Goal: Information Seeking & Learning: Learn about a topic

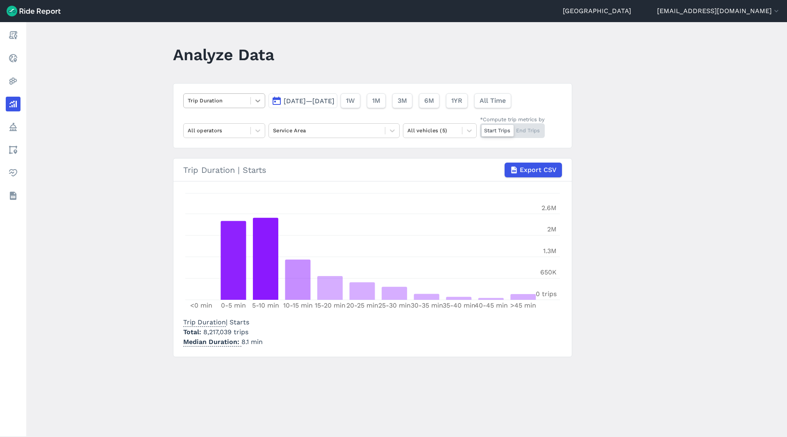
click at [256, 101] on icon at bounding box center [258, 101] width 8 height 8
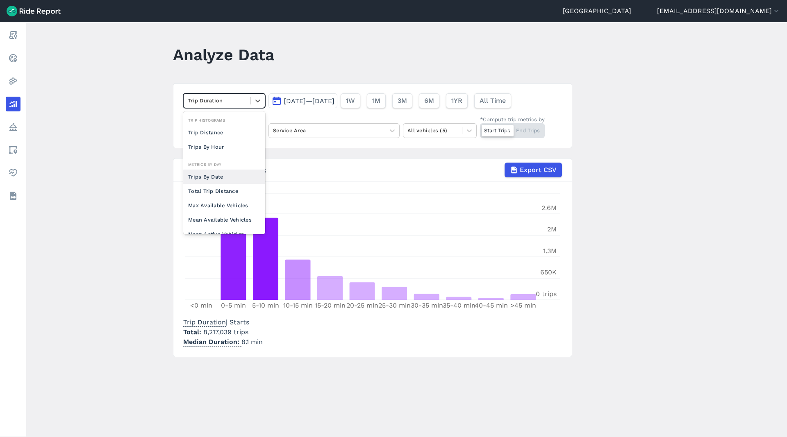
click at [225, 176] on div "Trips By Date" at bounding box center [224, 177] width 82 height 14
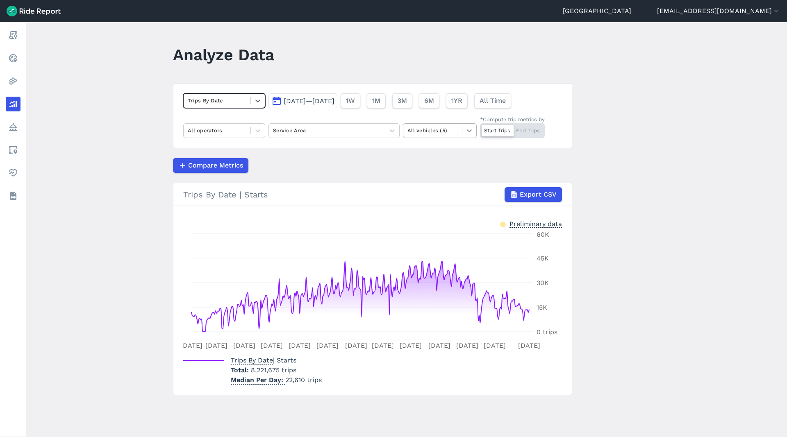
click at [470, 133] on icon at bounding box center [469, 131] width 8 height 8
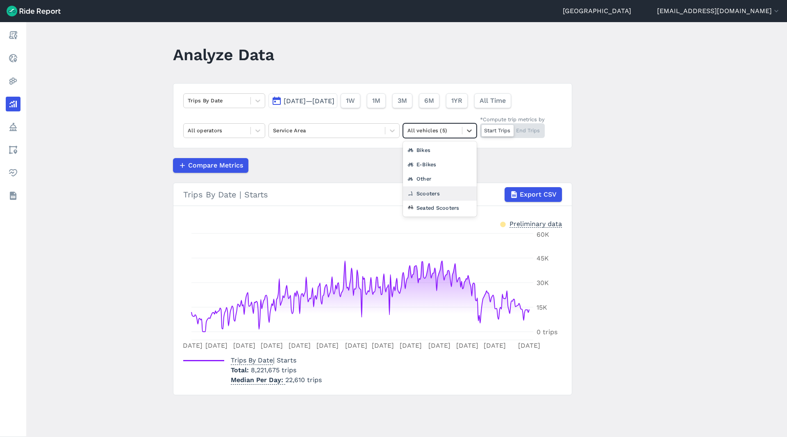
click at [434, 198] on div "Scooters" at bounding box center [440, 194] width 74 height 14
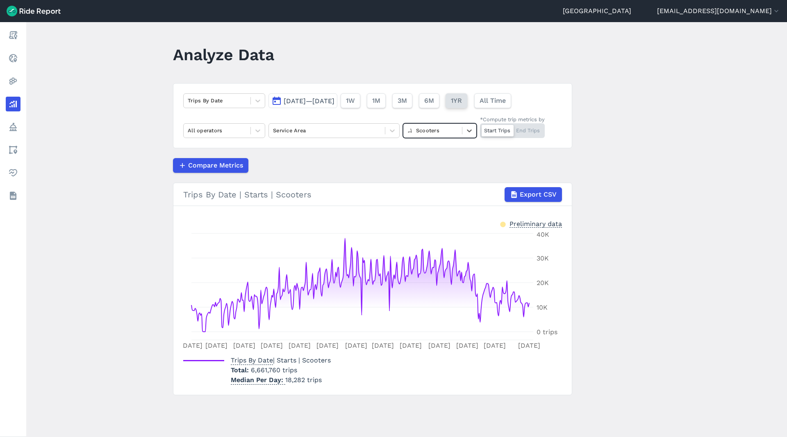
click at [462, 99] on span "1YR" at bounding box center [456, 101] width 11 height 10
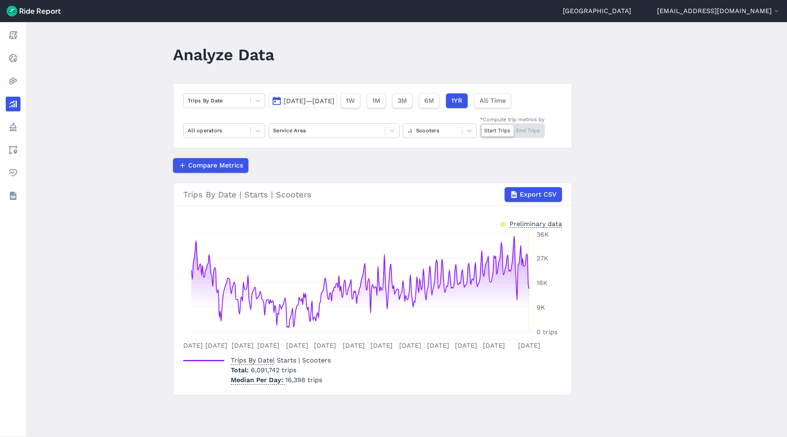
click at [334, 101] on span "[DATE]—[DATE]" at bounding box center [309, 101] width 51 height 8
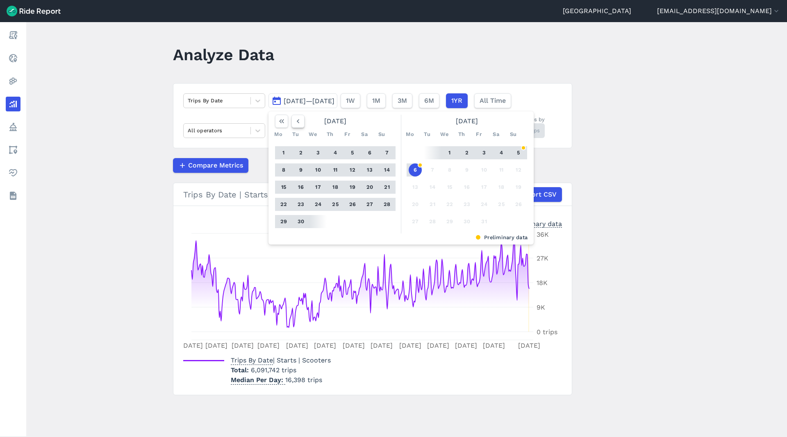
click at [299, 120] on use "button" at bounding box center [298, 121] width 2 height 4
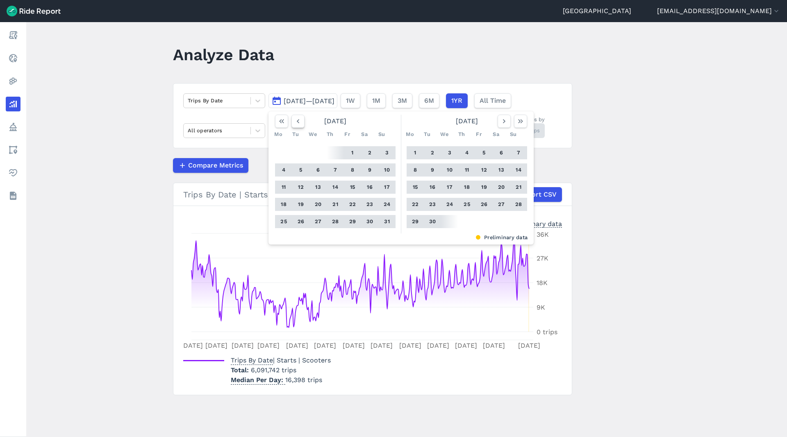
click at [298, 120] on use "button" at bounding box center [298, 121] width 2 height 4
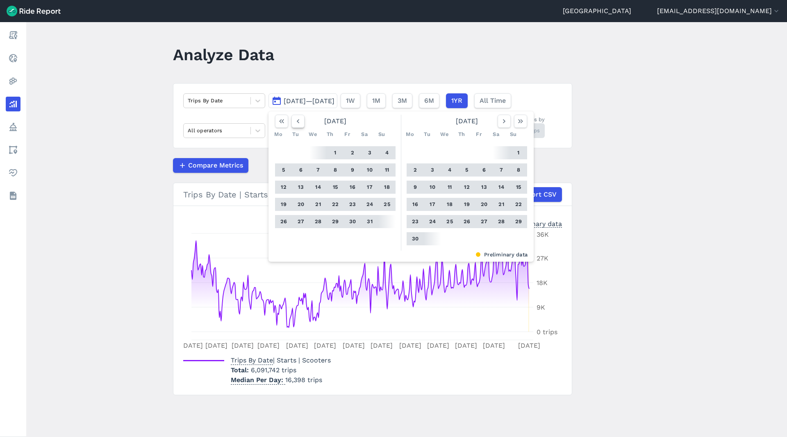
click at [298, 120] on use "button" at bounding box center [298, 121] width 2 height 4
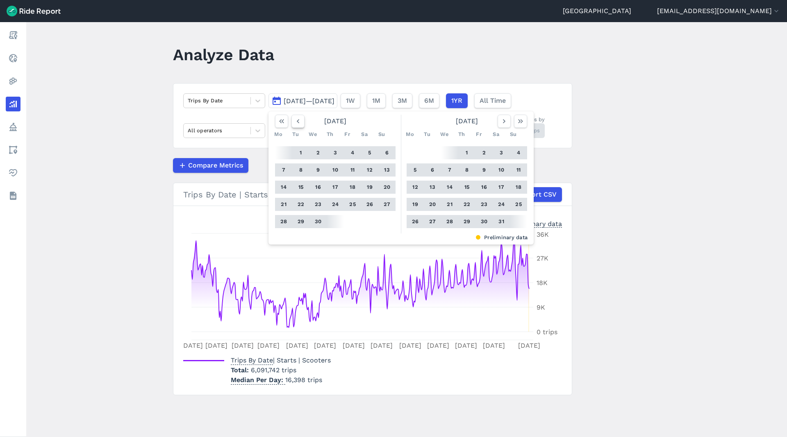
click at [298, 120] on use "button" at bounding box center [298, 121] width 2 height 4
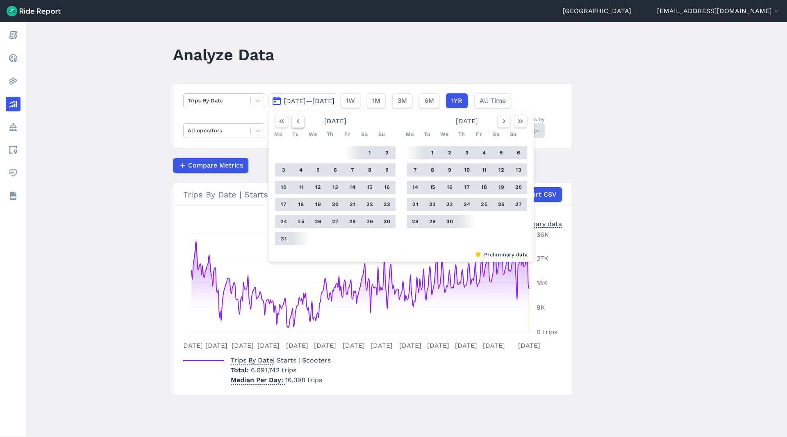
click at [298, 120] on use "button" at bounding box center [298, 121] width 2 height 4
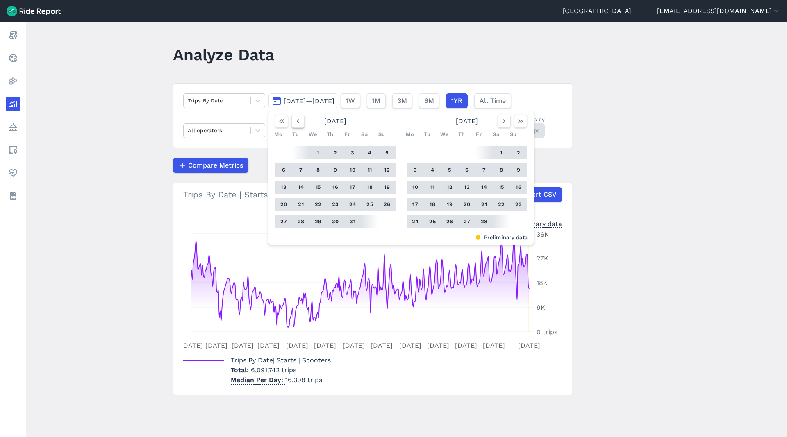
click at [298, 120] on use "button" at bounding box center [298, 121] width 2 height 4
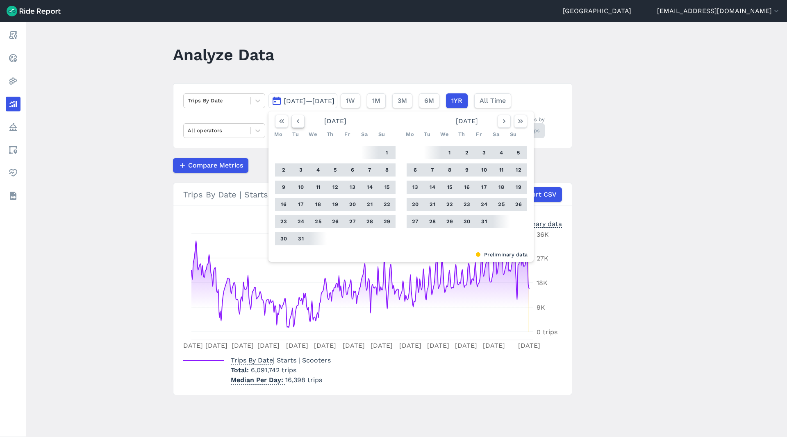
click at [298, 120] on use "button" at bounding box center [298, 121] width 2 height 4
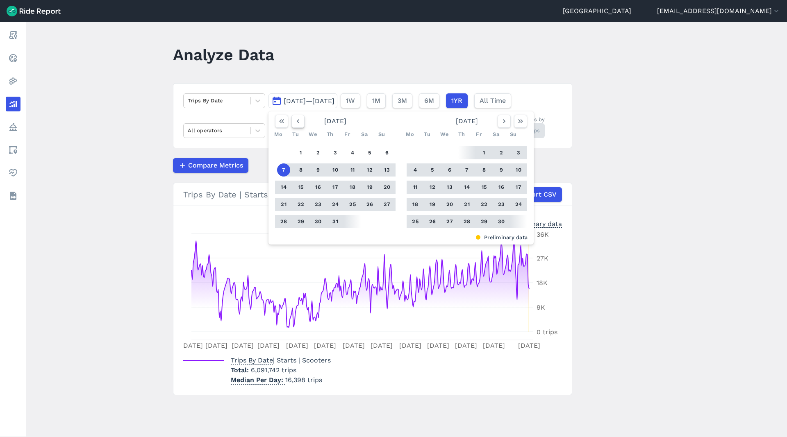
click at [298, 120] on use "button" at bounding box center [298, 121] width 2 height 4
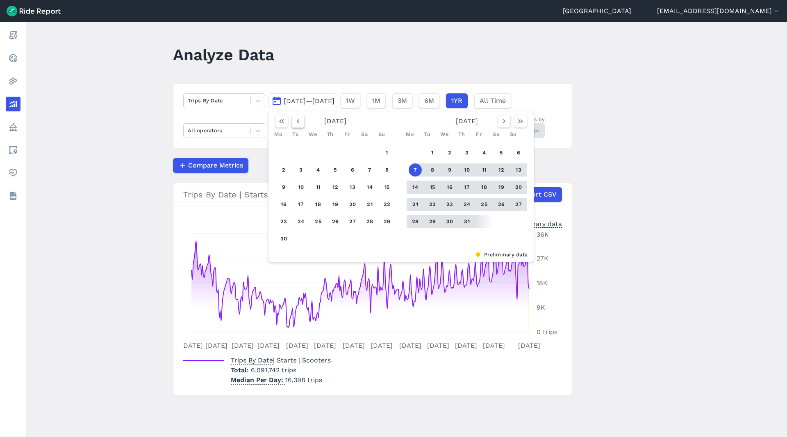
click at [298, 120] on use "button" at bounding box center [298, 121] width 2 height 4
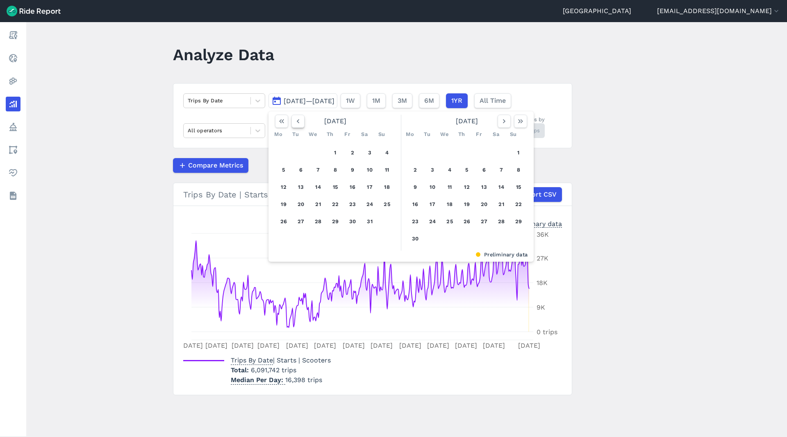
click at [298, 120] on use "button" at bounding box center [298, 121] width 2 height 4
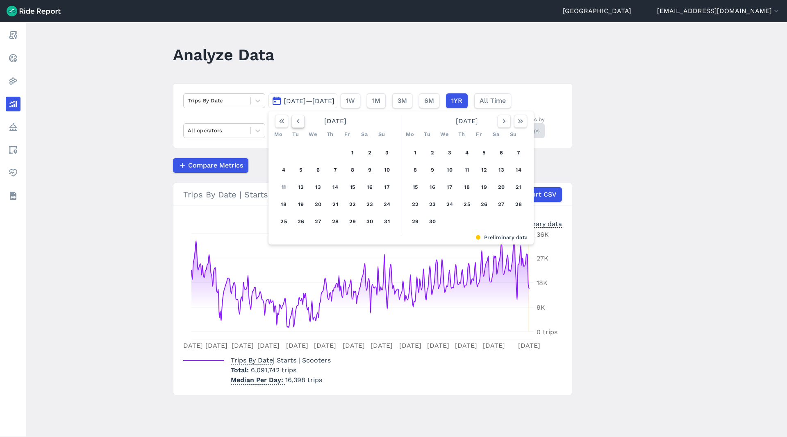
click at [298, 120] on use "button" at bounding box center [298, 121] width 2 height 4
click at [285, 156] on button "1" at bounding box center [283, 152] width 13 height 13
click at [507, 122] on icon "button" at bounding box center [504, 121] width 8 height 8
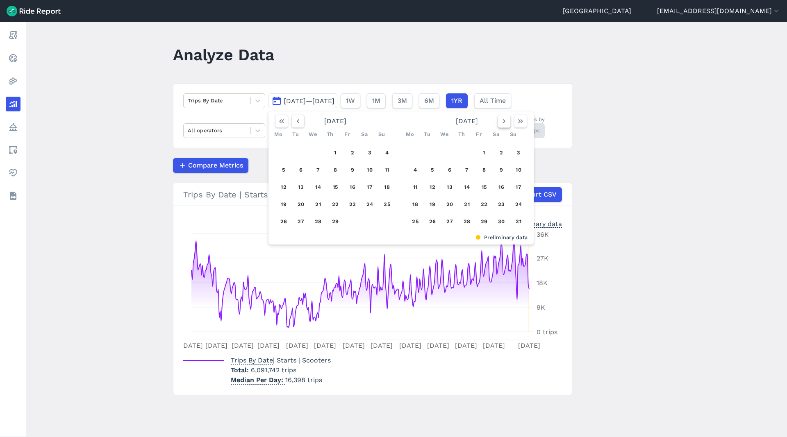
click at [507, 122] on icon "button" at bounding box center [504, 121] width 8 height 8
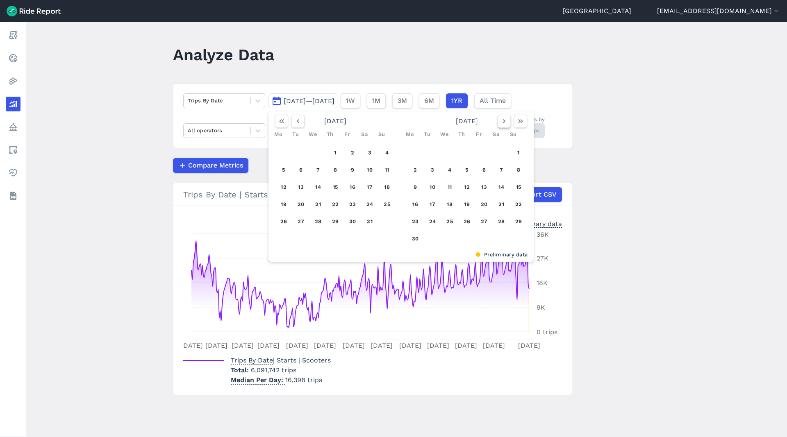
click at [507, 122] on icon "button" at bounding box center [504, 121] width 8 height 8
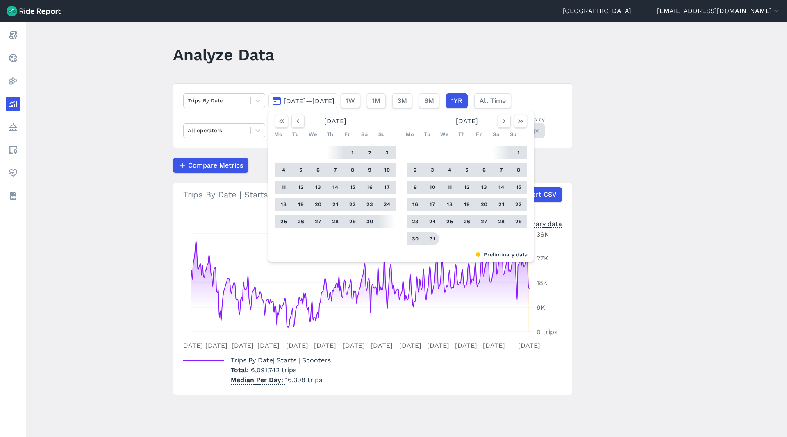
click at [435, 239] on button "31" at bounding box center [432, 238] width 13 height 13
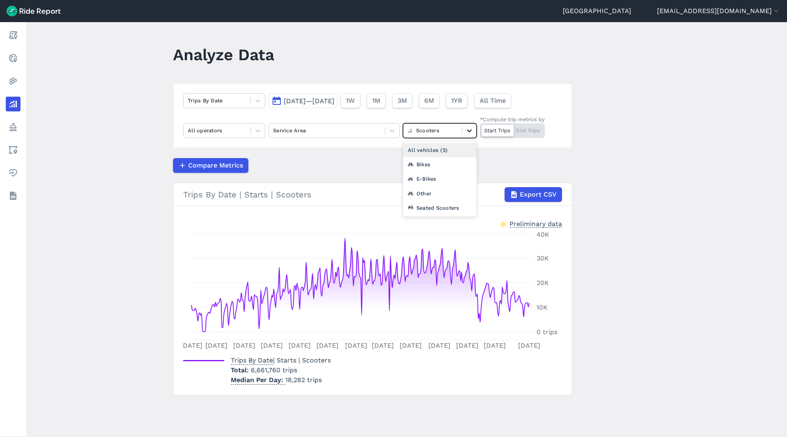
click at [467, 132] on icon at bounding box center [469, 131] width 8 height 8
click at [443, 167] on div "Bikes" at bounding box center [440, 164] width 74 height 14
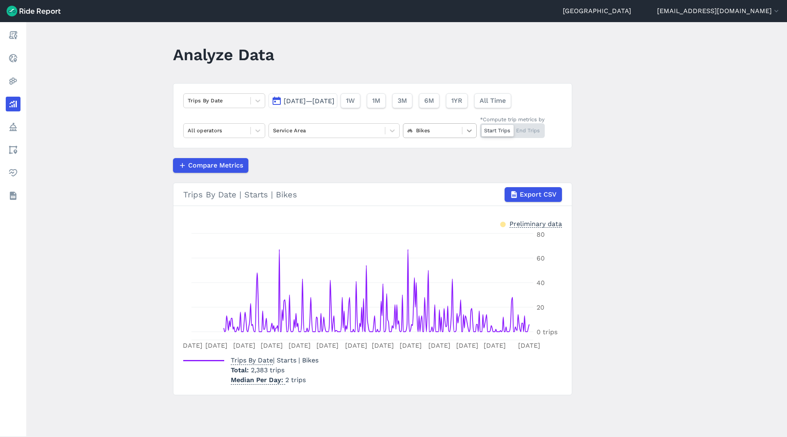
click at [473, 130] on icon at bounding box center [469, 131] width 8 height 8
click at [474, 134] on div at bounding box center [469, 131] width 14 height 14
click at [445, 177] on div "Other" at bounding box center [440, 179] width 74 height 14
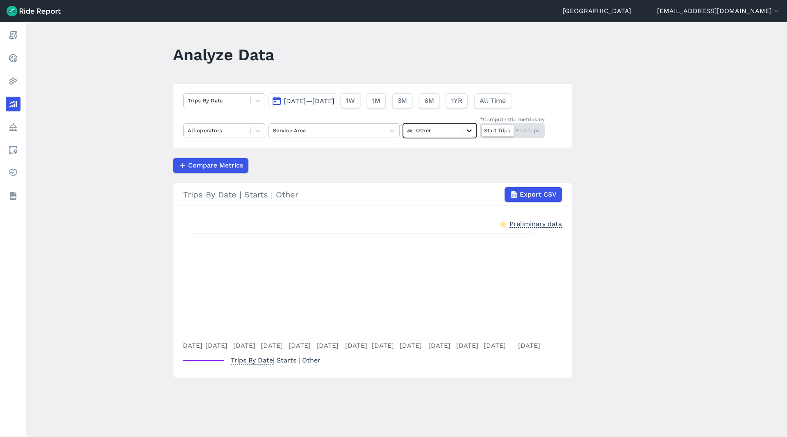
click at [468, 132] on icon at bounding box center [469, 131] width 8 height 8
click at [440, 166] on div "Bikes" at bounding box center [440, 164] width 74 height 14
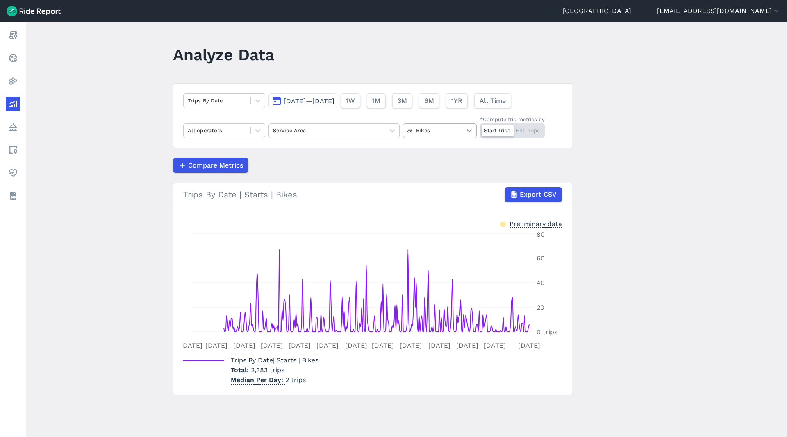
click at [475, 125] on div at bounding box center [469, 131] width 14 height 14
click at [437, 168] on div "E-Bikes" at bounding box center [440, 164] width 74 height 14
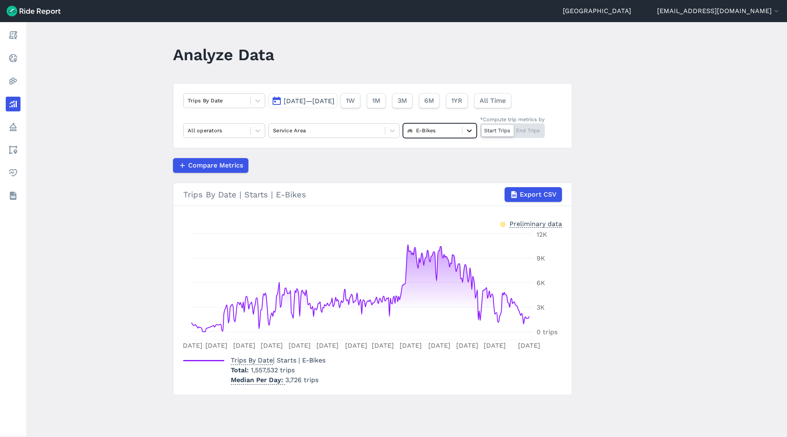
click at [466, 132] on icon at bounding box center [469, 131] width 8 height 8
click at [442, 205] on div "Seated Scooters" at bounding box center [440, 208] width 74 height 14
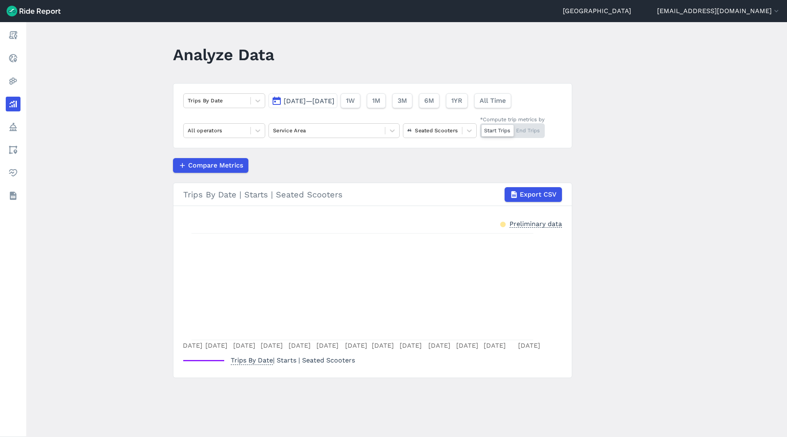
click at [312, 101] on span "[DATE]—[DATE]" at bounding box center [309, 101] width 51 height 8
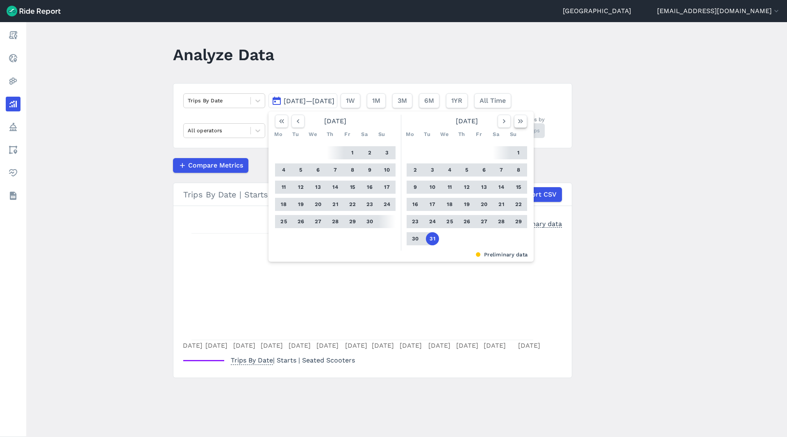
click at [521, 118] on icon "button" at bounding box center [520, 121] width 8 height 8
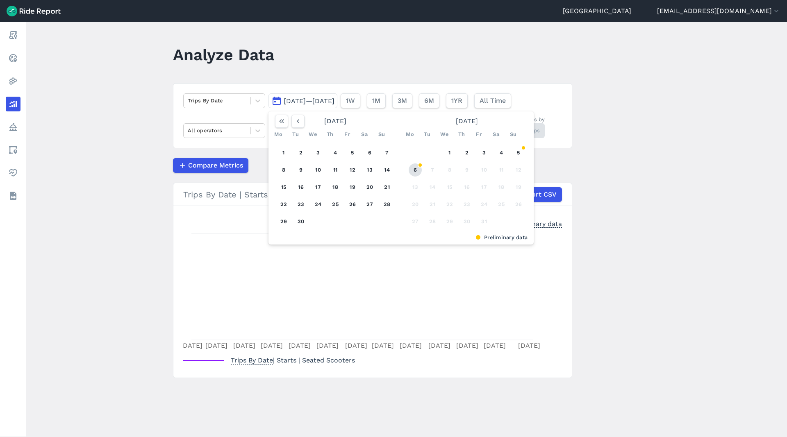
click at [420, 167] on button "6" at bounding box center [415, 170] width 13 height 13
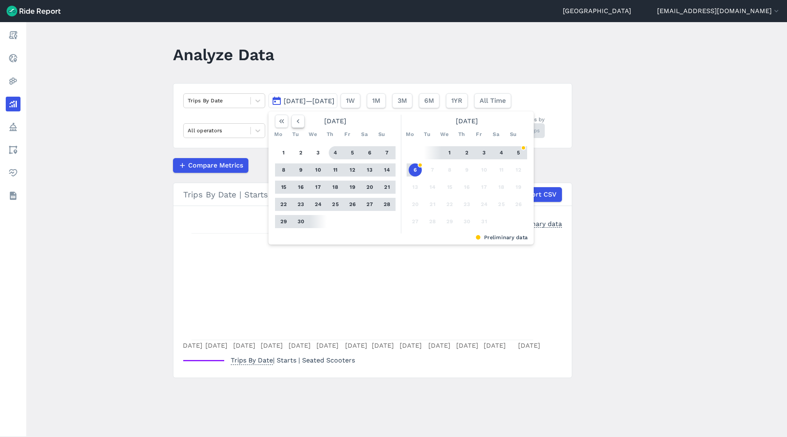
click at [297, 119] on icon "button" at bounding box center [298, 121] width 8 height 8
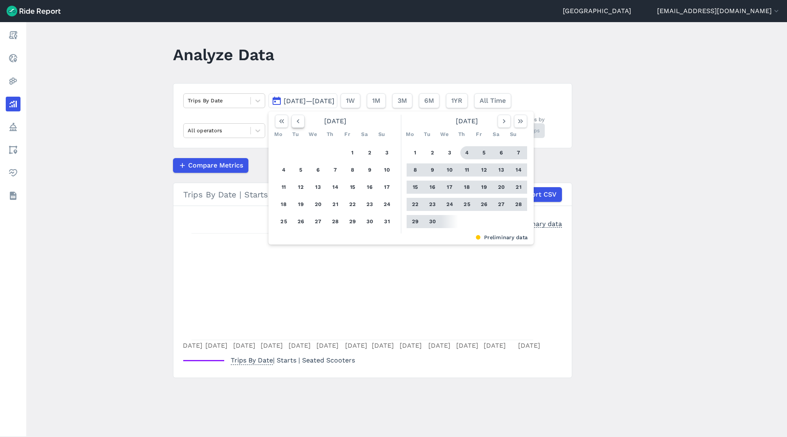
click at [297, 119] on icon "button" at bounding box center [298, 121] width 8 height 8
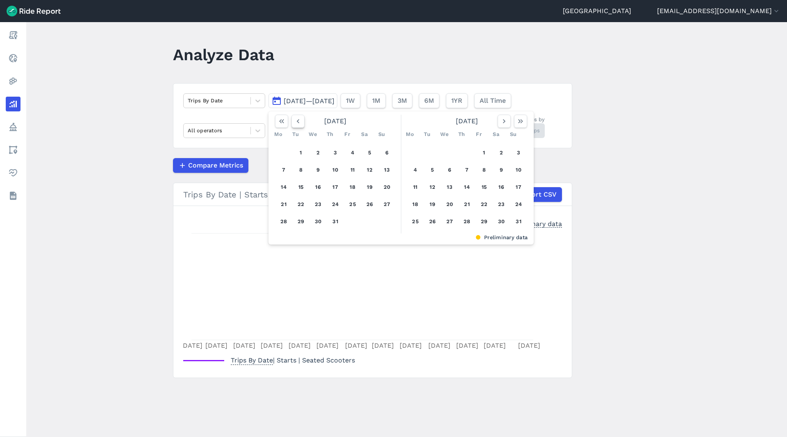
click at [297, 119] on icon "button" at bounding box center [298, 121] width 8 height 8
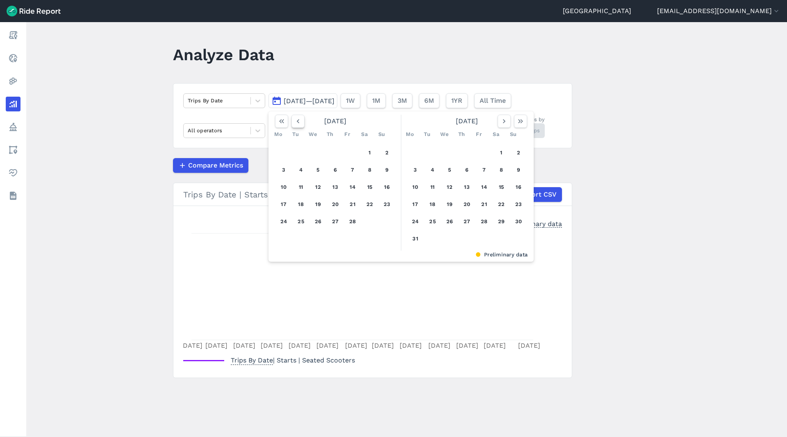
click at [297, 119] on icon "button" at bounding box center [298, 121] width 8 height 8
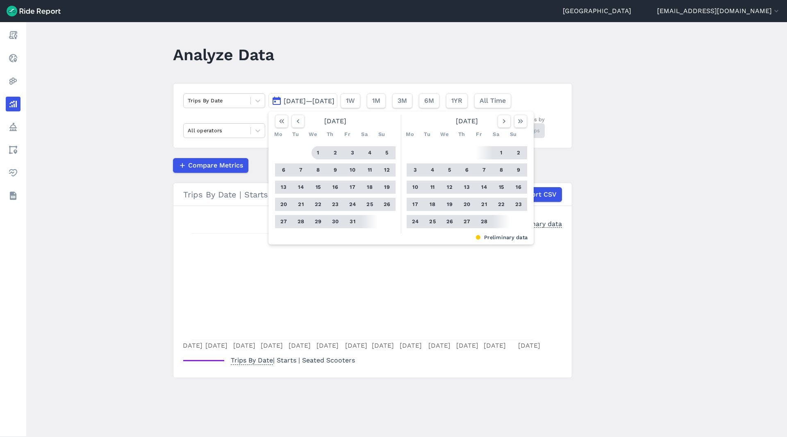
click at [318, 151] on button "1" at bounding box center [318, 152] width 13 height 13
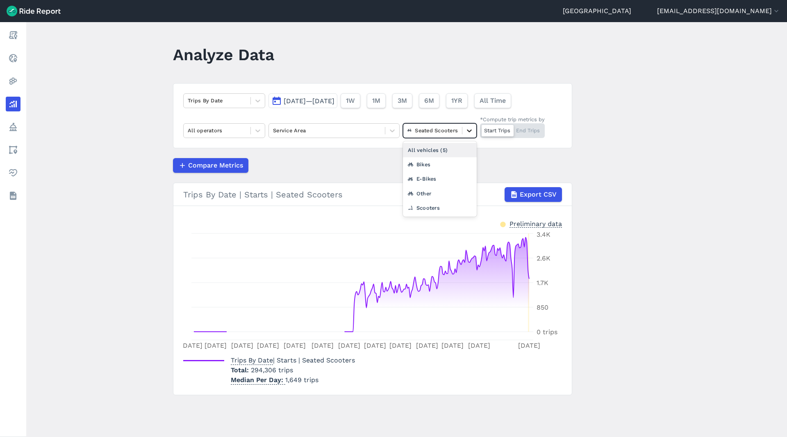
click at [465, 130] on div at bounding box center [469, 131] width 14 height 14
click at [432, 211] on div "Scooters" at bounding box center [440, 208] width 74 height 14
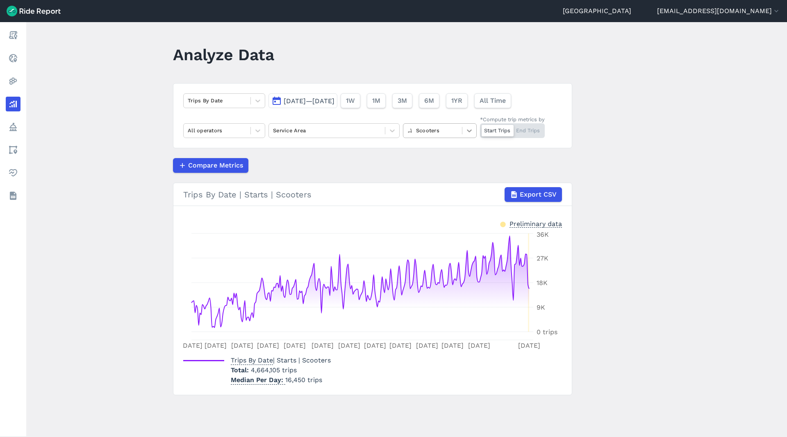
click at [476, 130] on div at bounding box center [469, 131] width 14 height 14
click at [440, 178] on div "E-Bikes" at bounding box center [440, 179] width 74 height 14
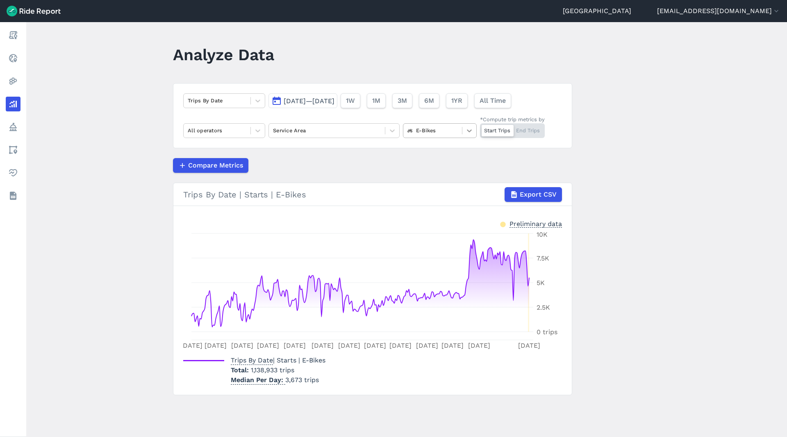
click at [469, 127] on icon at bounding box center [469, 131] width 8 height 8
click at [447, 167] on div "Bikes" at bounding box center [440, 164] width 74 height 14
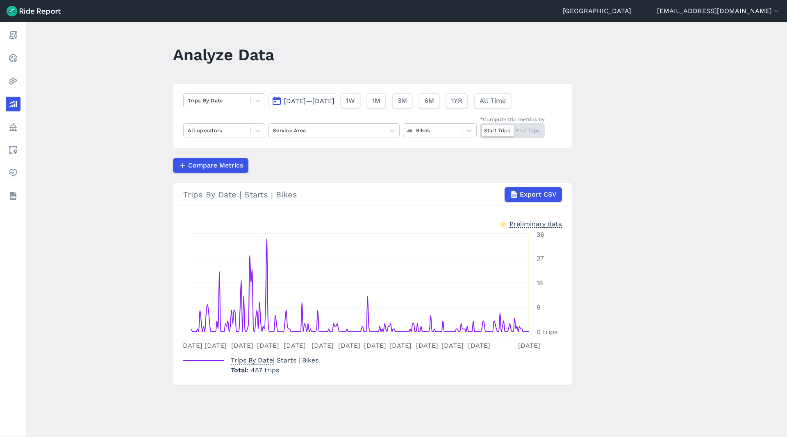
click at [332, 102] on span "[DATE]—[DATE]" at bounding box center [309, 101] width 51 height 8
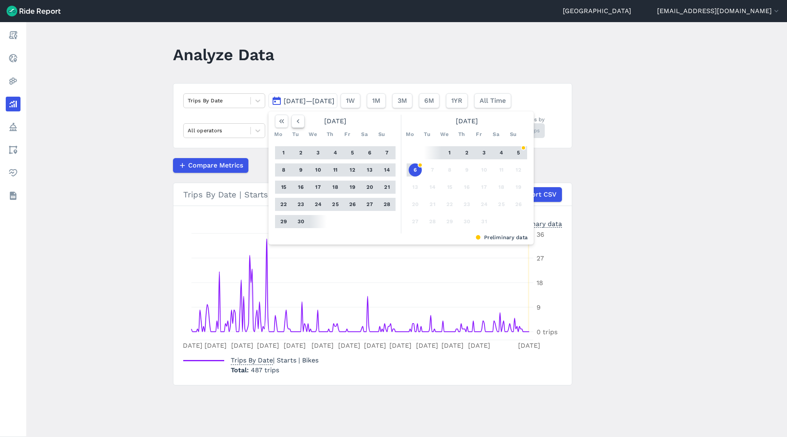
click at [296, 123] on icon "button" at bounding box center [298, 121] width 8 height 8
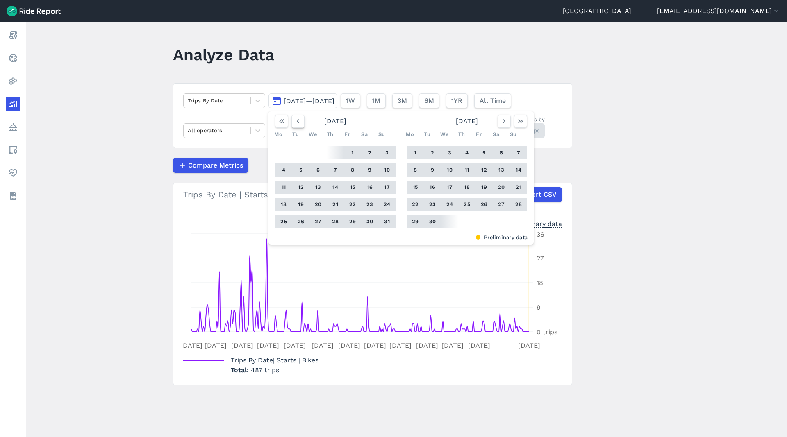
click at [297, 125] on icon "button" at bounding box center [298, 121] width 8 height 8
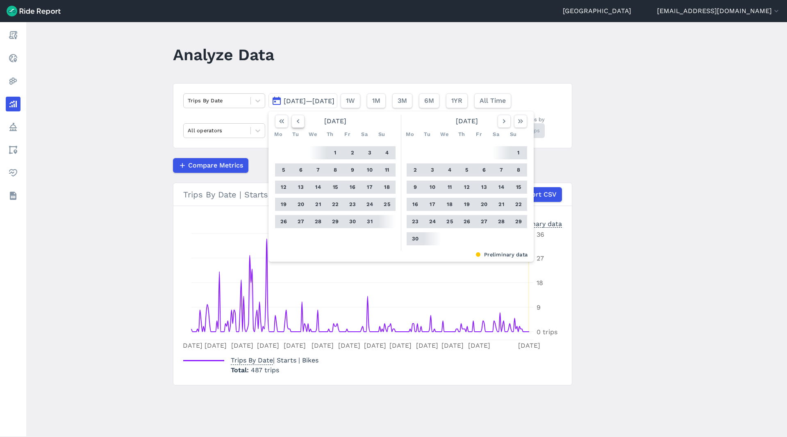
click at [297, 125] on icon "button" at bounding box center [298, 121] width 8 height 8
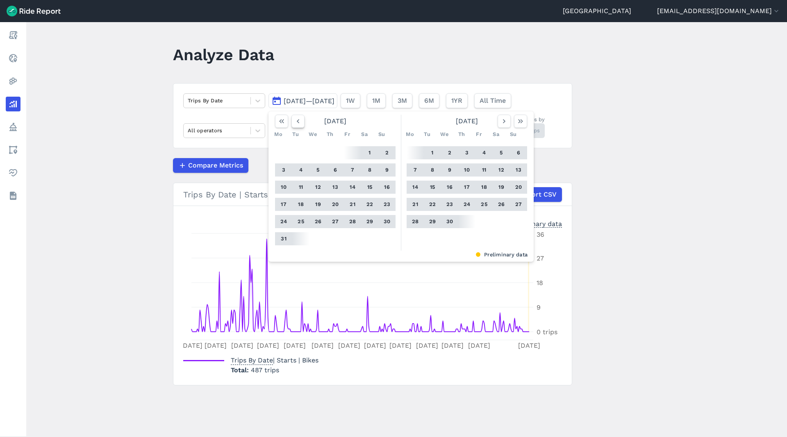
click at [297, 125] on icon "button" at bounding box center [298, 121] width 8 height 8
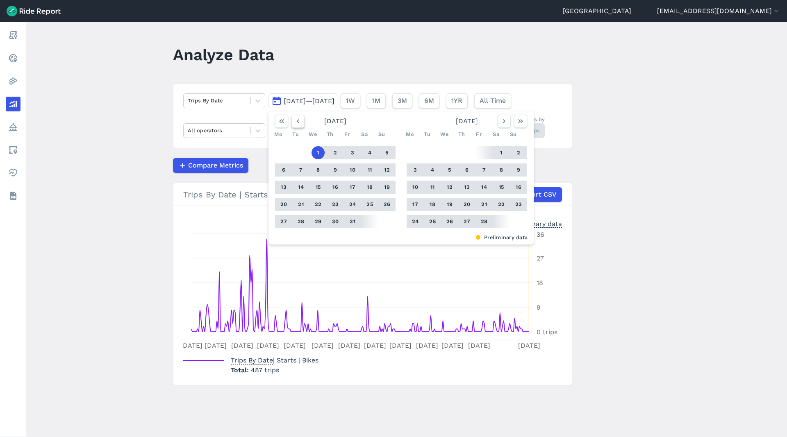
click at [297, 125] on icon "button" at bounding box center [298, 121] width 8 height 8
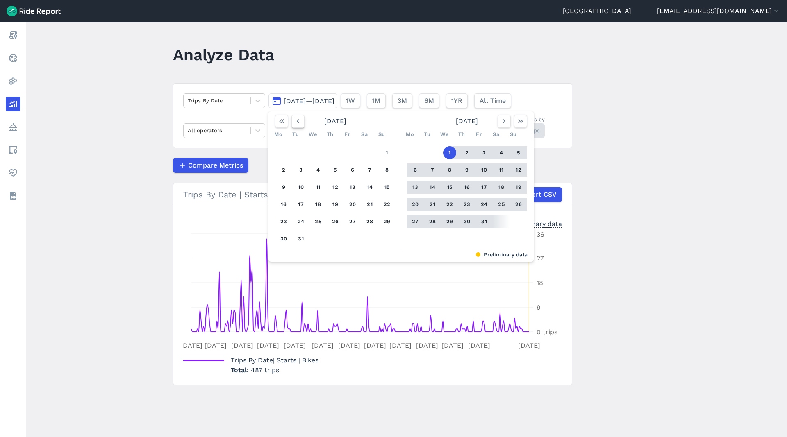
click at [297, 125] on icon "button" at bounding box center [298, 121] width 8 height 8
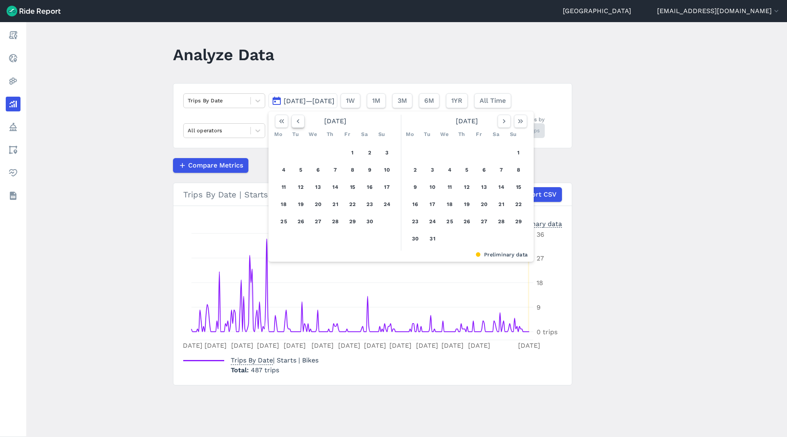
click at [297, 125] on icon "button" at bounding box center [298, 121] width 8 height 8
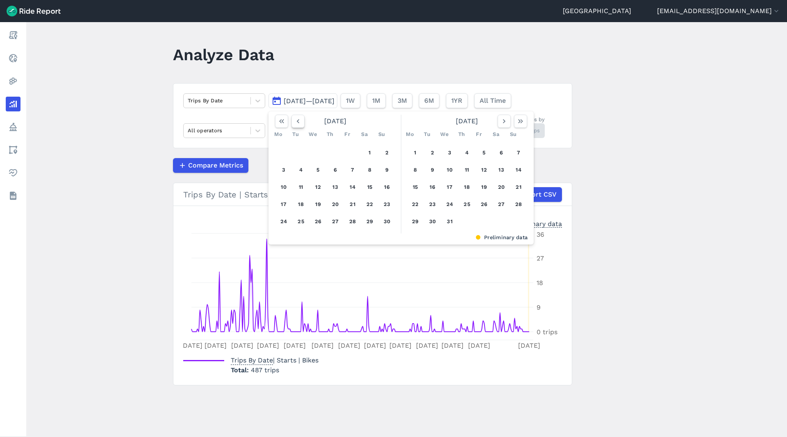
click at [297, 125] on icon "button" at bounding box center [298, 121] width 8 height 8
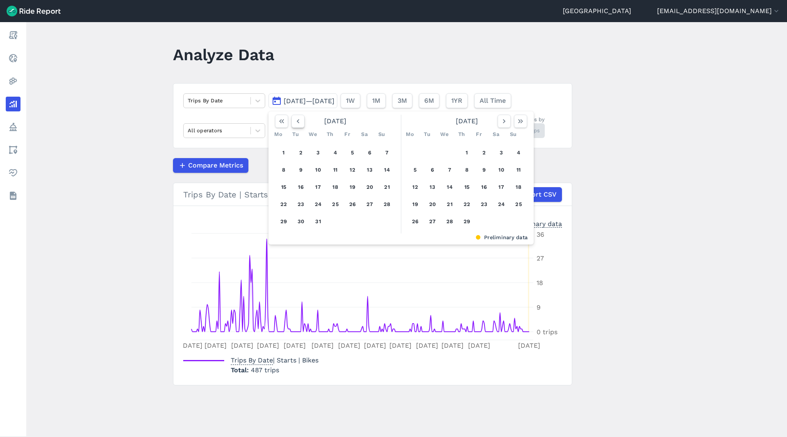
click at [297, 125] on icon "button" at bounding box center [298, 121] width 8 height 8
click at [448, 222] on button "31" at bounding box center [449, 221] width 13 height 13
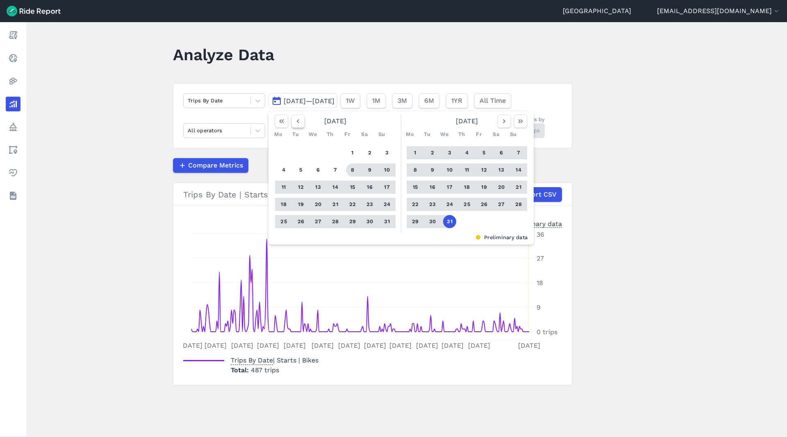
click at [302, 123] on icon "button" at bounding box center [298, 121] width 8 height 8
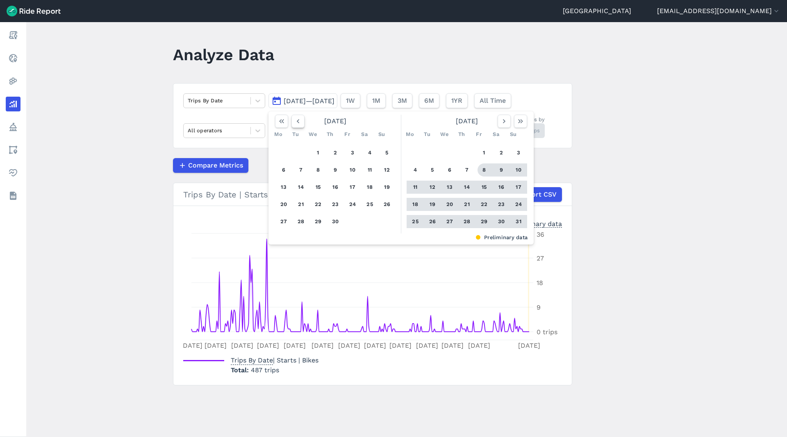
click at [301, 122] on icon "button" at bounding box center [298, 121] width 8 height 8
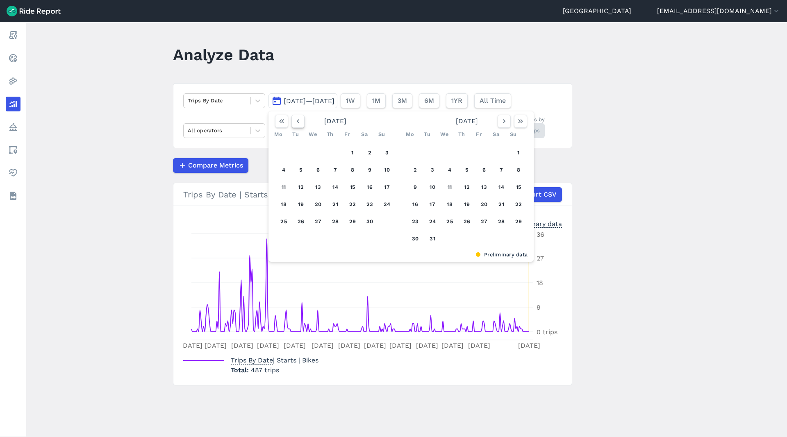
click at [301, 122] on icon "button" at bounding box center [298, 121] width 8 height 8
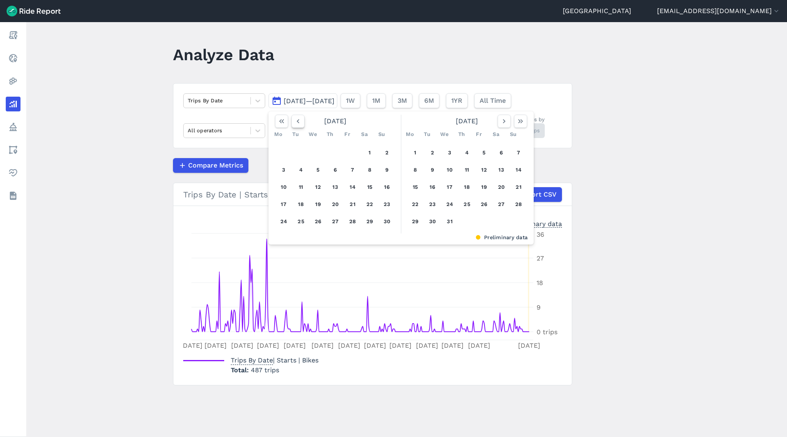
click at [301, 122] on icon "button" at bounding box center [298, 121] width 8 height 8
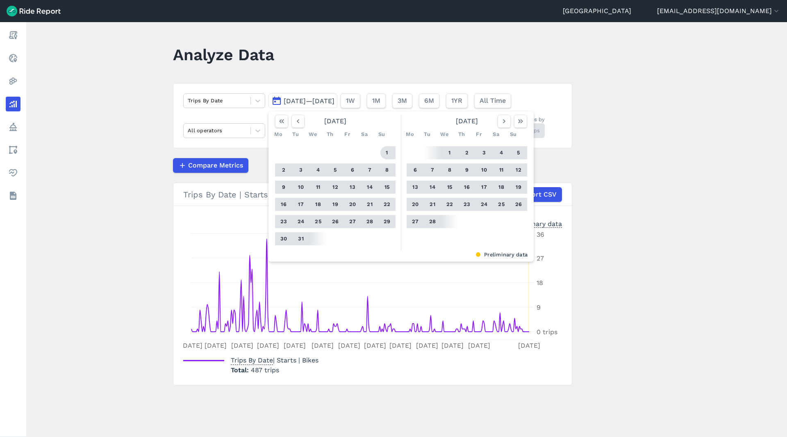
click at [387, 155] on button "1" at bounding box center [386, 152] width 13 height 13
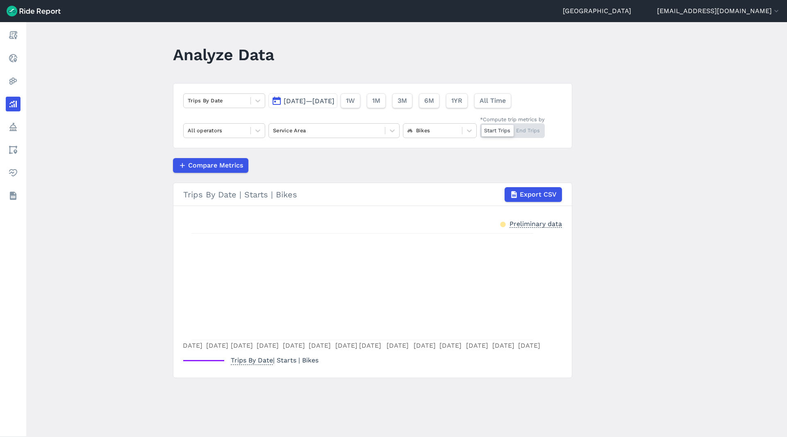
click at [334, 101] on span "[DATE]—[DATE]" at bounding box center [309, 101] width 51 height 8
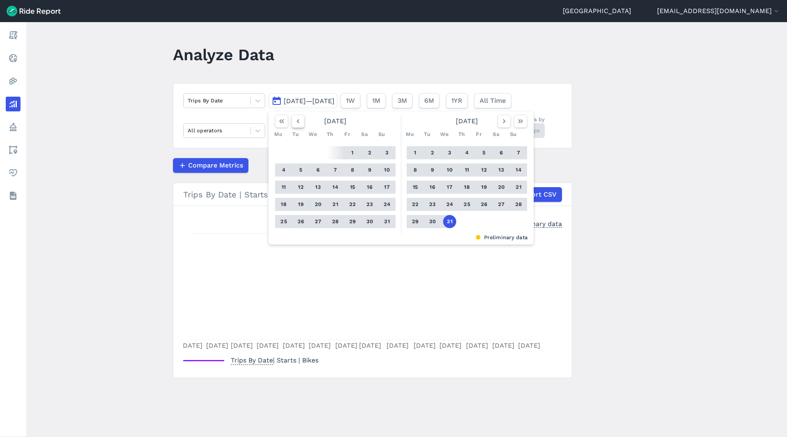
click at [300, 122] on icon "button" at bounding box center [298, 121] width 8 height 8
click at [503, 125] on button "button" at bounding box center [504, 121] width 13 height 13
click at [385, 220] on button "31" at bounding box center [386, 221] width 13 height 13
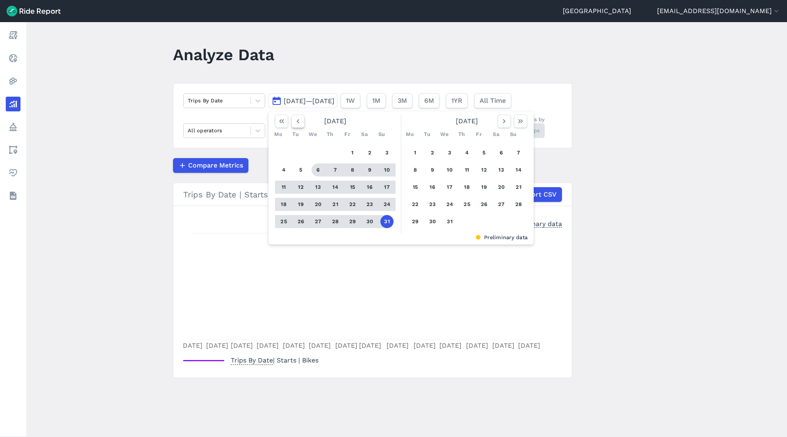
click at [296, 121] on icon "button" at bounding box center [298, 121] width 8 height 8
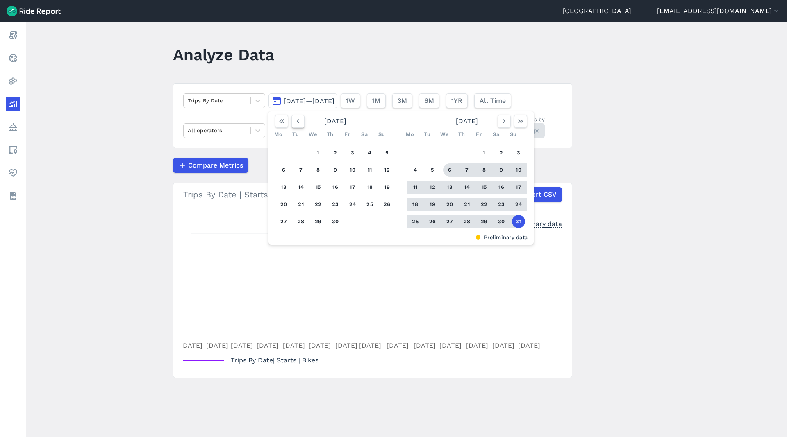
click at [296, 121] on icon "button" at bounding box center [298, 121] width 8 height 8
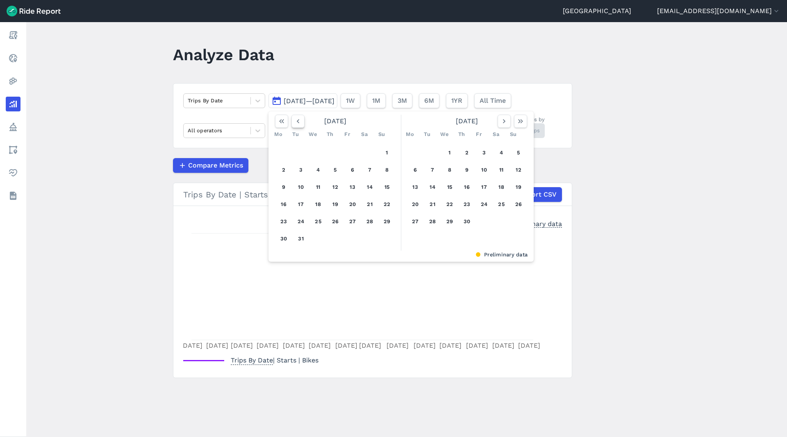
click at [296, 121] on icon "button" at bounding box center [298, 121] width 8 height 8
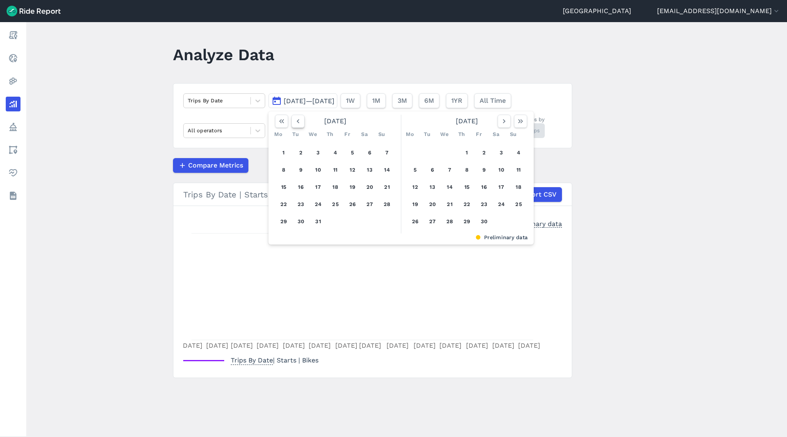
click at [296, 121] on icon "button" at bounding box center [298, 121] width 8 height 8
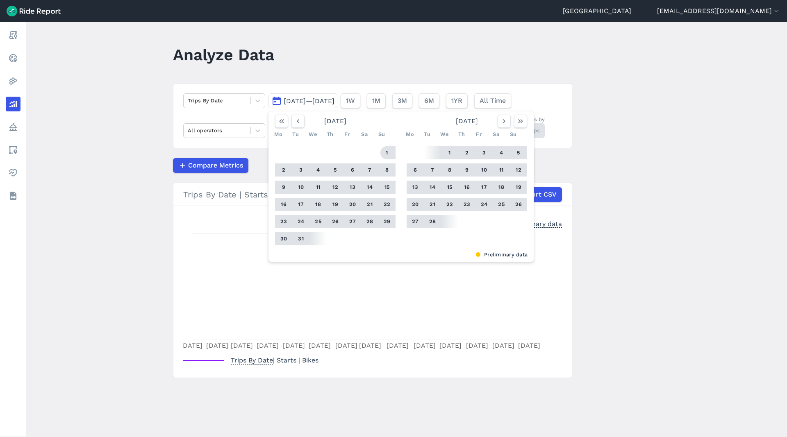
click at [387, 153] on button "1" at bounding box center [386, 152] width 13 height 13
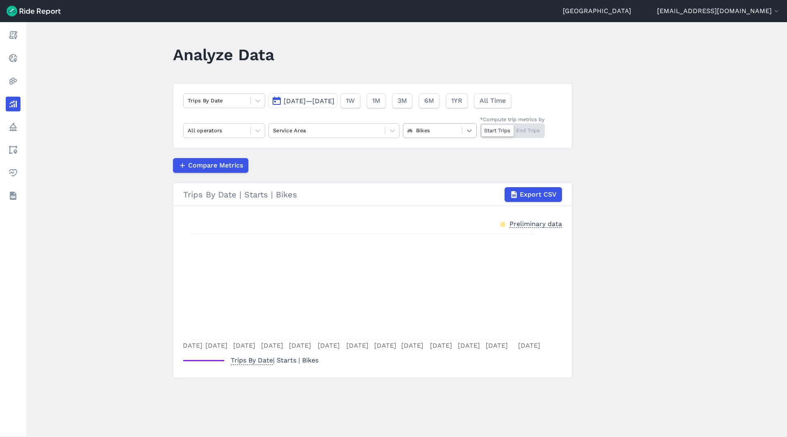
click at [470, 130] on icon at bounding box center [469, 131] width 8 height 8
click at [441, 159] on div "E-Bikes" at bounding box center [440, 164] width 74 height 14
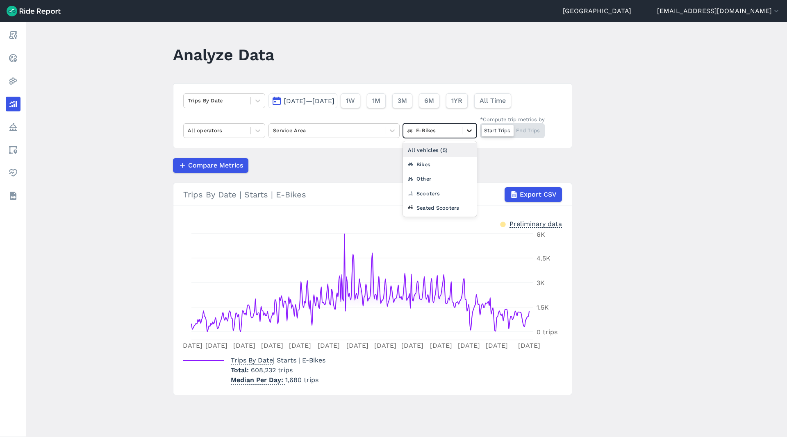
click at [466, 136] on div at bounding box center [469, 131] width 14 height 14
click at [440, 175] on div "Other" at bounding box center [440, 179] width 74 height 14
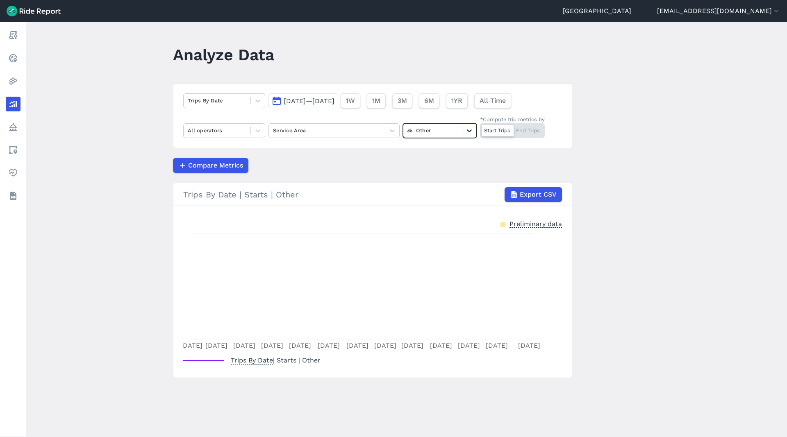
click at [469, 133] on icon at bounding box center [469, 131] width 8 height 8
click at [437, 192] on div "Scooters" at bounding box center [440, 194] width 74 height 14
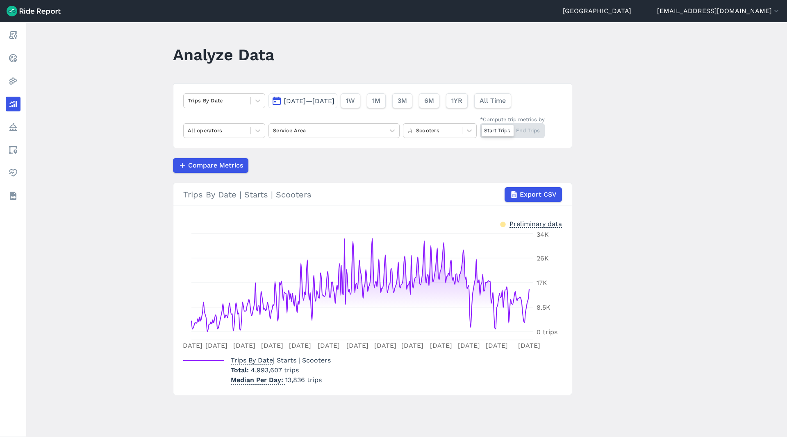
click at [334, 100] on span "[DATE]—[DATE]" at bounding box center [309, 101] width 51 height 8
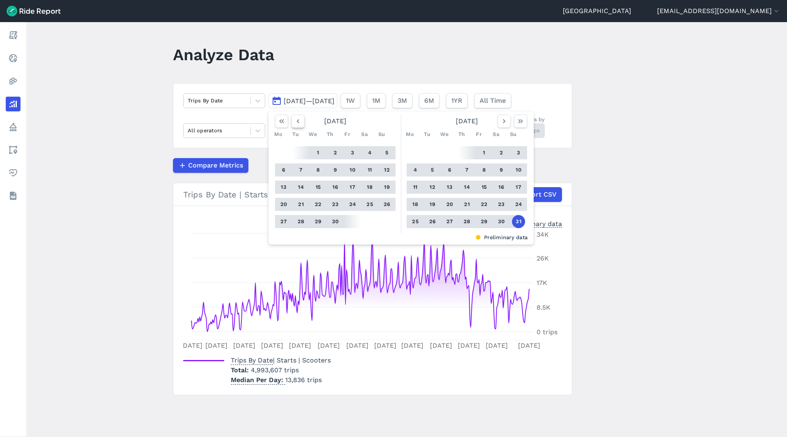
click at [300, 122] on icon "button" at bounding box center [298, 121] width 8 height 8
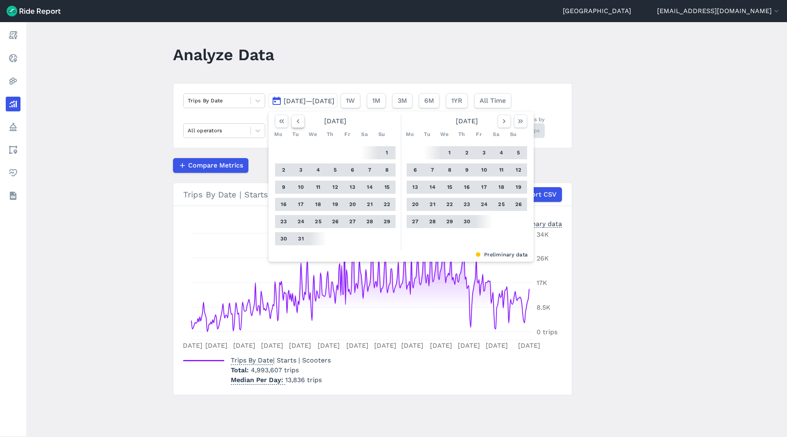
click at [300, 122] on icon "button" at bounding box center [298, 121] width 8 height 8
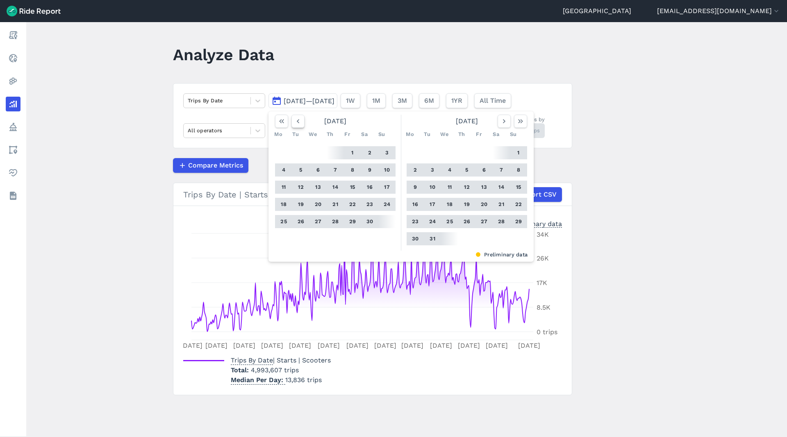
click at [300, 122] on icon "button" at bounding box center [298, 121] width 8 height 8
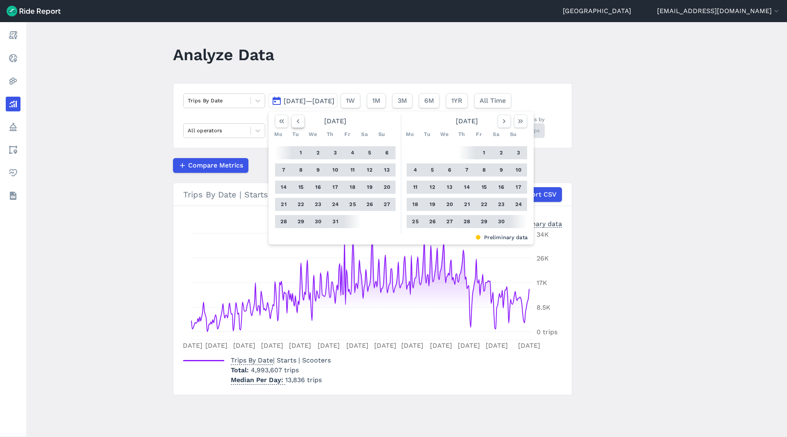
click at [300, 122] on icon "button" at bounding box center [298, 121] width 8 height 8
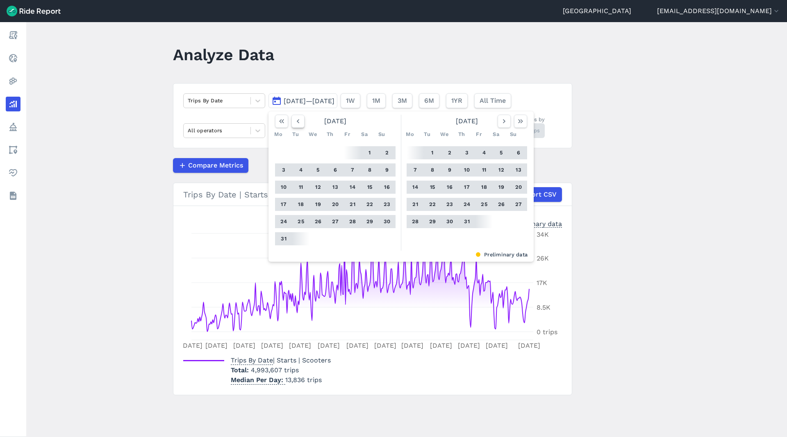
click at [300, 122] on icon "button" at bounding box center [298, 121] width 8 height 8
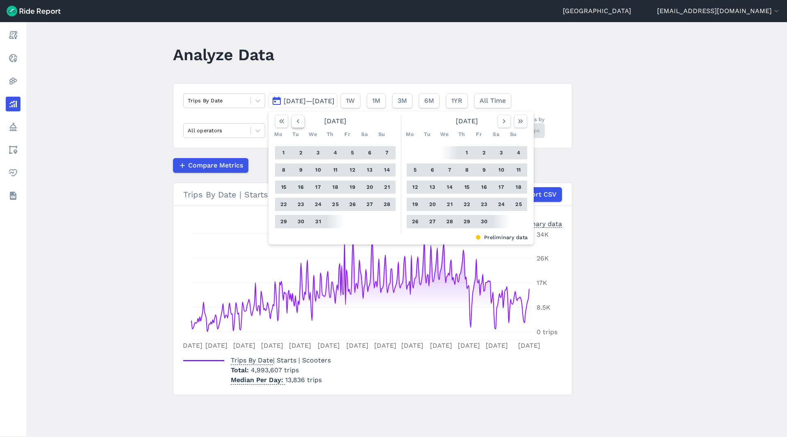
click at [300, 122] on icon "button" at bounding box center [298, 121] width 8 height 8
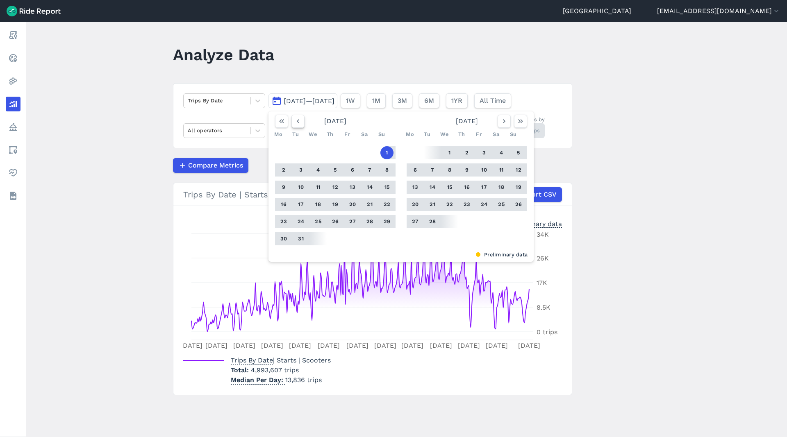
click at [300, 122] on icon "button" at bounding box center [298, 121] width 8 height 8
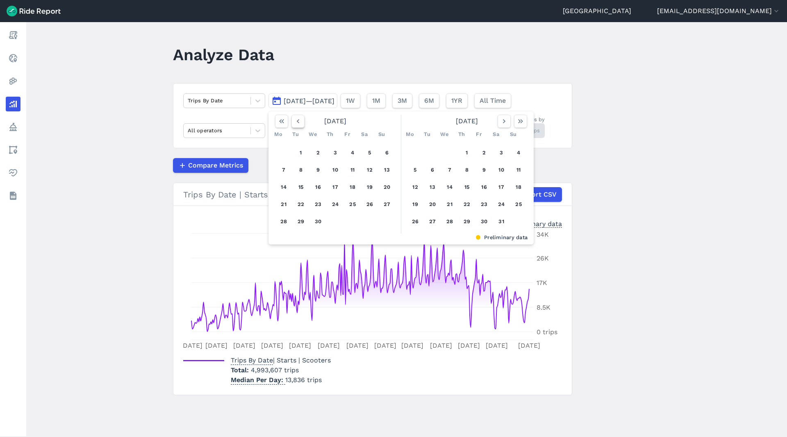
click at [296, 119] on icon "button" at bounding box center [298, 121] width 8 height 8
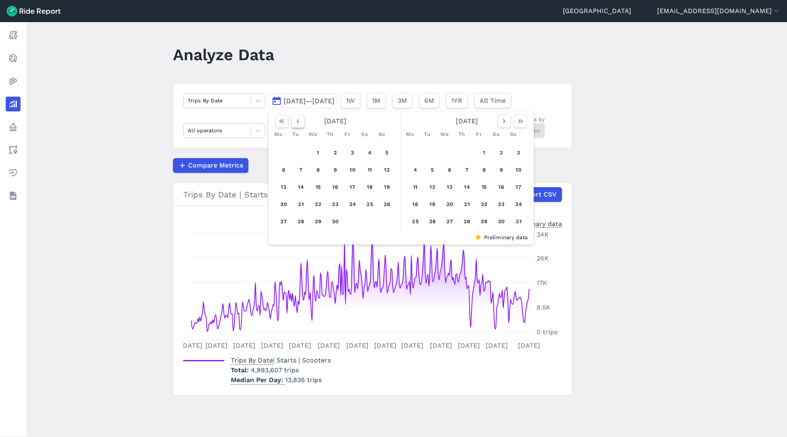
click at [296, 119] on icon "button" at bounding box center [298, 121] width 8 height 8
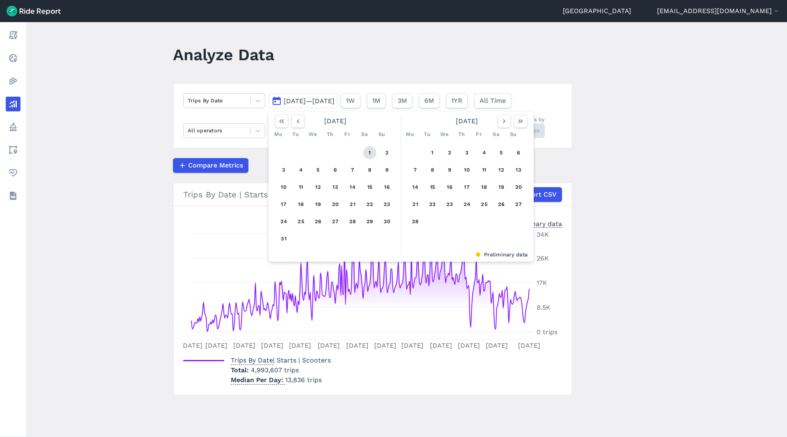
click at [371, 150] on button "1" at bounding box center [369, 152] width 13 height 13
click at [505, 121] on use "button" at bounding box center [504, 121] width 2 height 4
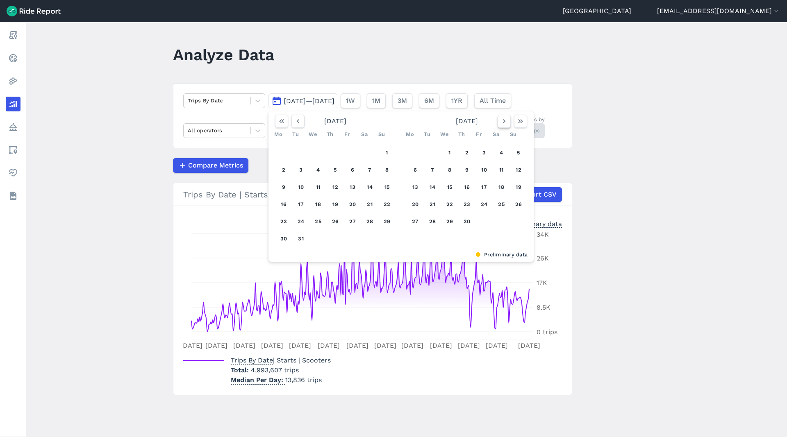
click at [505, 121] on use "button" at bounding box center [504, 121] width 2 height 4
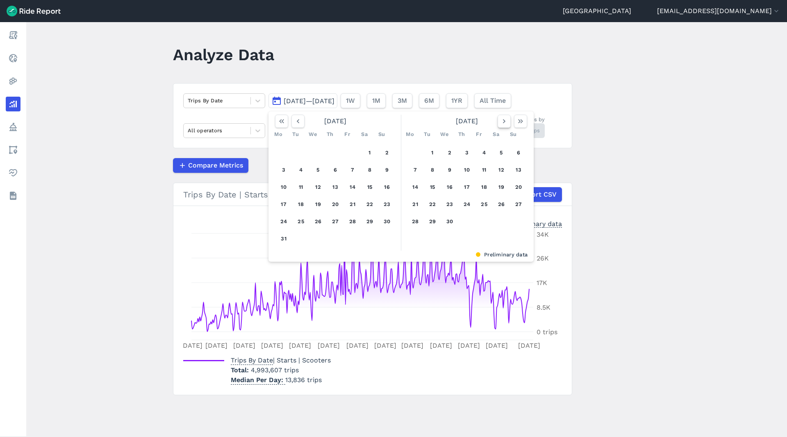
click at [505, 121] on use "button" at bounding box center [504, 121] width 2 height 4
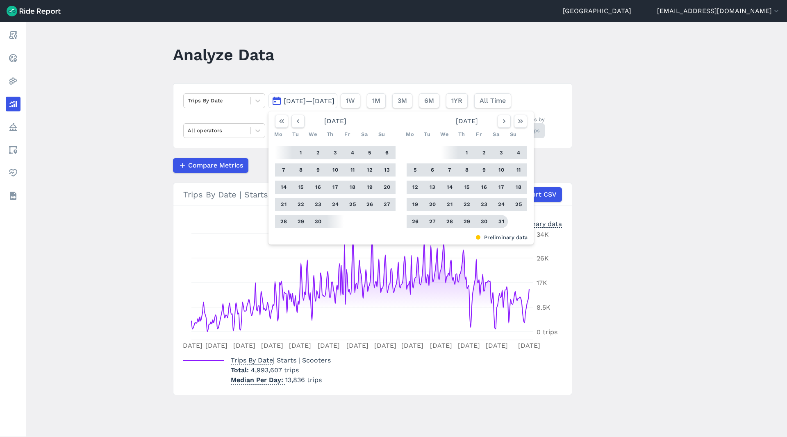
click at [503, 221] on button "31" at bounding box center [501, 221] width 13 height 13
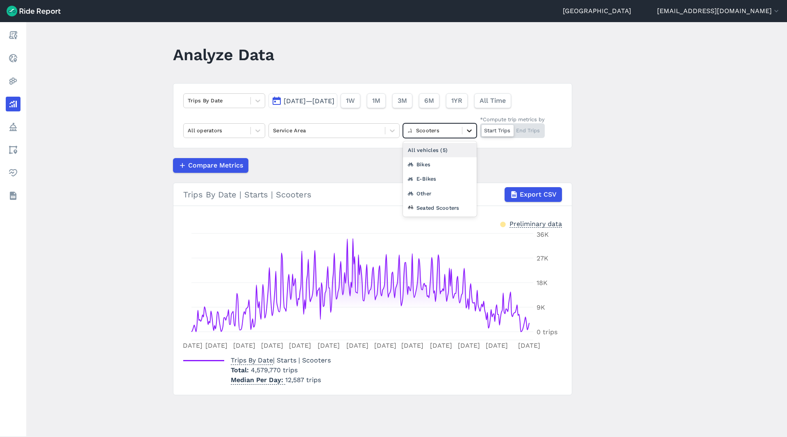
click at [464, 130] on div at bounding box center [469, 131] width 14 height 14
click at [438, 206] on div "Seated Scooters" at bounding box center [440, 208] width 74 height 14
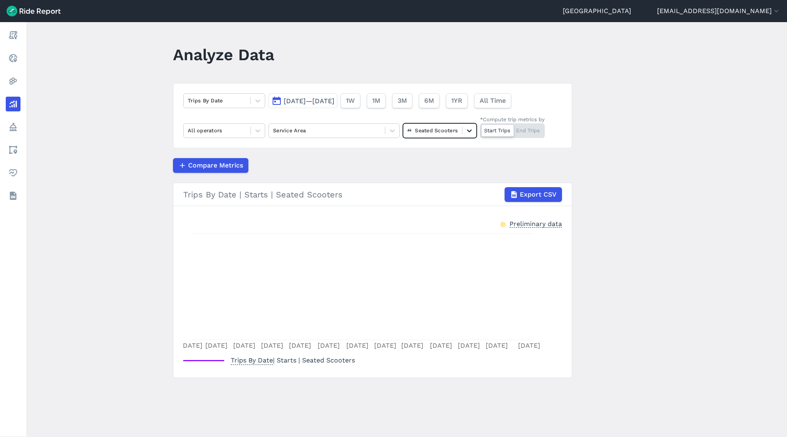
click at [467, 133] on icon at bounding box center [469, 131] width 8 height 8
click at [436, 183] on div "E-Bikes" at bounding box center [440, 179] width 74 height 14
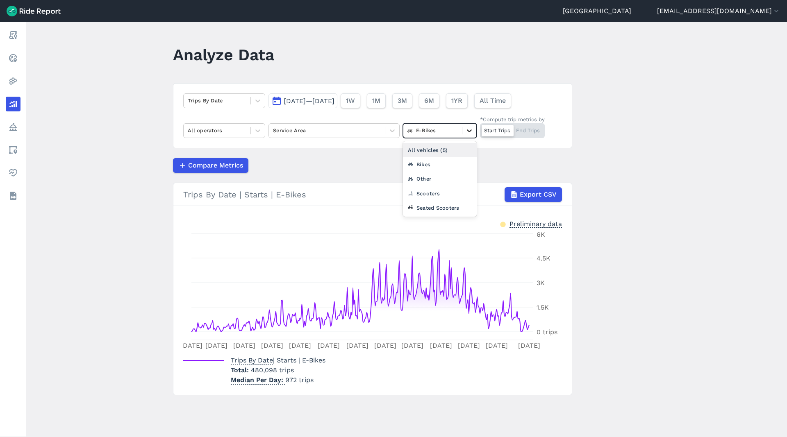
click at [472, 133] on icon at bounding box center [469, 131] width 8 height 8
click at [443, 166] on div "Bikes" at bounding box center [440, 164] width 74 height 14
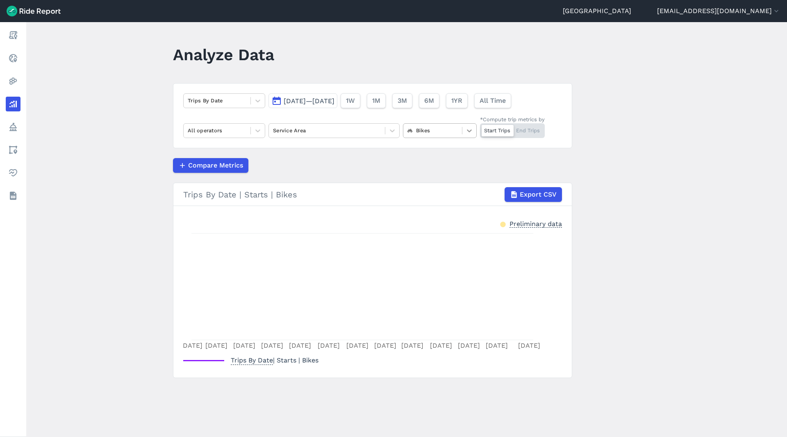
click at [472, 126] on div at bounding box center [469, 131] width 14 height 14
click at [334, 101] on span "[DATE]—[DATE]" at bounding box center [309, 101] width 51 height 8
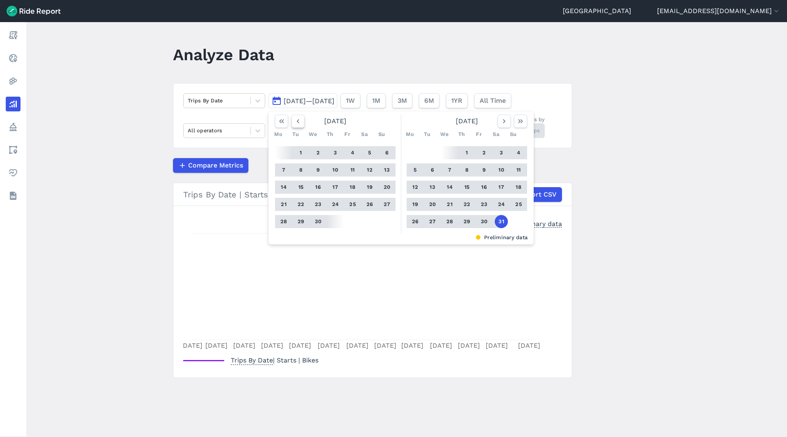
click at [298, 123] on icon "button" at bounding box center [298, 121] width 8 height 8
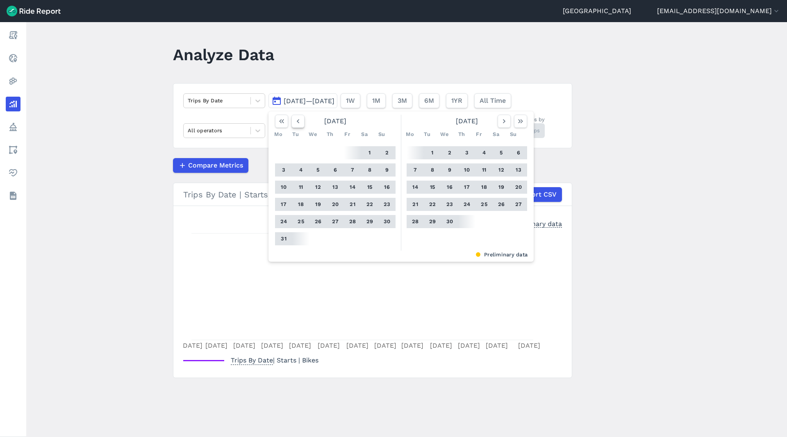
click at [298, 123] on icon "button" at bounding box center [298, 121] width 8 height 8
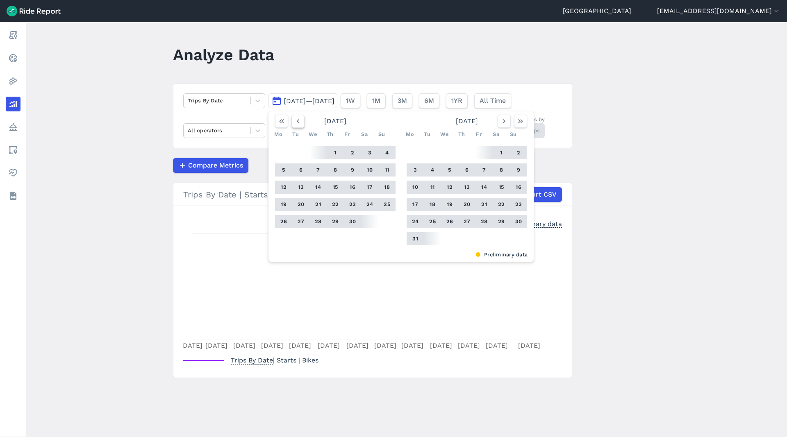
click at [298, 123] on icon "button" at bounding box center [298, 121] width 8 height 8
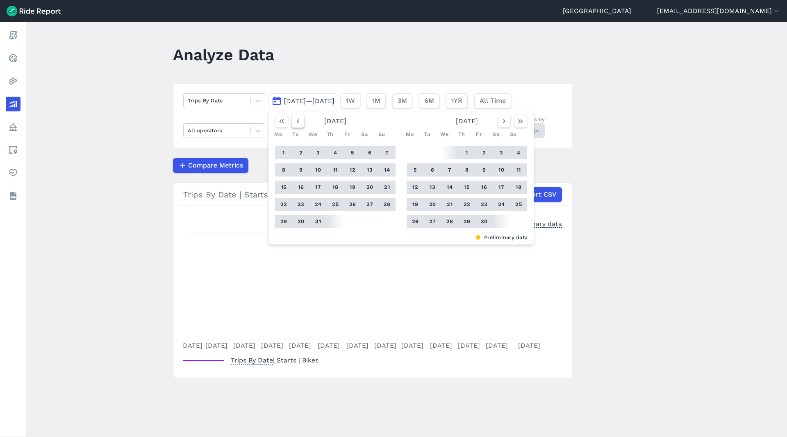
click at [298, 123] on icon "button" at bounding box center [298, 121] width 8 height 8
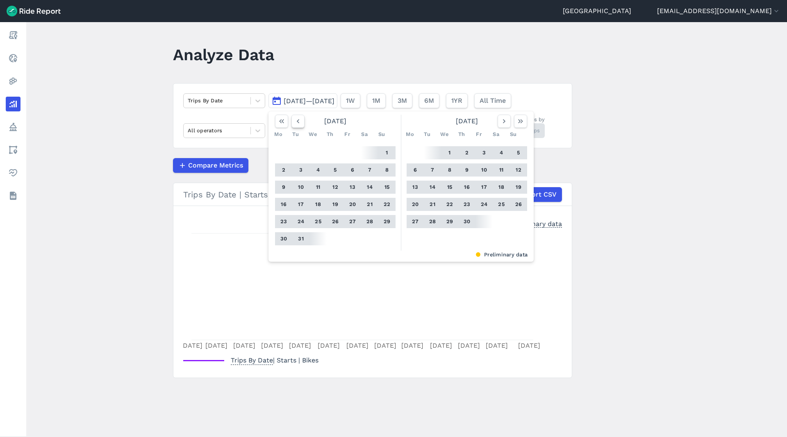
click at [298, 123] on icon "button" at bounding box center [298, 121] width 8 height 8
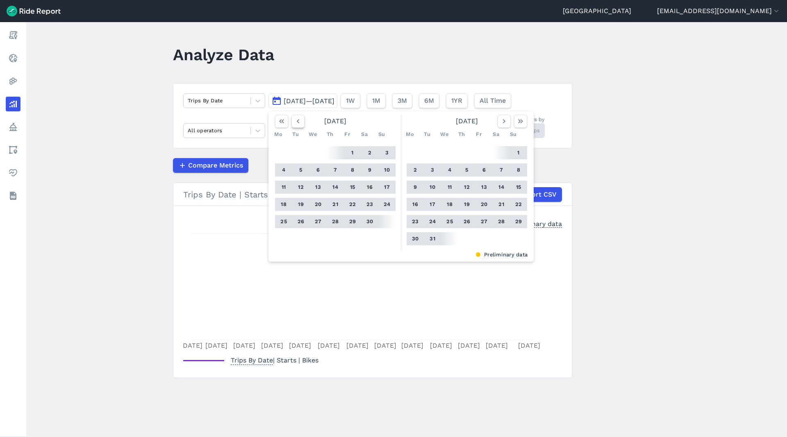
click at [298, 123] on icon "button" at bounding box center [298, 121] width 8 height 8
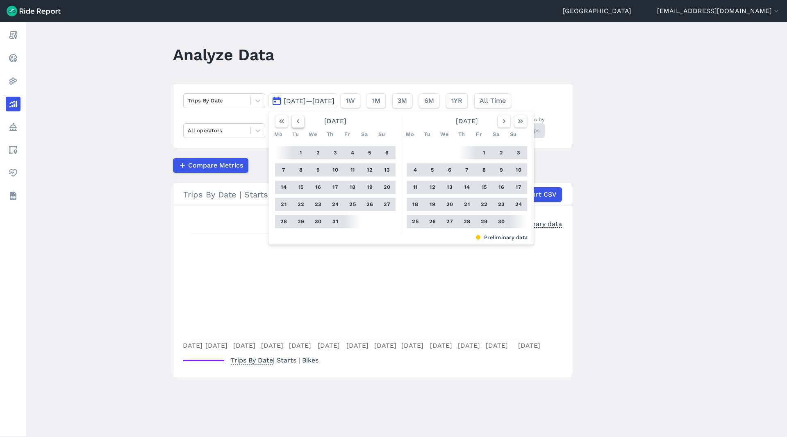
click at [298, 123] on icon "button" at bounding box center [298, 121] width 8 height 8
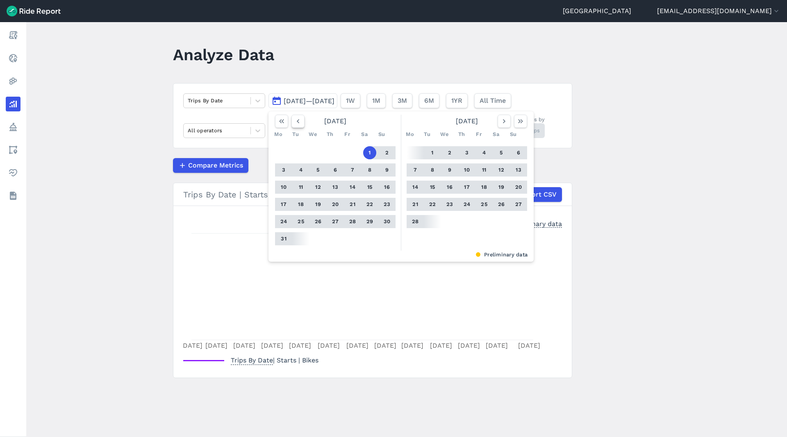
click at [298, 123] on icon "button" at bounding box center [298, 121] width 8 height 8
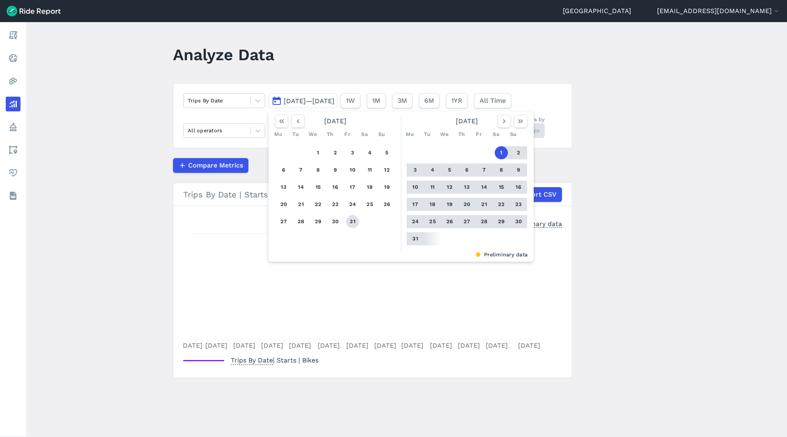
click at [354, 223] on button "31" at bounding box center [352, 221] width 13 height 13
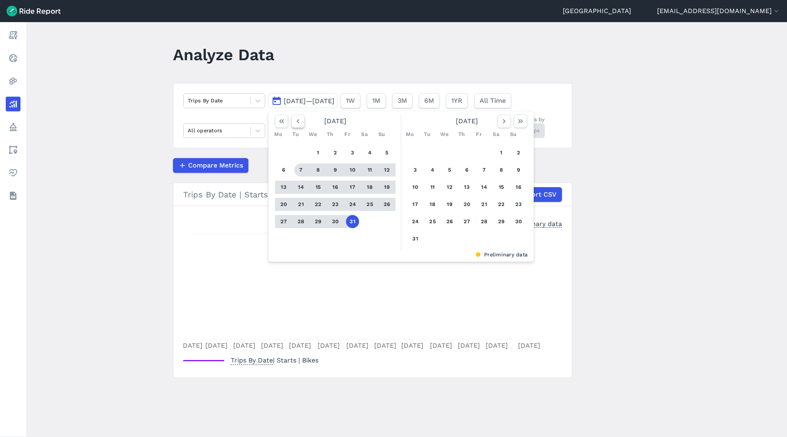
click at [300, 120] on icon "button" at bounding box center [298, 121] width 8 height 8
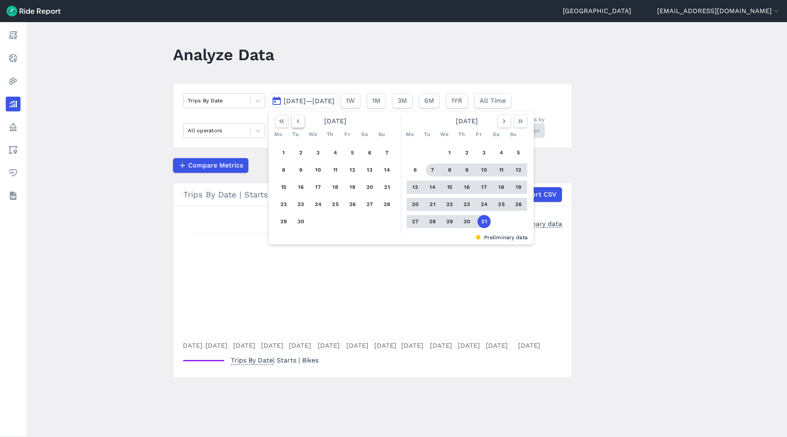
click at [300, 120] on icon "button" at bounding box center [298, 121] width 8 height 8
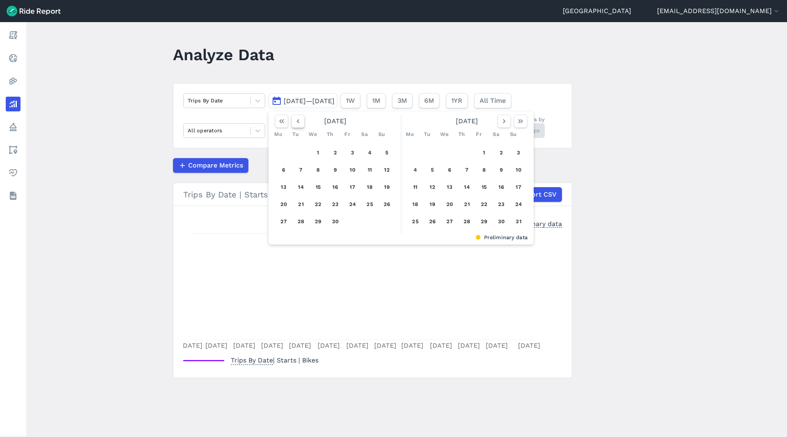
click at [300, 120] on icon "button" at bounding box center [298, 121] width 8 height 8
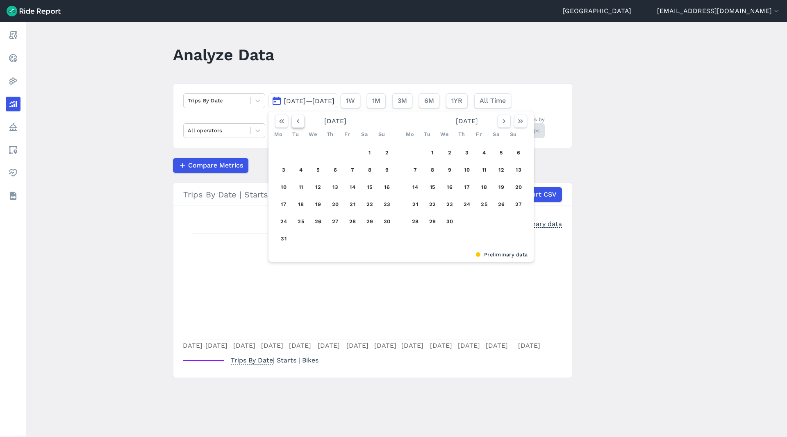
click at [300, 120] on icon "button" at bounding box center [298, 121] width 8 height 8
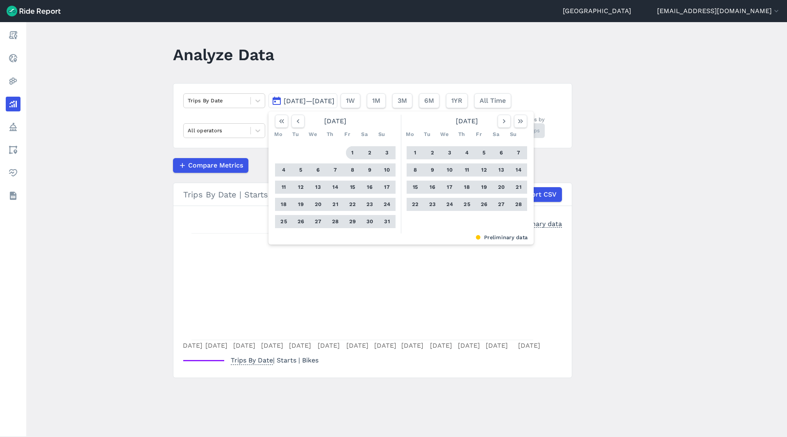
click at [350, 148] on button "1" at bounding box center [352, 152] width 13 height 13
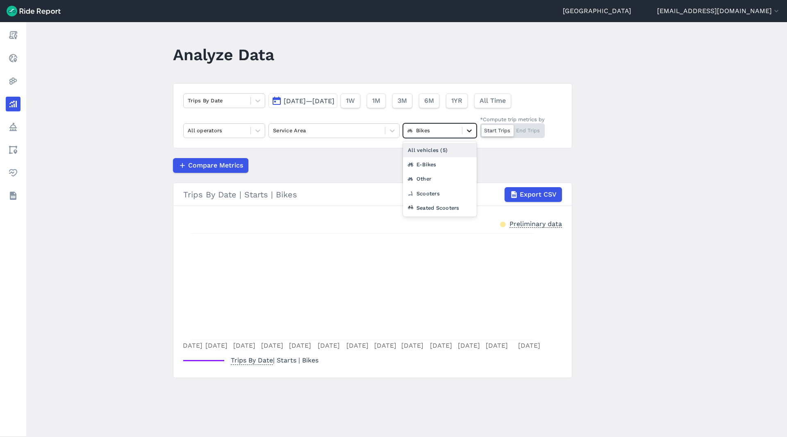
click at [463, 131] on div at bounding box center [469, 131] width 14 height 14
click at [442, 166] on div "E-Bikes" at bounding box center [440, 164] width 74 height 14
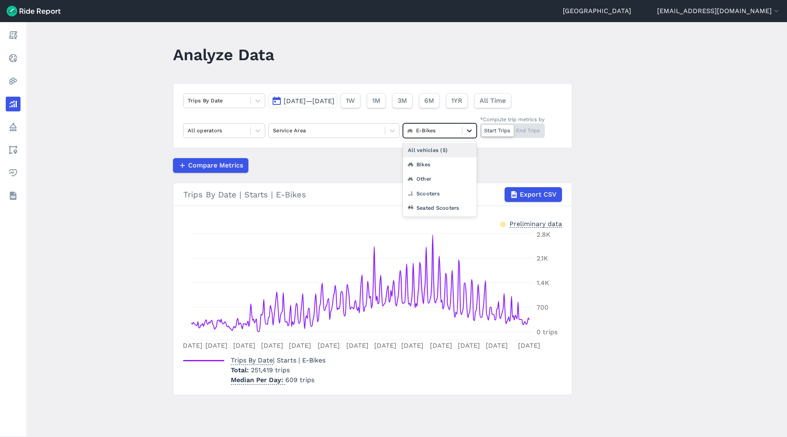
click at [471, 134] on icon at bounding box center [469, 131] width 8 height 8
click at [430, 207] on div "Seated Scooters" at bounding box center [440, 208] width 74 height 14
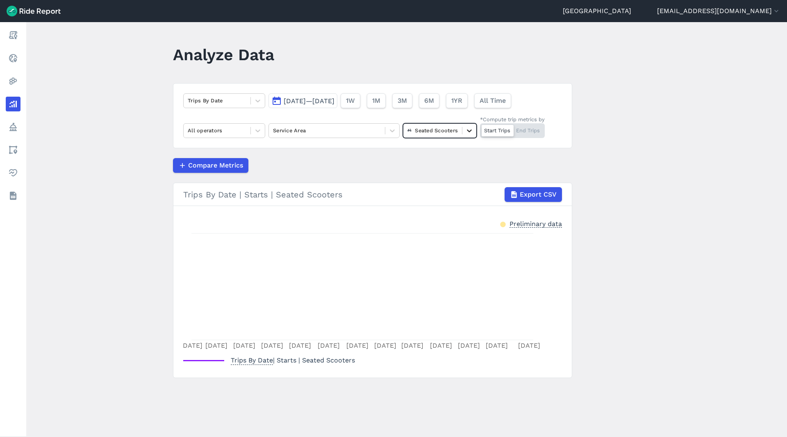
click at [464, 131] on div at bounding box center [469, 131] width 14 height 14
click at [435, 205] on div "Scooters" at bounding box center [440, 208] width 74 height 14
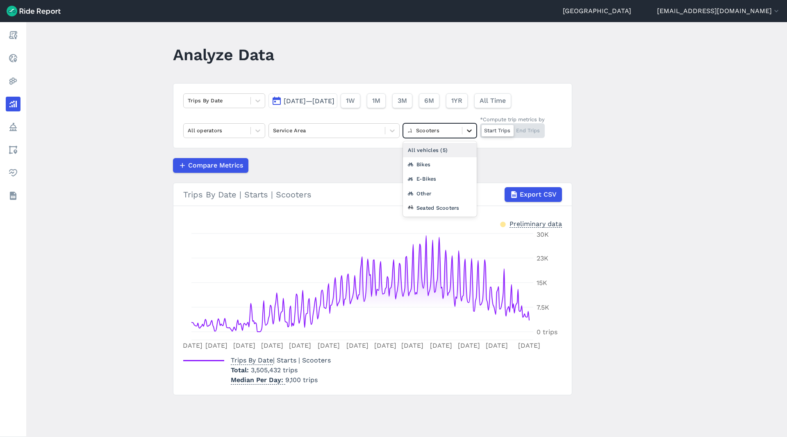
click at [467, 135] on div at bounding box center [469, 131] width 14 height 14
click at [445, 165] on div "Bikes" at bounding box center [440, 164] width 74 height 14
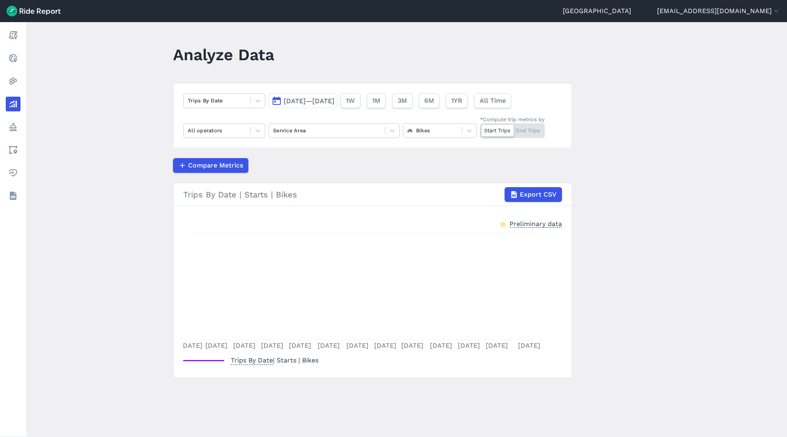
click at [334, 101] on span "[DATE]—[DATE]" at bounding box center [309, 101] width 51 height 8
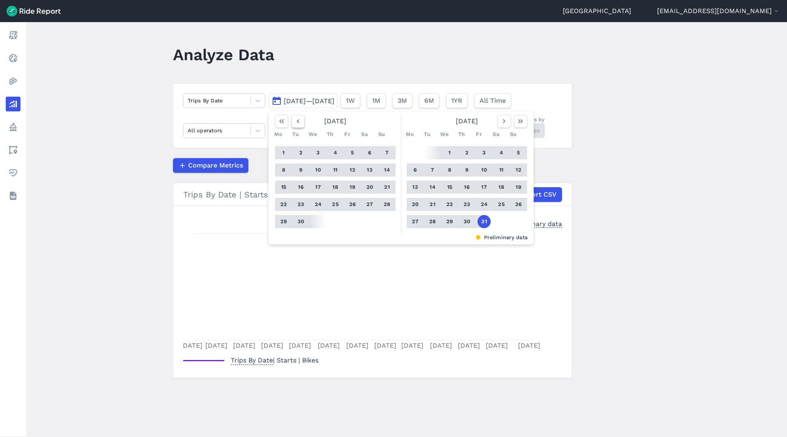
click at [298, 125] on icon "button" at bounding box center [298, 121] width 8 height 8
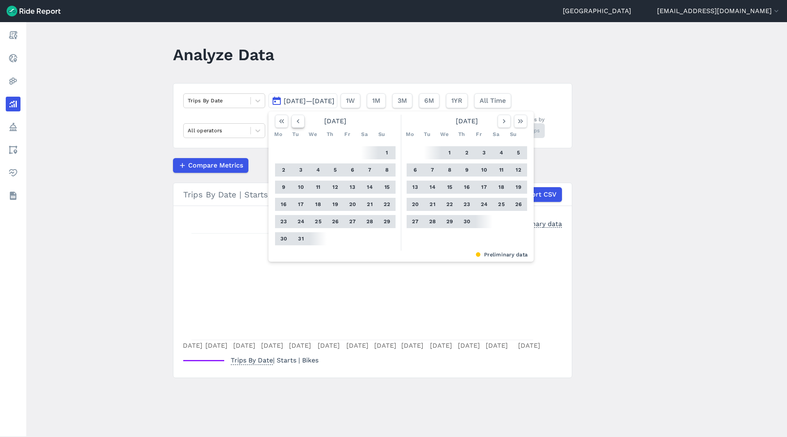
click at [298, 125] on icon "button" at bounding box center [298, 121] width 8 height 8
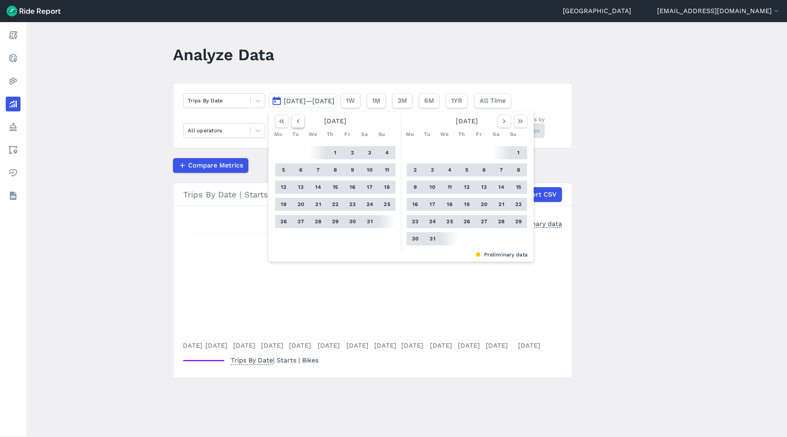
click at [298, 125] on icon "button" at bounding box center [298, 121] width 8 height 8
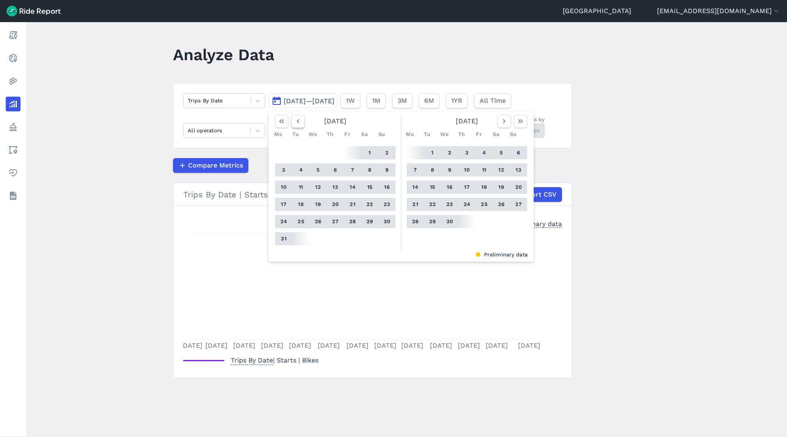
click at [298, 125] on icon "button" at bounding box center [298, 121] width 8 height 8
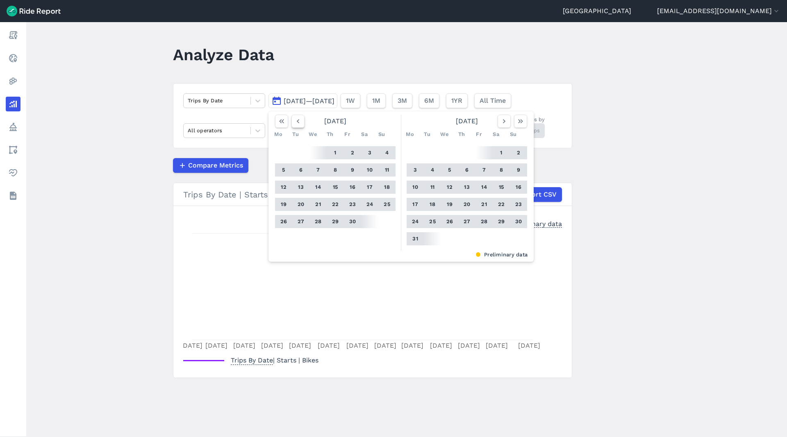
click at [298, 125] on icon "button" at bounding box center [298, 121] width 8 height 8
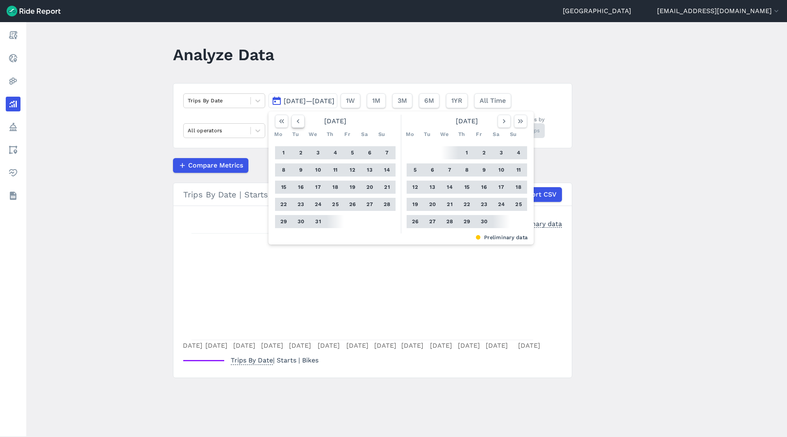
click at [298, 125] on icon "button" at bounding box center [298, 121] width 8 height 8
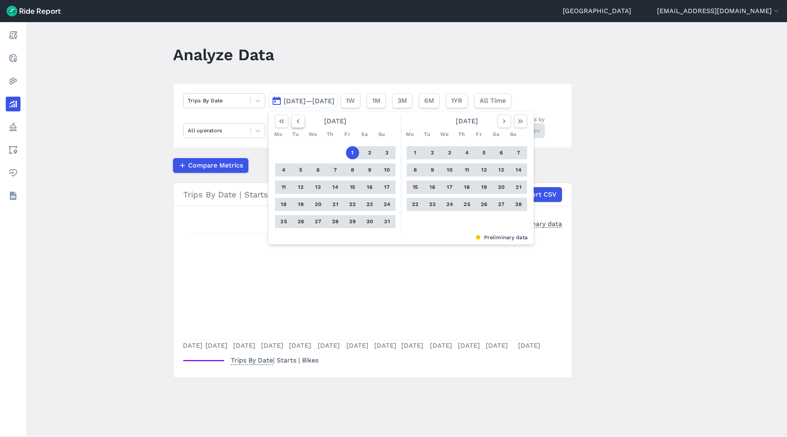
click at [298, 125] on icon "button" at bounding box center [298, 121] width 8 height 8
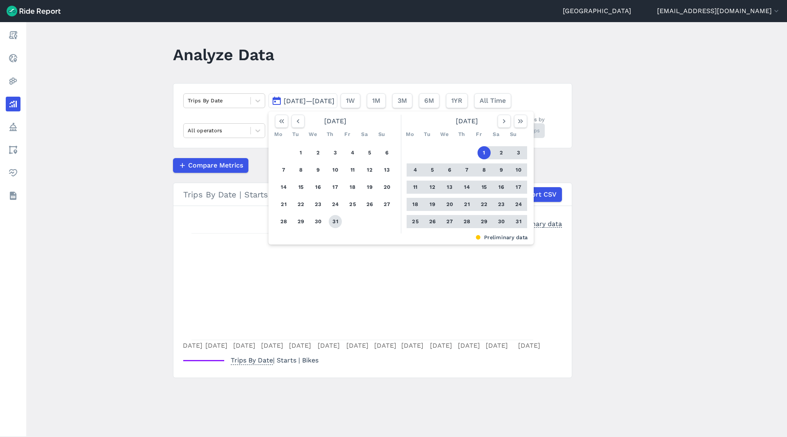
click at [339, 223] on button "31" at bounding box center [335, 221] width 13 height 13
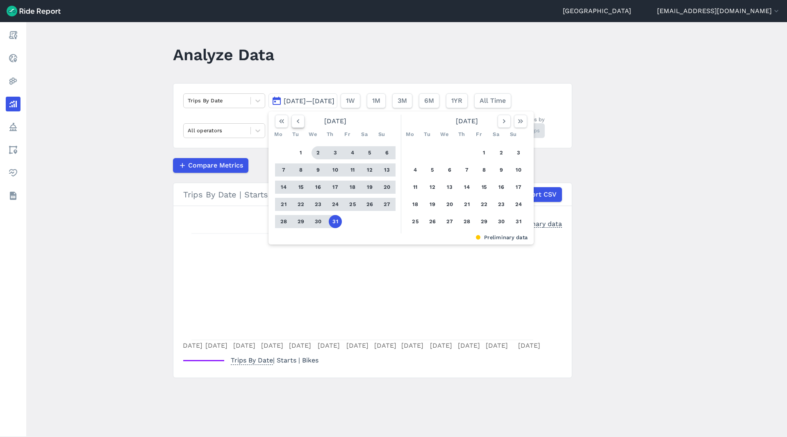
click at [300, 126] on button "button" at bounding box center [297, 121] width 13 height 13
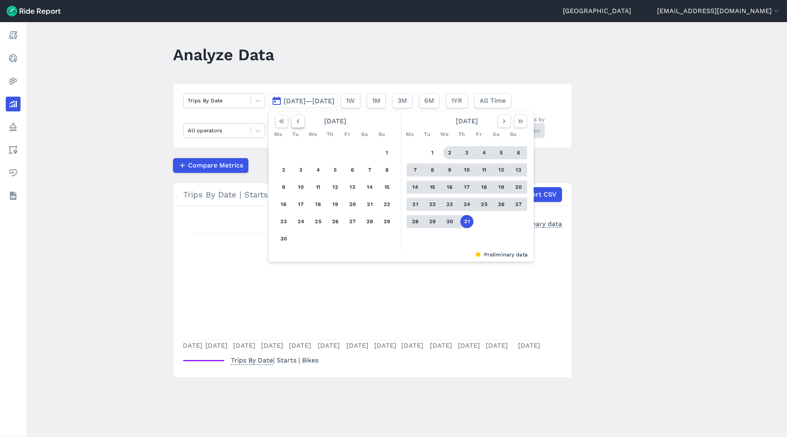
click at [298, 122] on use "button" at bounding box center [298, 121] width 2 height 4
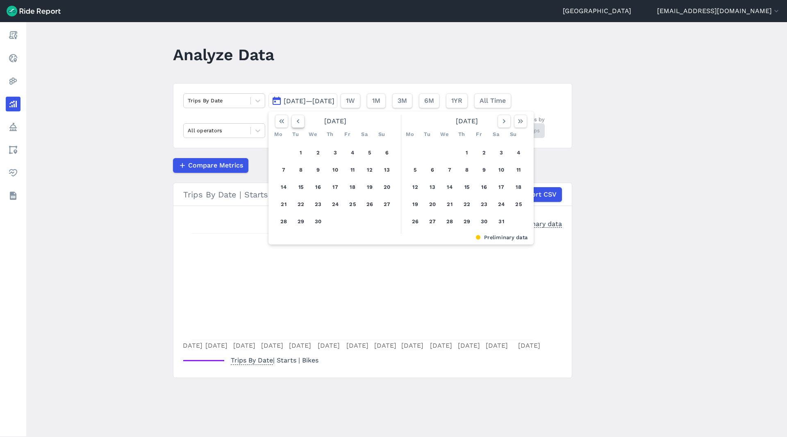
click at [298, 122] on use "button" at bounding box center [298, 121] width 2 height 4
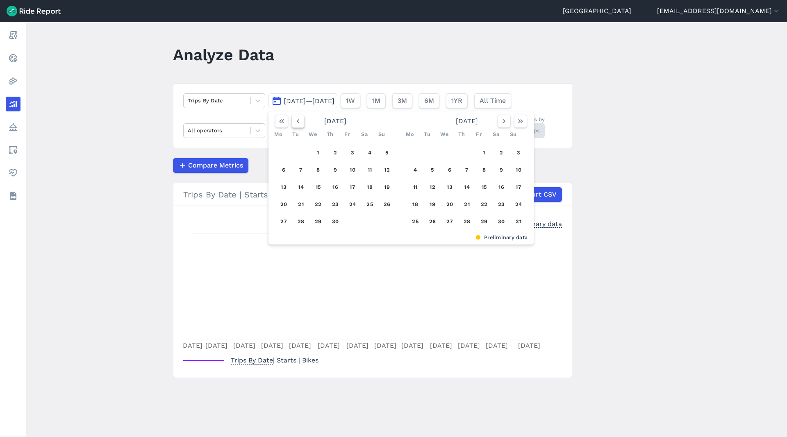
click at [298, 122] on use "button" at bounding box center [298, 121] width 2 height 4
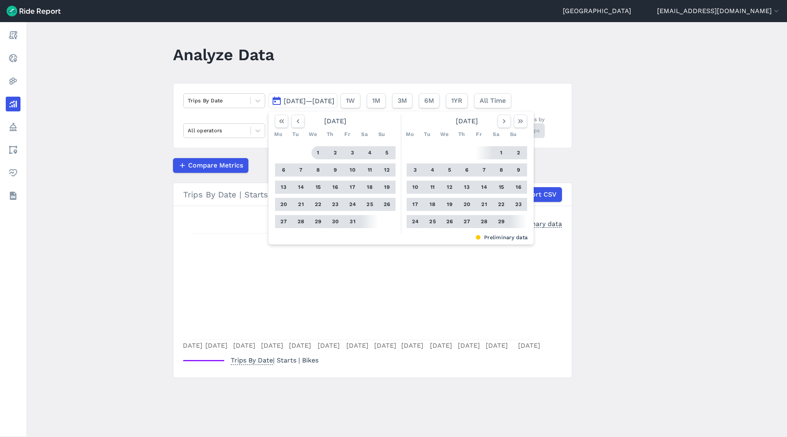
click at [320, 154] on button "1" at bounding box center [318, 152] width 13 height 13
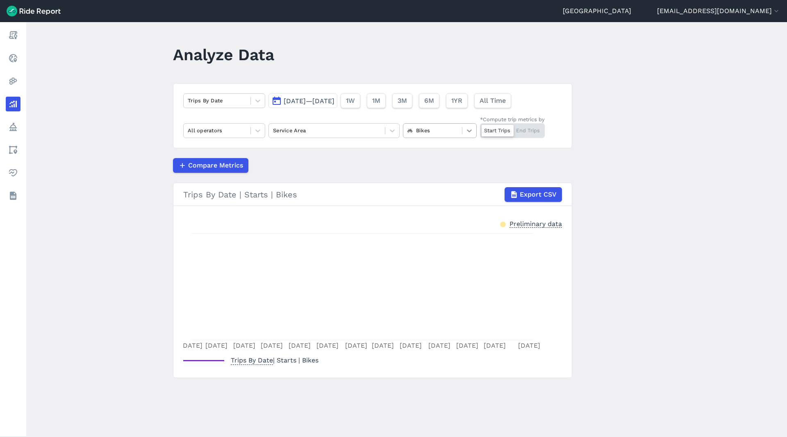
click at [469, 129] on icon at bounding box center [469, 131] width 8 height 8
click at [433, 165] on div "E-Bikes" at bounding box center [440, 164] width 74 height 14
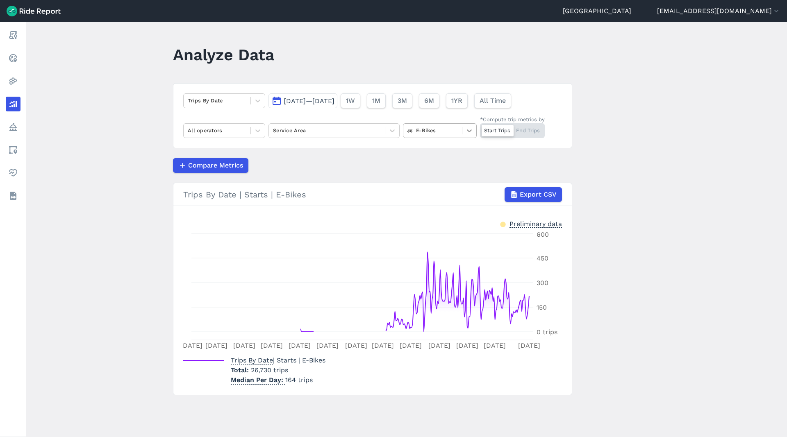
click at [476, 127] on div at bounding box center [469, 131] width 14 height 14
click at [437, 198] on div "Scooters" at bounding box center [440, 194] width 74 height 14
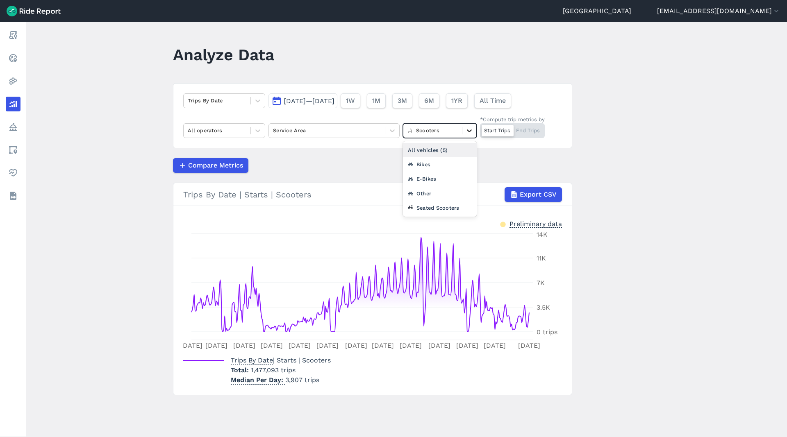
click at [473, 126] on div at bounding box center [469, 131] width 14 height 14
click at [428, 168] on div "Bikes" at bounding box center [440, 164] width 74 height 14
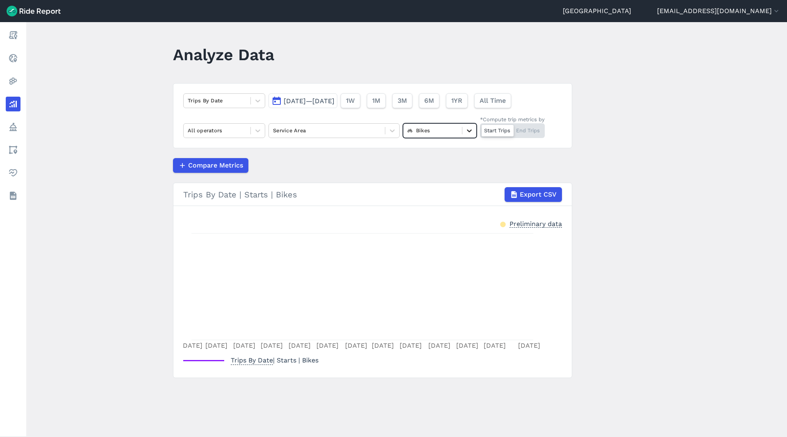
click at [473, 134] on div at bounding box center [469, 131] width 14 height 14
click at [438, 182] on div "Other" at bounding box center [440, 179] width 74 height 14
click at [469, 133] on icon at bounding box center [469, 131] width 8 height 8
click at [430, 206] on div "Seated Scooters" at bounding box center [440, 208] width 74 height 14
click at [469, 130] on icon at bounding box center [469, 131] width 8 height 8
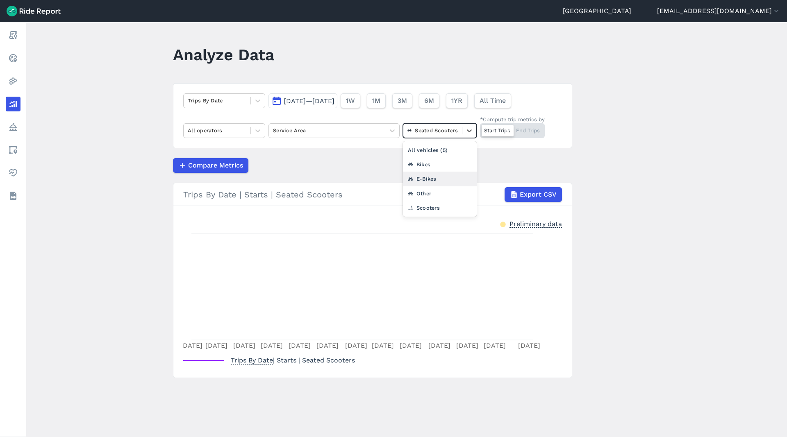
click at [429, 181] on div "E-Bikes" at bounding box center [440, 179] width 74 height 14
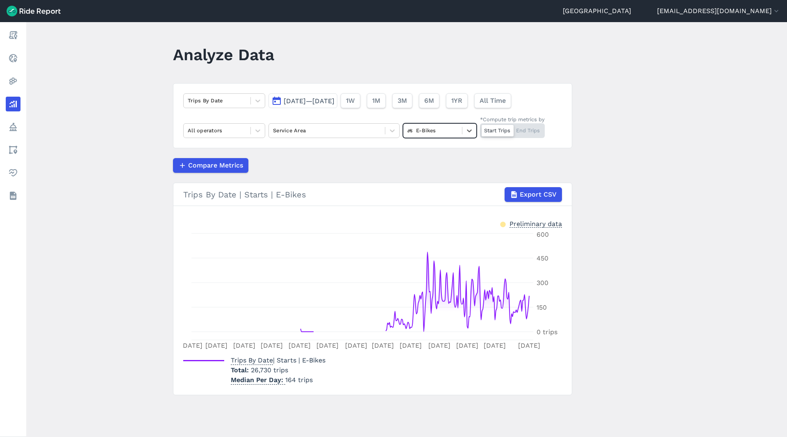
click at [334, 100] on span "[DATE]—[DATE]" at bounding box center [309, 101] width 51 height 8
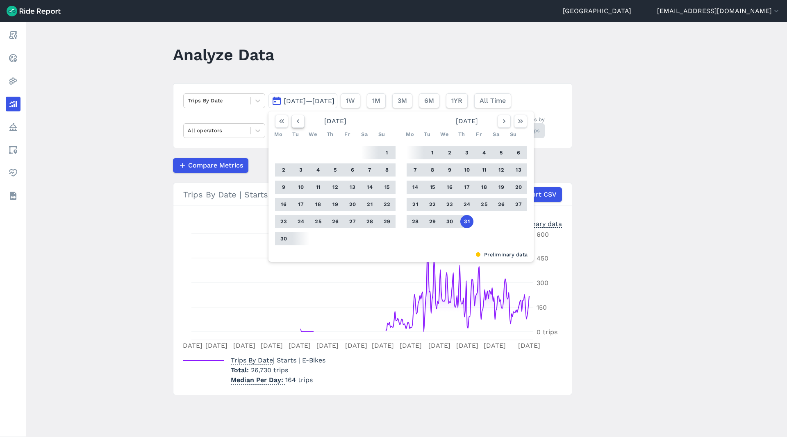
click at [299, 123] on icon "button" at bounding box center [298, 121] width 8 height 8
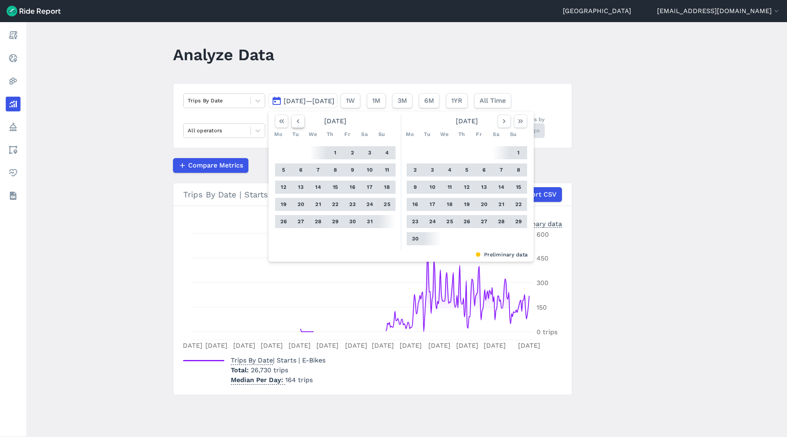
click at [299, 123] on icon "button" at bounding box center [298, 121] width 8 height 8
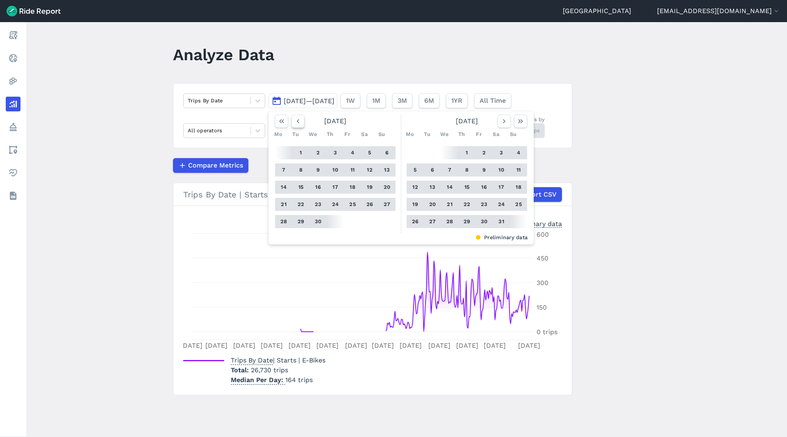
click at [299, 123] on icon "button" at bounding box center [298, 121] width 8 height 8
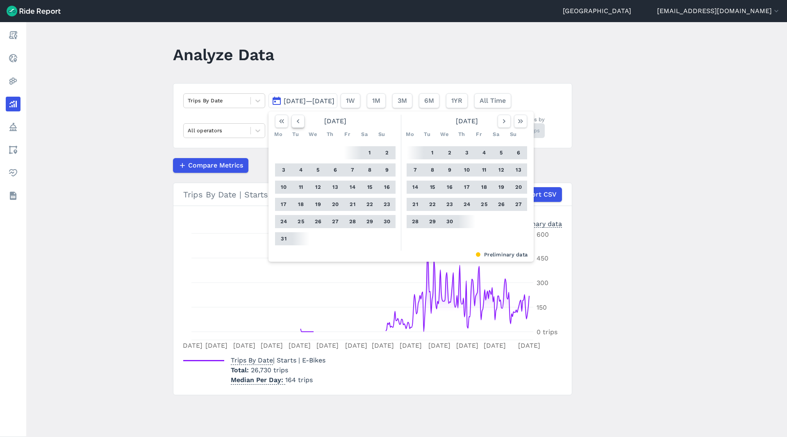
click at [299, 123] on icon "button" at bounding box center [298, 121] width 8 height 8
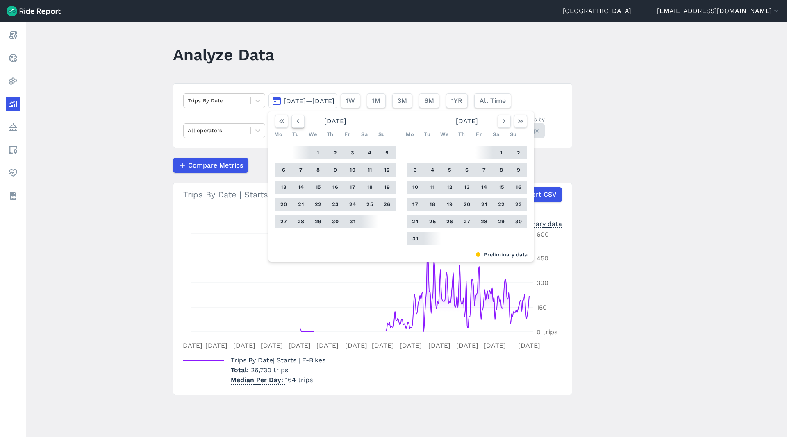
click at [299, 123] on icon "button" at bounding box center [298, 121] width 8 height 8
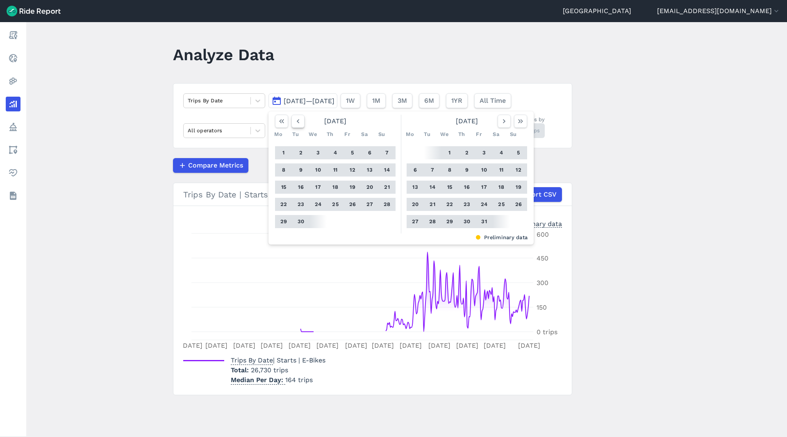
click at [299, 123] on icon "button" at bounding box center [298, 121] width 8 height 8
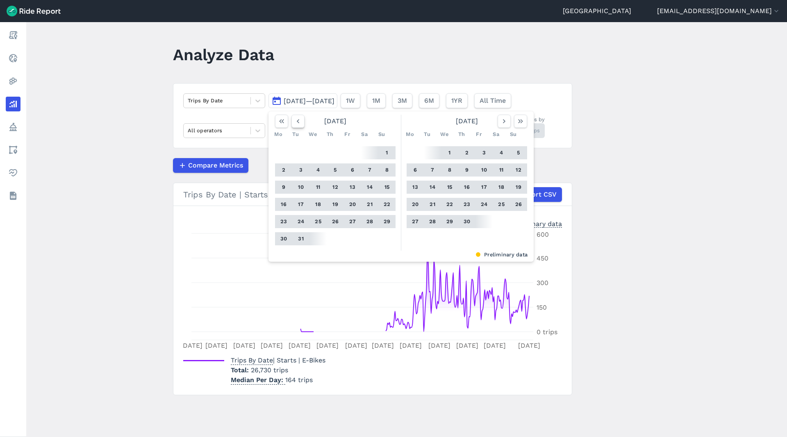
click at [299, 123] on icon "button" at bounding box center [298, 121] width 8 height 8
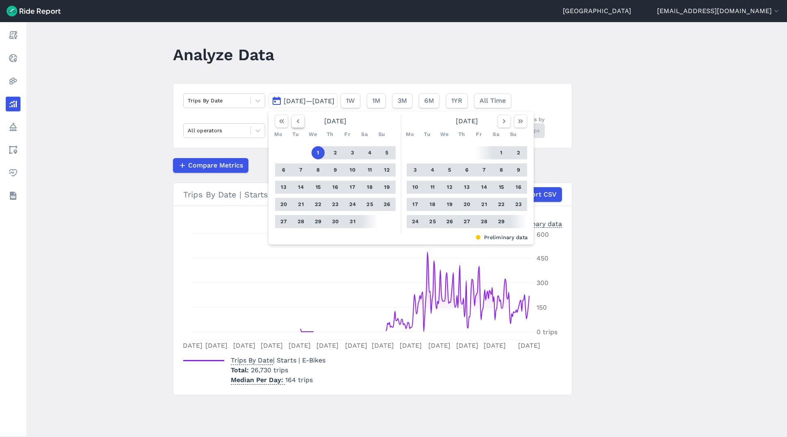
click at [299, 123] on icon "button" at bounding box center [298, 121] width 8 height 8
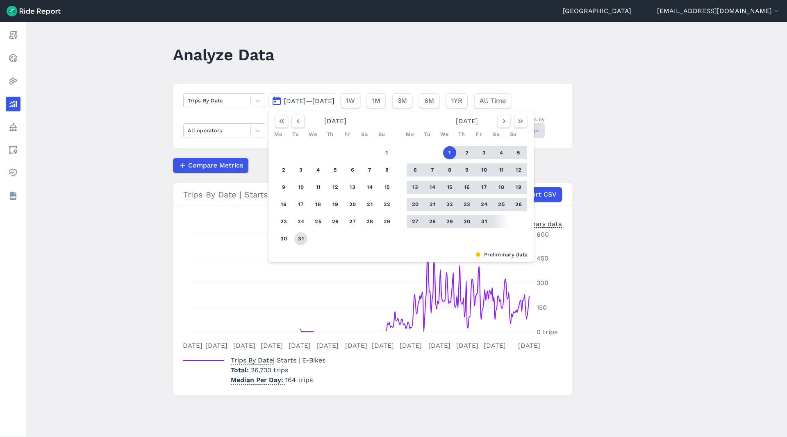
click at [299, 237] on button "31" at bounding box center [300, 238] width 13 height 13
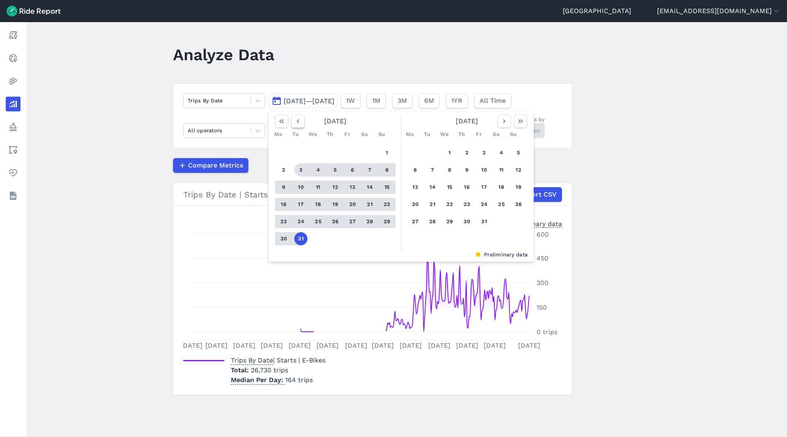
click at [300, 118] on icon "button" at bounding box center [298, 121] width 8 height 8
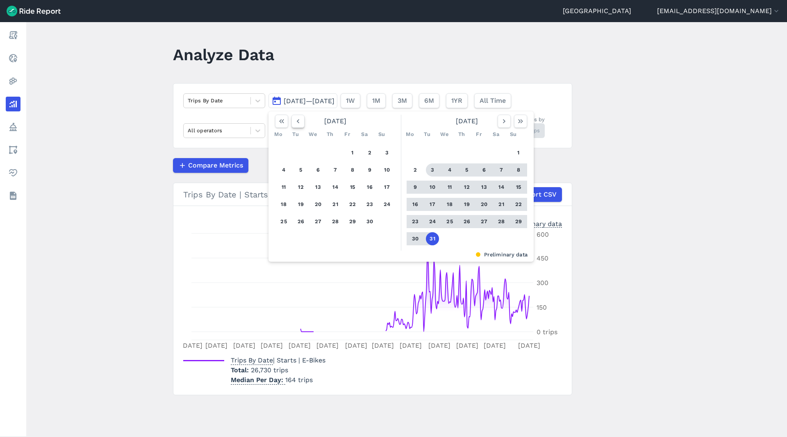
click at [300, 118] on icon "button" at bounding box center [298, 121] width 8 height 8
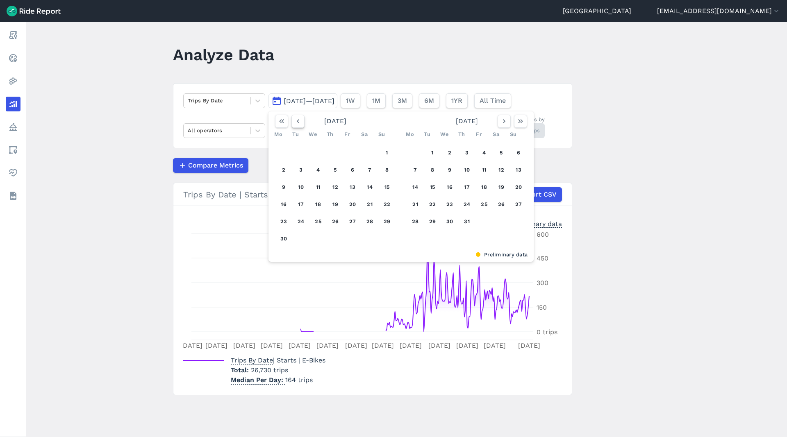
click at [300, 118] on icon "button" at bounding box center [298, 121] width 8 height 8
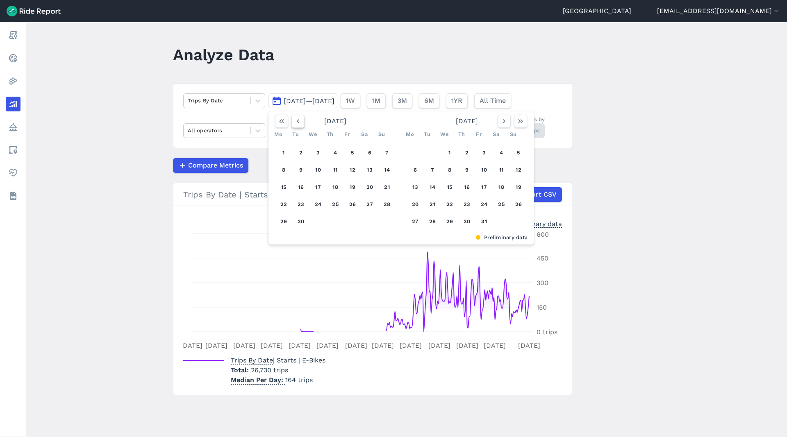
click at [300, 118] on icon "button" at bounding box center [298, 121] width 8 height 8
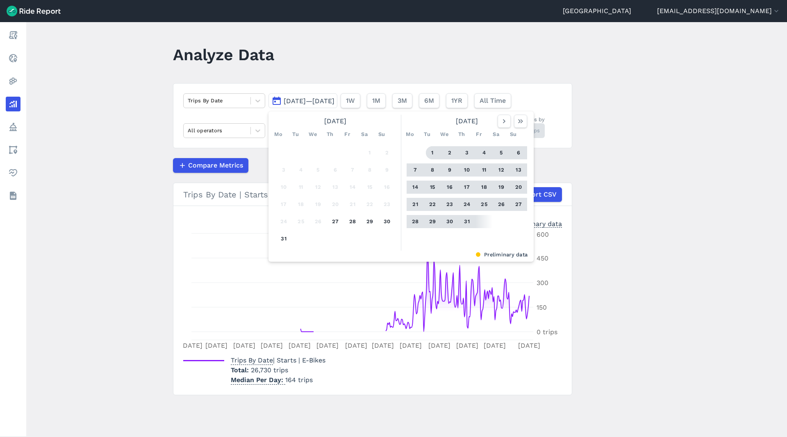
click at [431, 152] on button "1" at bounding box center [432, 152] width 13 height 13
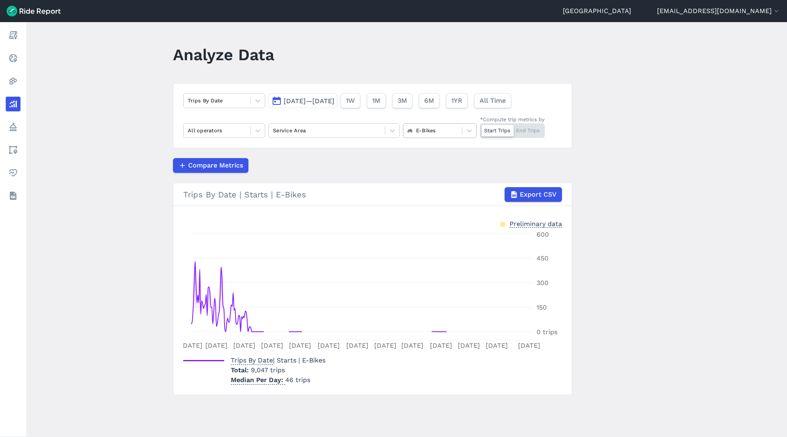
click at [454, 130] on div at bounding box center [432, 130] width 50 height 9
click at [434, 191] on div "Scooters" at bounding box center [440, 194] width 74 height 14
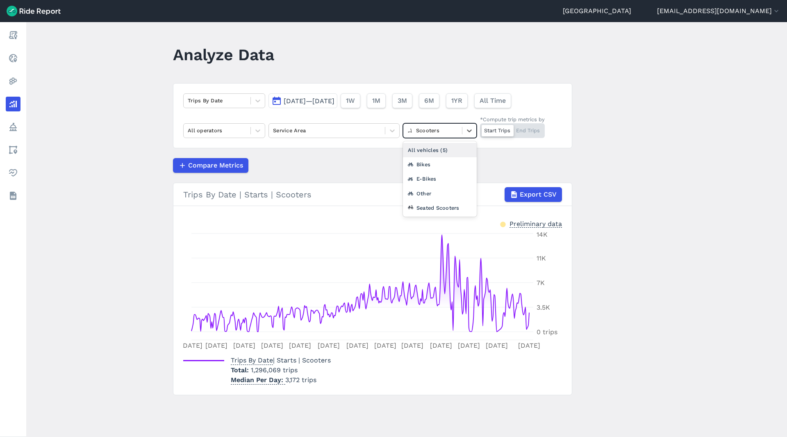
click at [454, 133] on div at bounding box center [432, 130] width 50 height 9
click at [439, 177] on div "E-Bikes" at bounding box center [440, 179] width 74 height 14
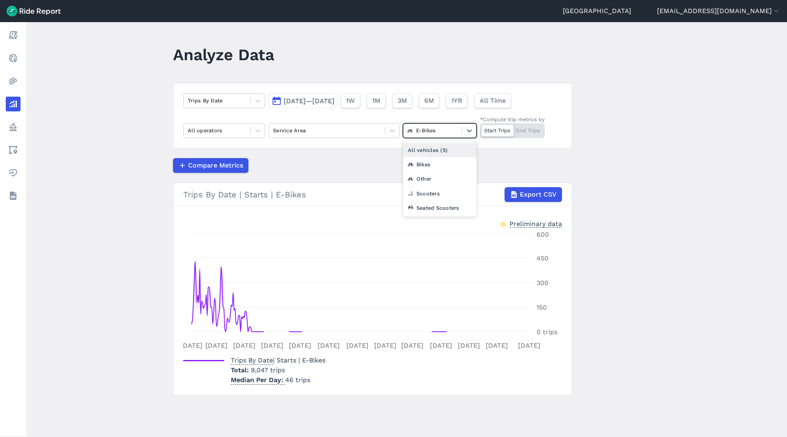
click at [454, 130] on div at bounding box center [432, 130] width 50 height 9
click at [445, 166] on div "Bikes" at bounding box center [440, 164] width 74 height 14
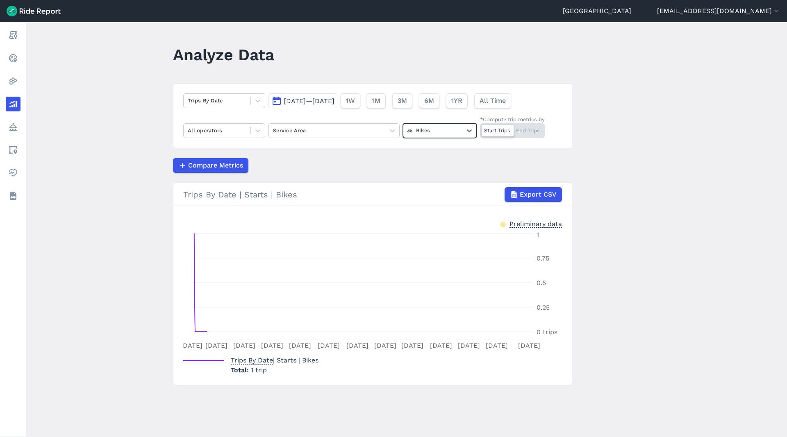
click at [450, 134] on div at bounding box center [432, 130] width 50 height 9
click at [449, 208] on div "Seated Scooters" at bounding box center [440, 208] width 74 height 14
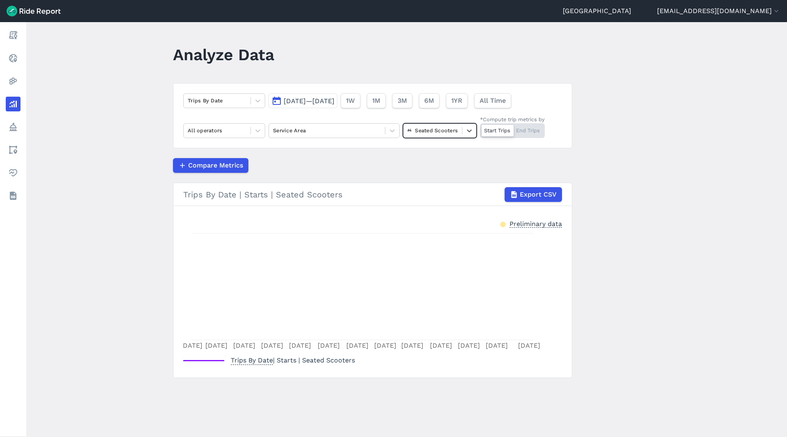
click at [431, 135] on div at bounding box center [432, 130] width 50 height 9
click at [429, 194] on div "Other" at bounding box center [440, 194] width 74 height 14
click at [452, 129] on div at bounding box center [432, 130] width 50 height 9
click at [442, 151] on div "All vehicles (5)" at bounding box center [440, 150] width 74 height 14
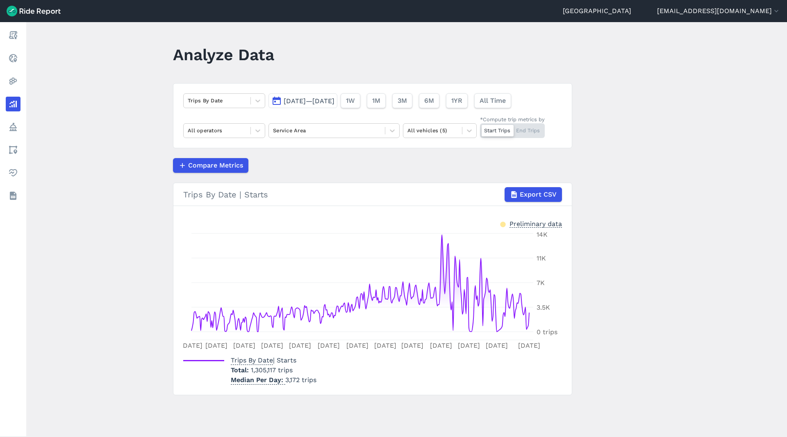
click at [712, 154] on main "Analyze Data Trips By Date [DATE]—[DATE] 1W 1M 3M 6M 1YR All Time All operators…" at bounding box center [406, 229] width 761 height 415
click at [261, 133] on icon at bounding box center [258, 131] width 8 height 8
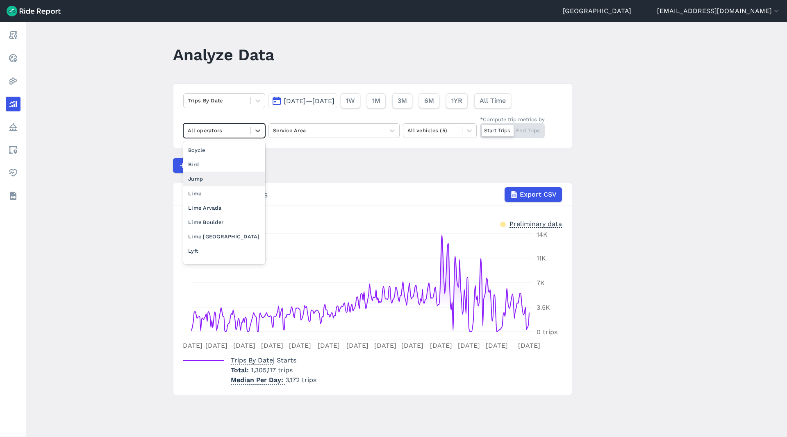
click at [207, 177] on div "Jump" at bounding box center [224, 179] width 82 height 14
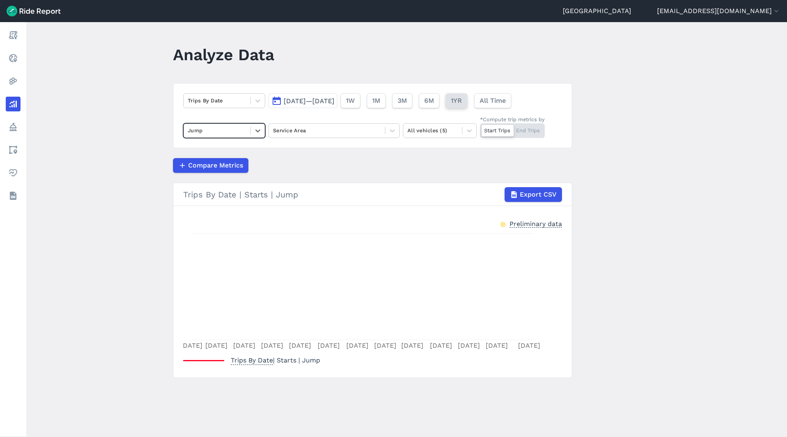
click at [462, 102] on span "1YR" at bounding box center [456, 101] width 11 height 10
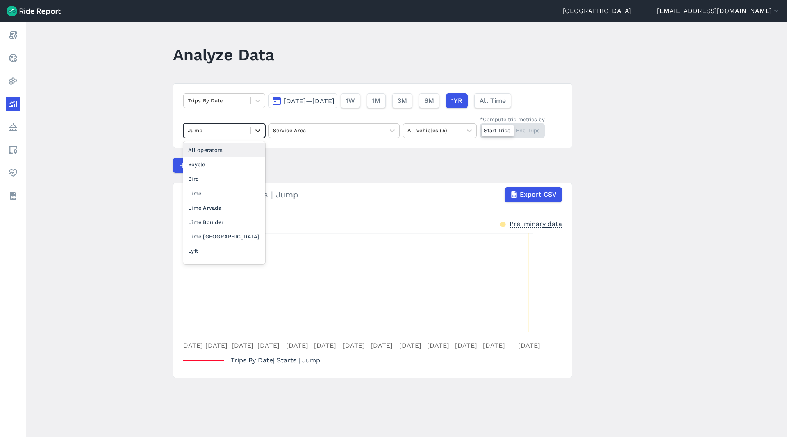
click at [262, 129] on div at bounding box center [258, 131] width 14 height 14
click at [235, 165] on div "Bcycle" at bounding box center [224, 164] width 82 height 14
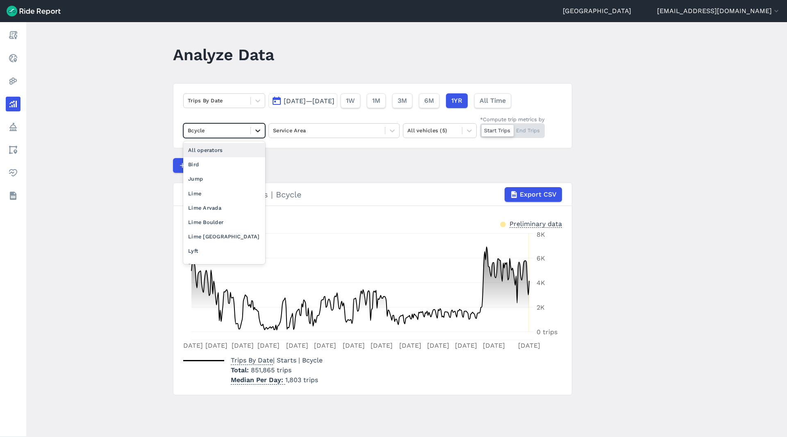
click at [255, 129] on icon at bounding box center [258, 131] width 8 height 8
click at [239, 166] on div "Bird" at bounding box center [224, 164] width 82 height 14
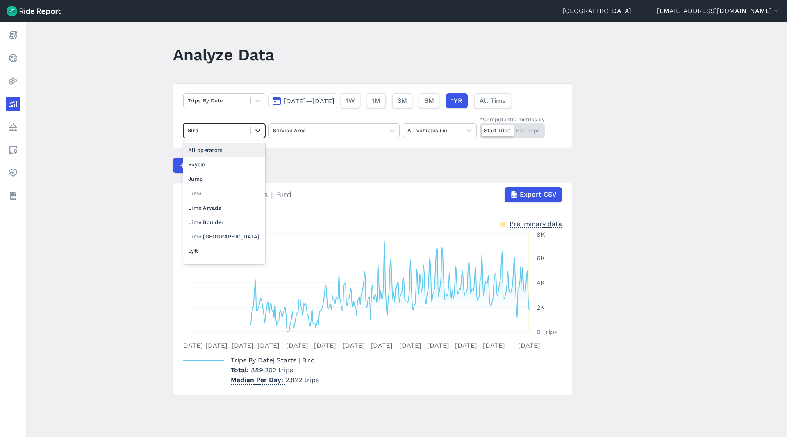
click at [255, 128] on icon at bounding box center [258, 131] width 8 height 8
click at [228, 181] on div "Jump" at bounding box center [224, 179] width 82 height 14
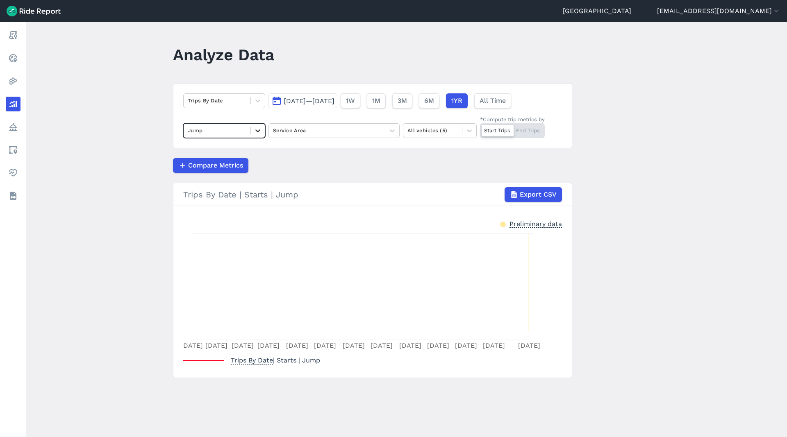
click at [259, 130] on icon at bounding box center [257, 131] width 5 height 3
click at [219, 195] on div "Lime" at bounding box center [224, 194] width 82 height 14
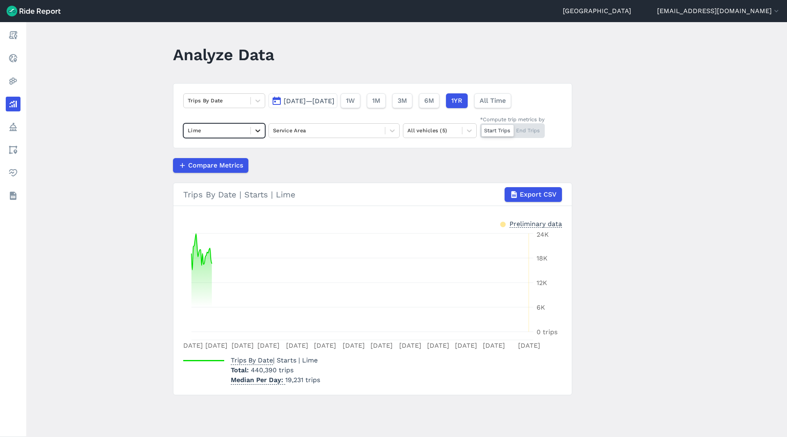
click at [261, 133] on icon at bounding box center [258, 131] width 8 height 8
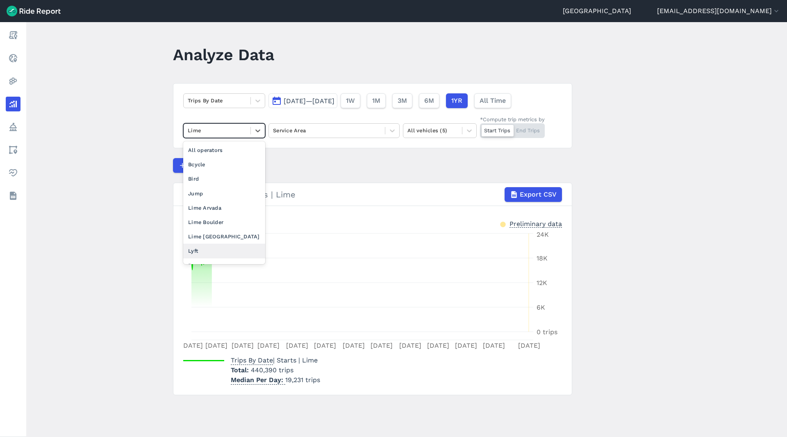
click at [214, 250] on div "Lyft" at bounding box center [224, 251] width 82 height 14
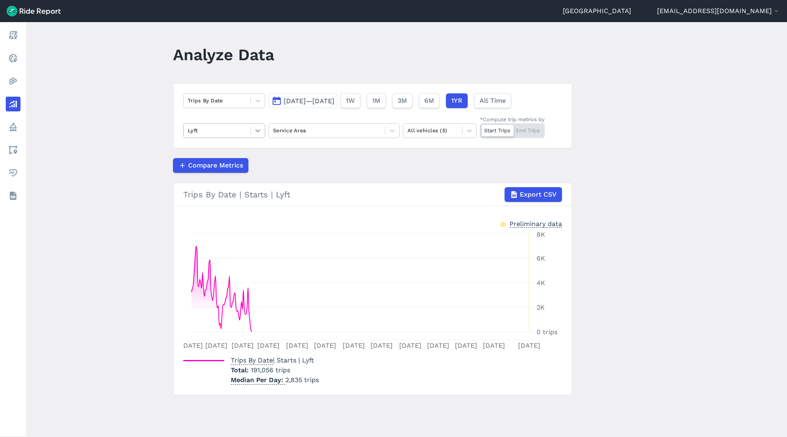
click at [258, 133] on icon at bounding box center [258, 131] width 8 height 8
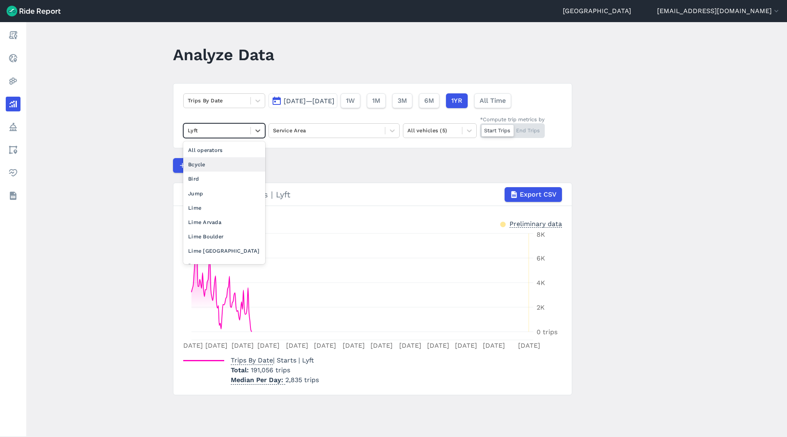
click at [225, 165] on div "Bcycle" at bounding box center [224, 164] width 82 height 14
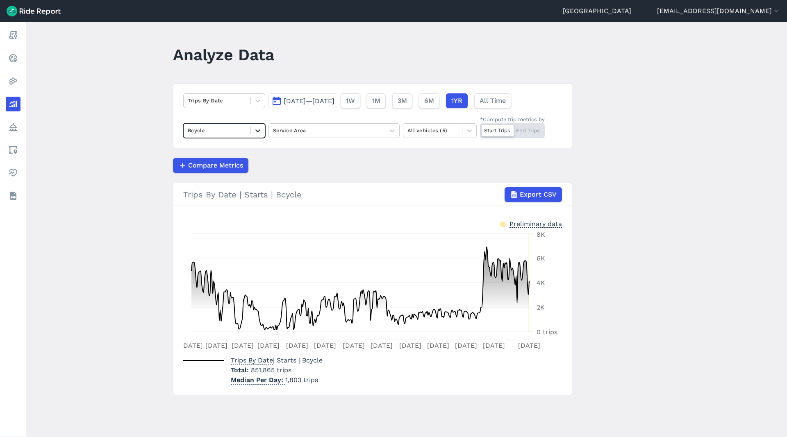
click at [260, 135] on div at bounding box center [258, 131] width 14 height 14
click at [212, 163] on div "Bird" at bounding box center [224, 164] width 82 height 14
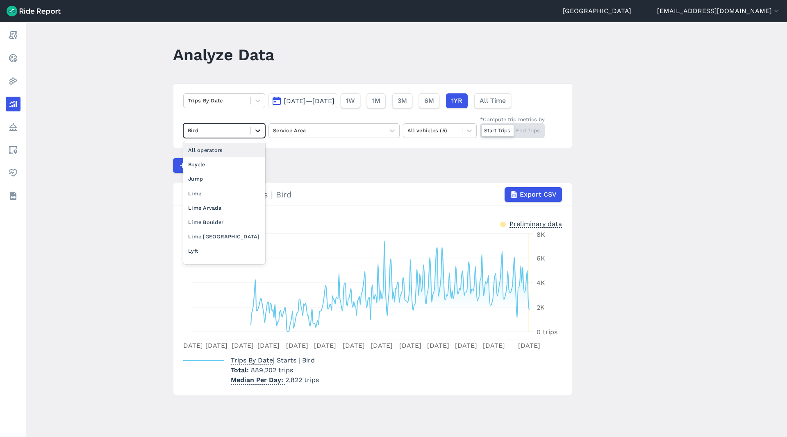
click at [259, 129] on icon at bounding box center [258, 131] width 8 height 8
click at [207, 180] on div "Jump" at bounding box center [224, 179] width 82 height 14
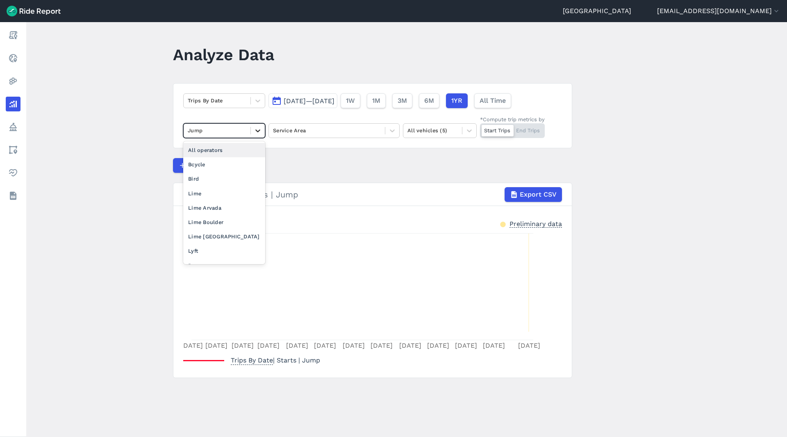
click at [259, 132] on icon at bounding box center [258, 131] width 8 height 8
click at [212, 194] on div "Lime" at bounding box center [224, 194] width 82 height 14
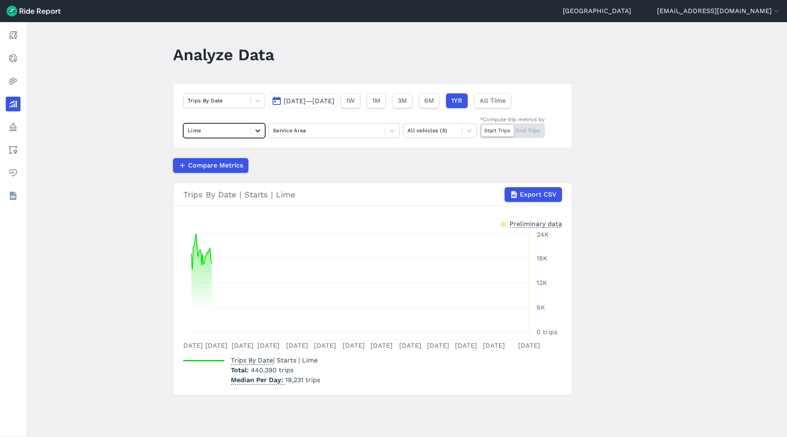
click at [260, 130] on icon at bounding box center [258, 131] width 8 height 8
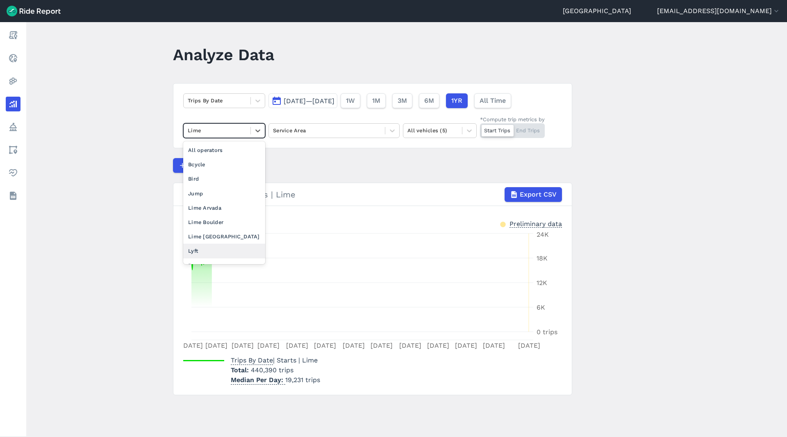
click at [216, 248] on div "Lyft" at bounding box center [224, 251] width 82 height 14
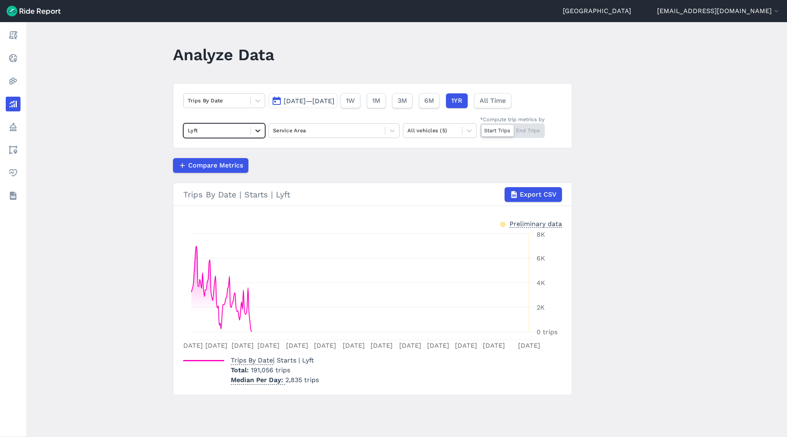
click at [262, 134] on icon at bounding box center [258, 131] width 8 height 8
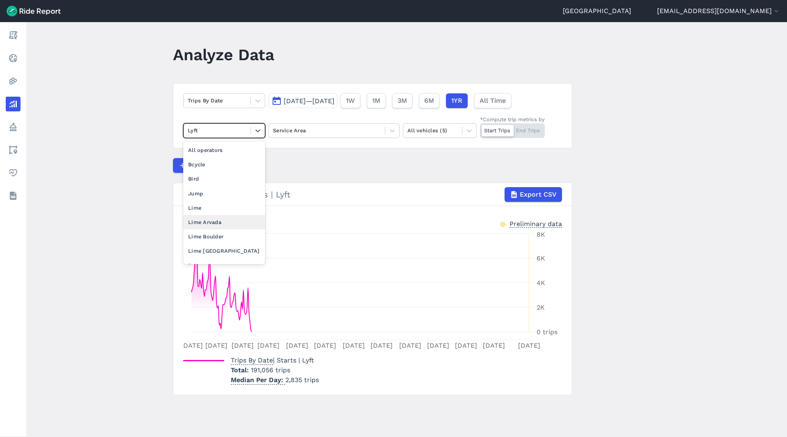
scroll to position [25, 0]
click at [208, 258] on div "Spin" at bounding box center [224, 255] width 82 height 14
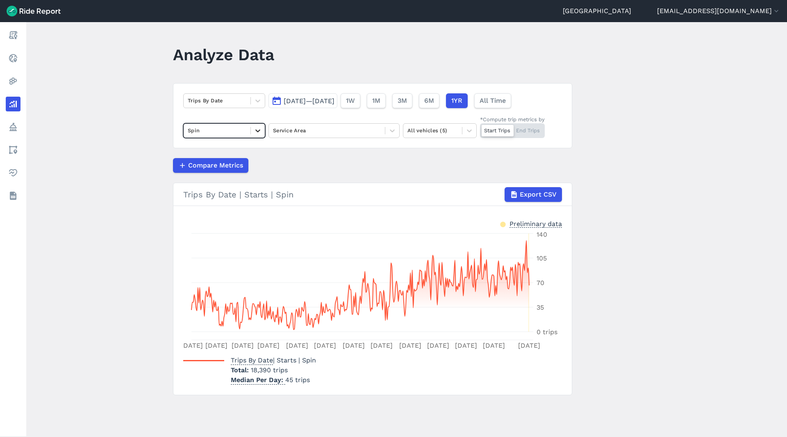
click at [262, 127] on icon at bounding box center [258, 131] width 8 height 8
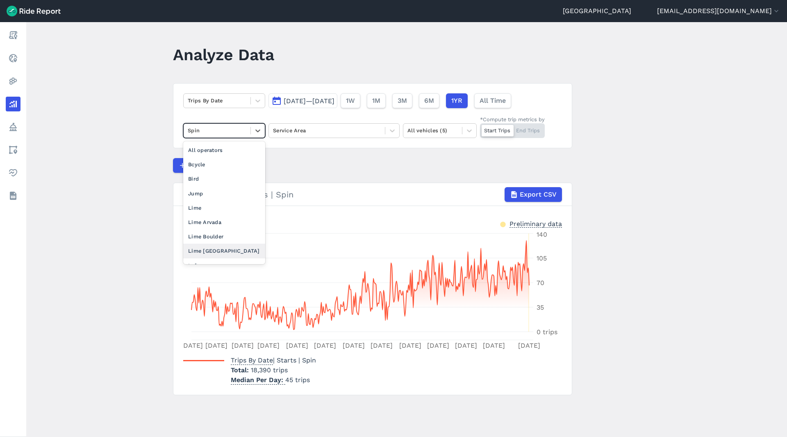
scroll to position [25, 0]
click at [200, 258] on div "Razor" at bounding box center [224, 255] width 82 height 14
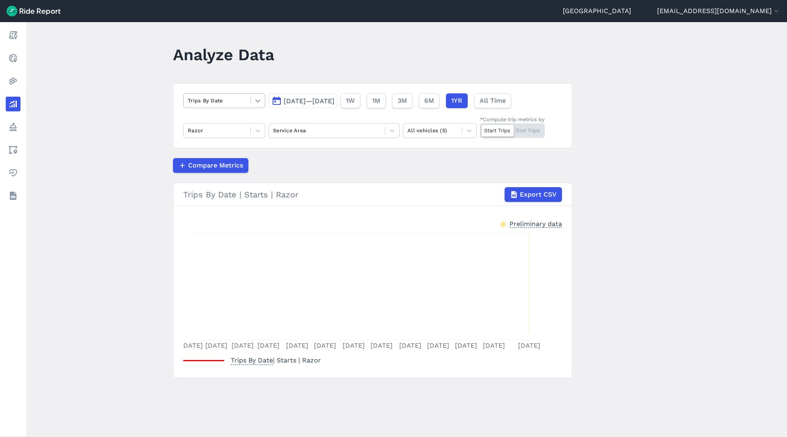
click at [255, 98] on icon at bounding box center [258, 101] width 8 height 8
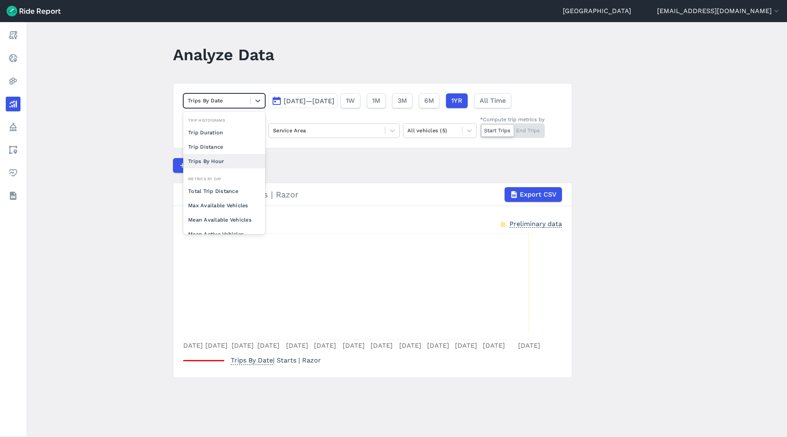
scroll to position [71, 0]
click at [228, 161] on div "Mean Active Vehicles" at bounding box center [224, 163] width 82 height 14
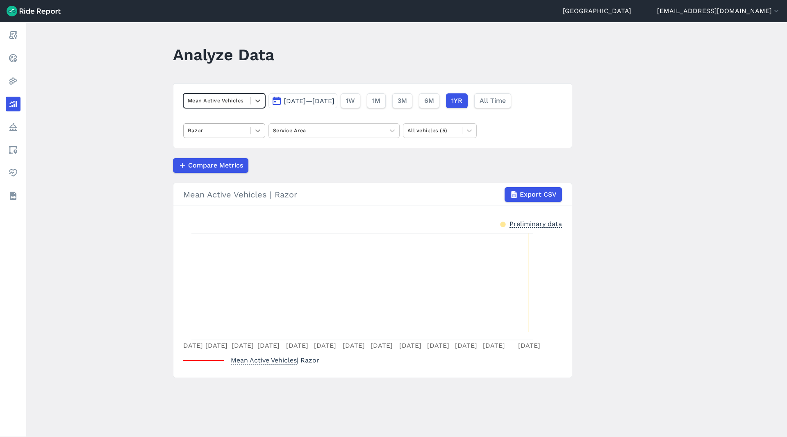
click at [261, 131] on icon at bounding box center [258, 131] width 8 height 8
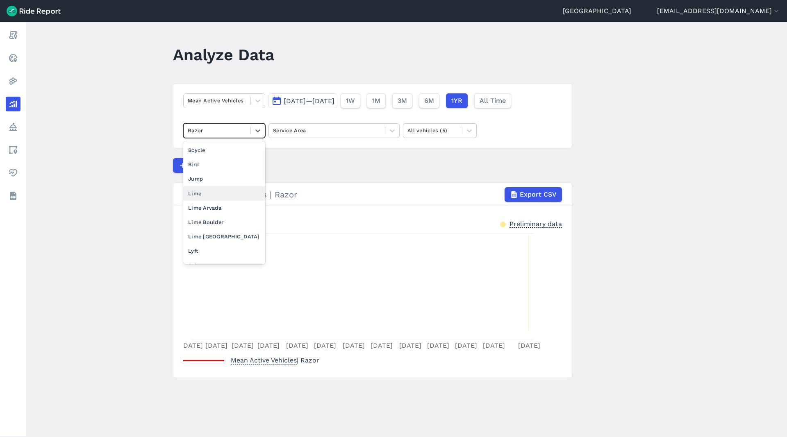
scroll to position [10, 0]
click at [228, 154] on div "Bird" at bounding box center [224, 154] width 82 height 14
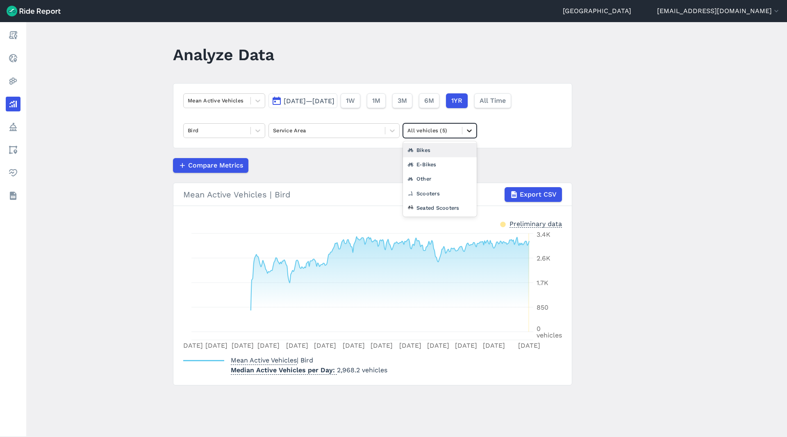
click at [469, 131] on icon at bounding box center [469, 131] width 5 height 3
click at [450, 190] on div "Scooters" at bounding box center [440, 194] width 74 height 14
click at [467, 134] on icon at bounding box center [469, 131] width 8 height 8
click at [442, 179] on div "E-Bikes" at bounding box center [440, 179] width 74 height 14
click at [473, 132] on icon at bounding box center [469, 131] width 8 height 8
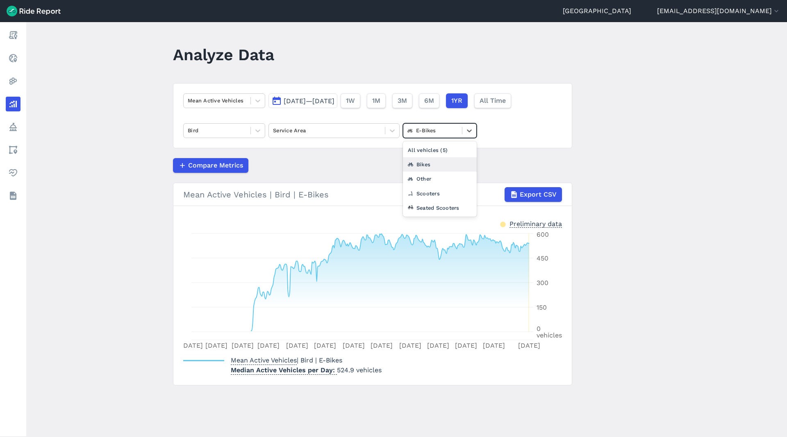
click at [442, 164] on div "Bikes" at bounding box center [440, 164] width 74 height 14
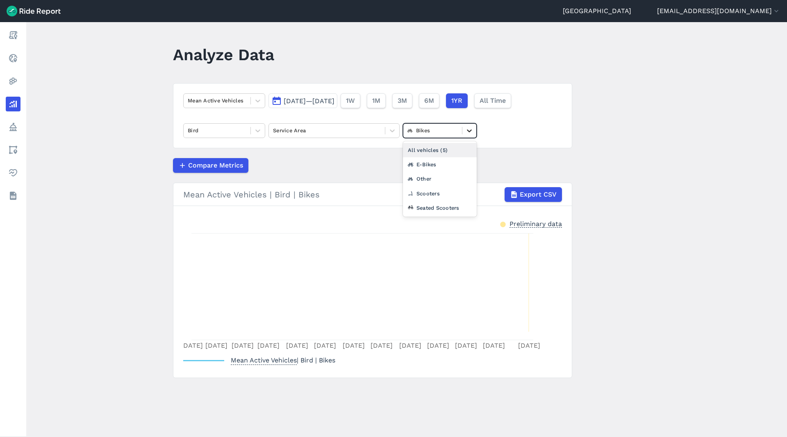
click at [464, 130] on div at bounding box center [469, 131] width 14 height 14
click at [453, 192] on div "Scooters" at bounding box center [440, 194] width 74 height 14
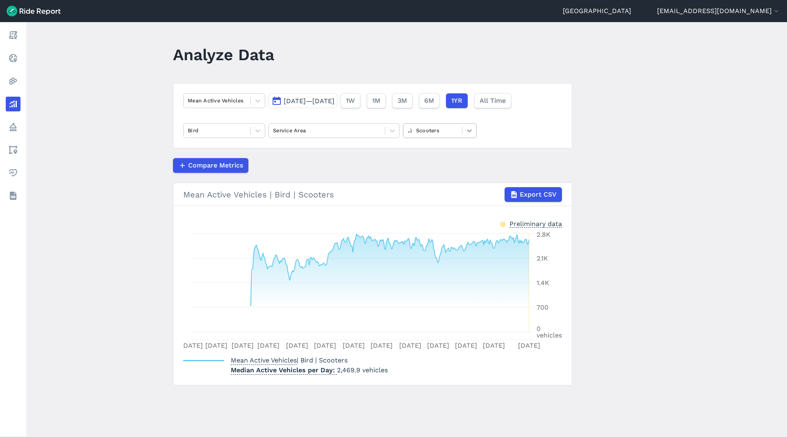
click at [473, 129] on div at bounding box center [469, 131] width 14 height 14
click at [444, 209] on div "Seated Scooters" at bounding box center [440, 208] width 74 height 14
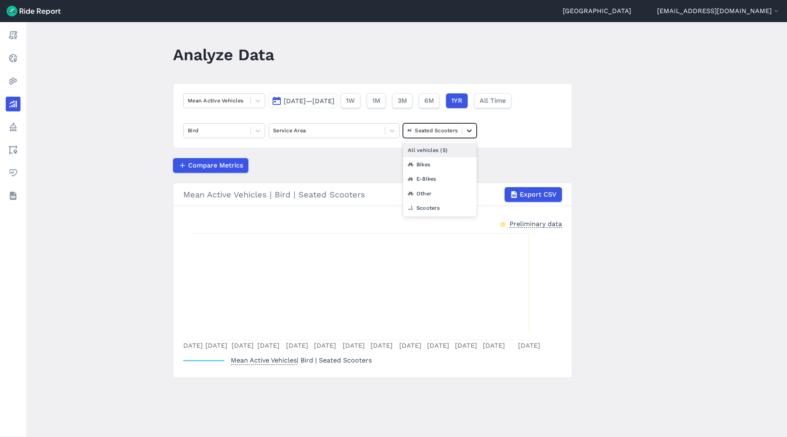
click at [469, 130] on icon at bounding box center [469, 131] width 8 height 8
click at [255, 129] on icon at bounding box center [258, 131] width 8 height 8
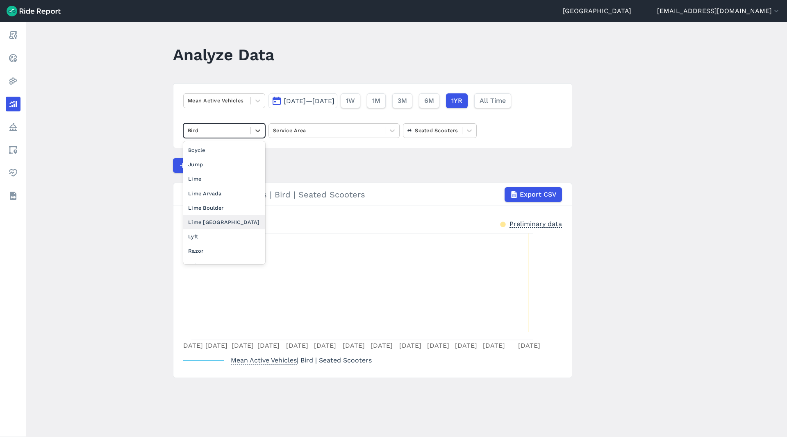
click at [216, 221] on div "Lime [GEOGRAPHIC_DATA]" at bounding box center [224, 222] width 82 height 14
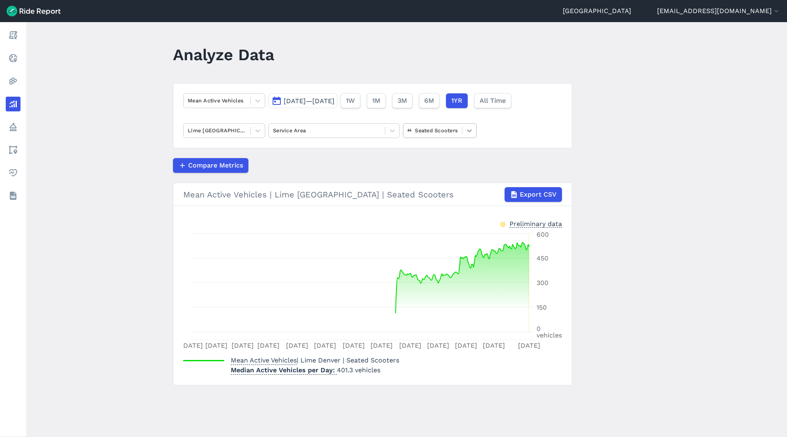
click at [472, 130] on icon at bounding box center [469, 131] width 8 height 8
click at [435, 209] on div "Scooters" at bounding box center [440, 208] width 74 height 14
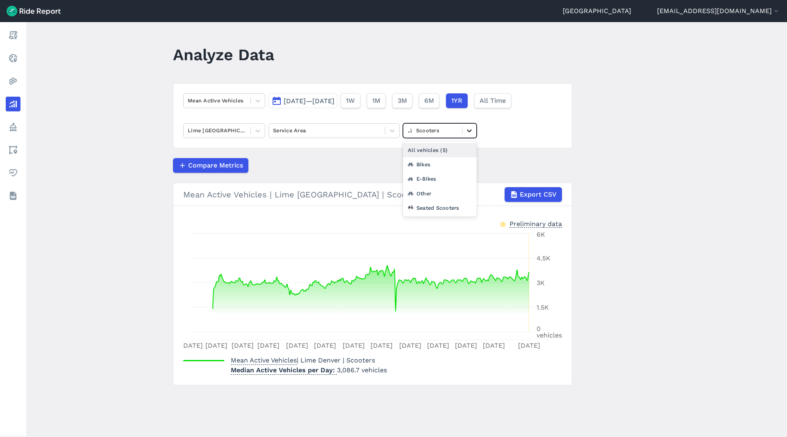
click at [474, 132] on div at bounding box center [469, 131] width 14 height 14
click at [440, 179] on div "E-Bikes" at bounding box center [440, 179] width 74 height 14
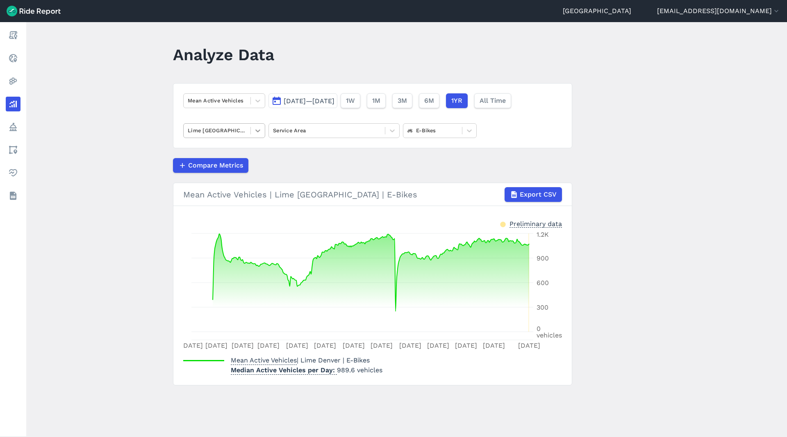
click at [260, 130] on icon at bounding box center [258, 131] width 8 height 8
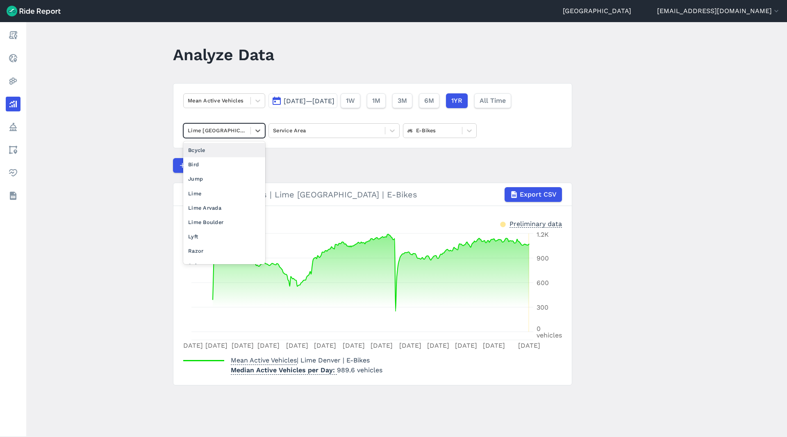
click at [239, 147] on div "Bcycle" at bounding box center [224, 150] width 82 height 14
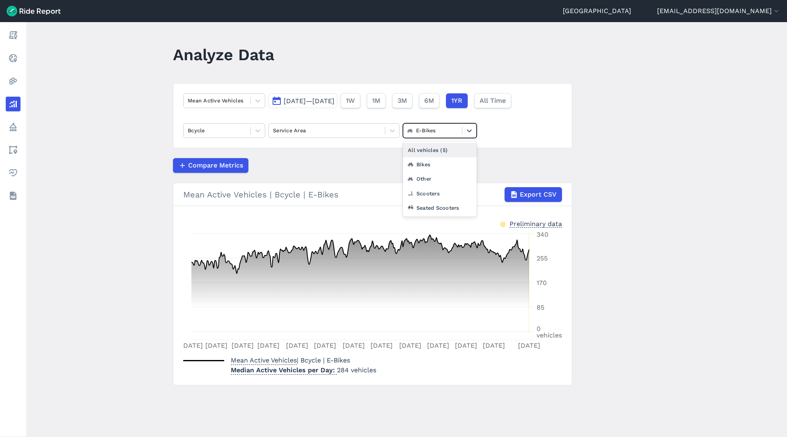
click at [445, 126] on div "E-Bikes" at bounding box center [432, 130] width 59 height 13
click at [437, 164] on div "Bikes" at bounding box center [440, 164] width 74 height 14
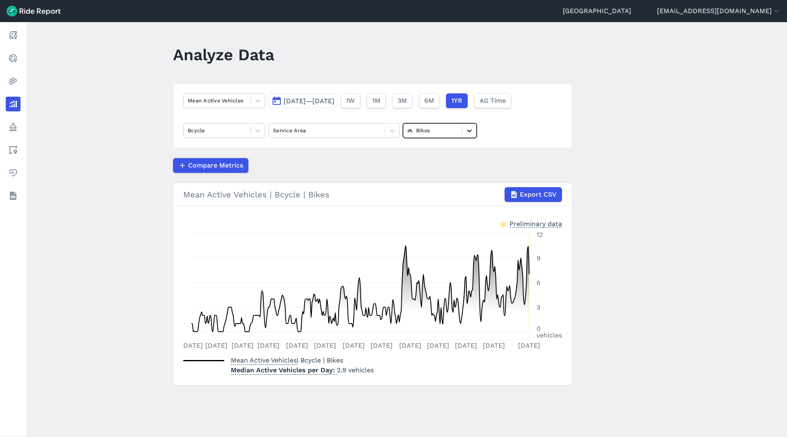
click at [471, 128] on icon at bounding box center [469, 131] width 8 height 8
click at [435, 198] on div "Scooters" at bounding box center [440, 194] width 74 height 14
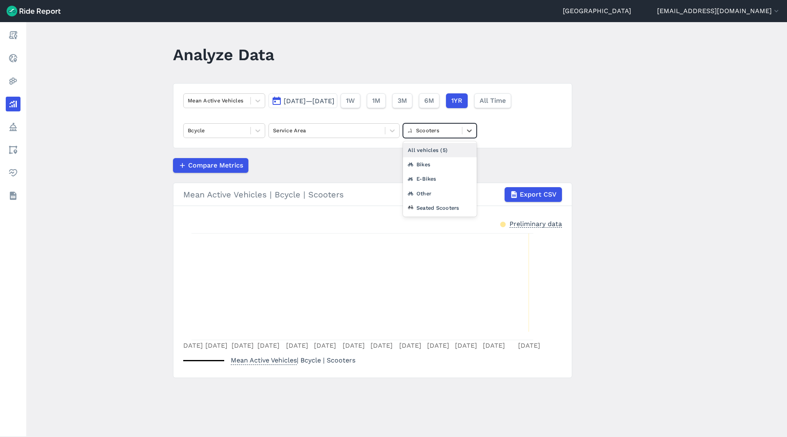
click at [455, 130] on div at bounding box center [432, 130] width 50 height 9
click at [455, 207] on div "Seated Scooters" at bounding box center [440, 208] width 74 height 14
click at [468, 130] on icon at bounding box center [469, 131] width 5 height 3
click at [437, 194] on div "Other" at bounding box center [440, 194] width 74 height 14
click at [462, 133] on span at bounding box center [462, 130] width 0 height 7
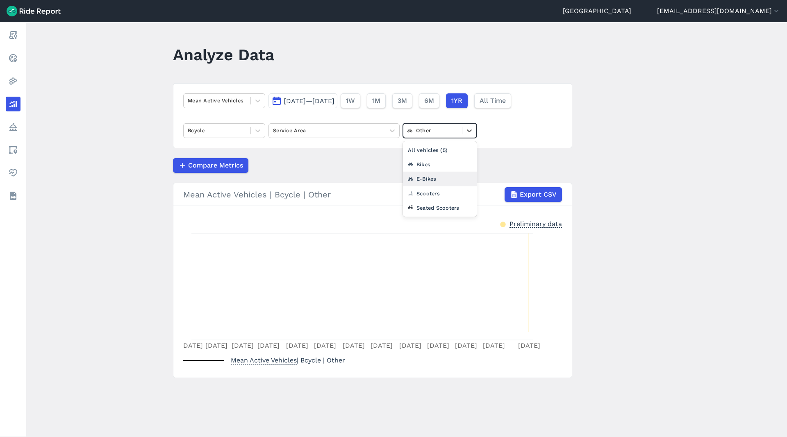
click at [441, 179] on div "E-Bikes" at bounding box center [440, 179] width 74 height 14
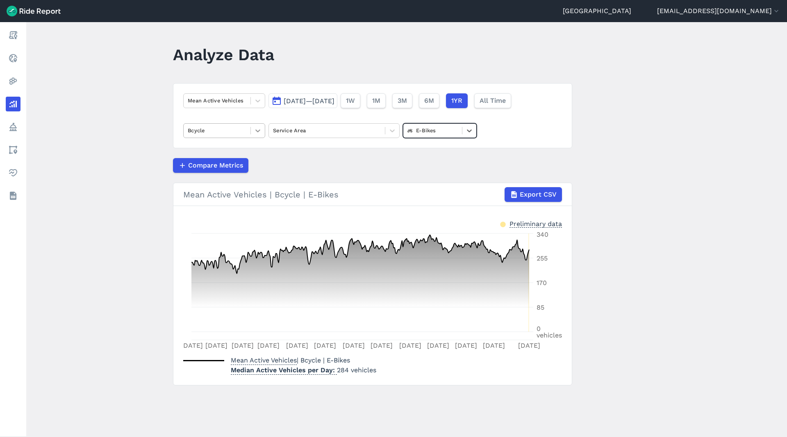
click at [260, 130] on icon at bounding box center [258, 131] width 8 height 8
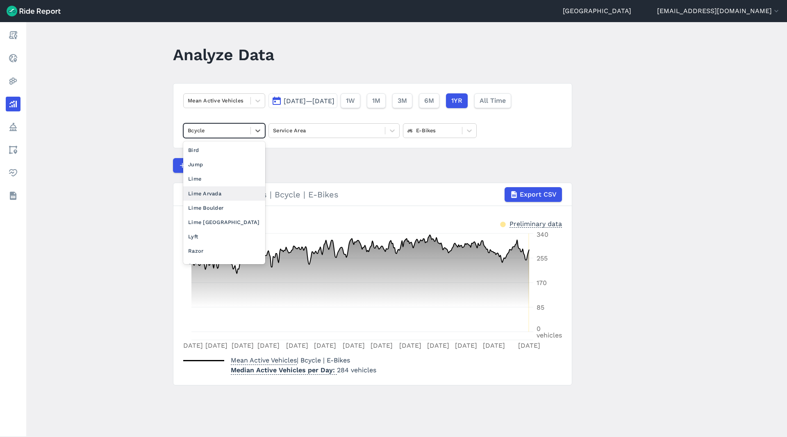
click at [216, 195] on div "Lime Arvada" at bounding box center [224, 194] width 82 height 14
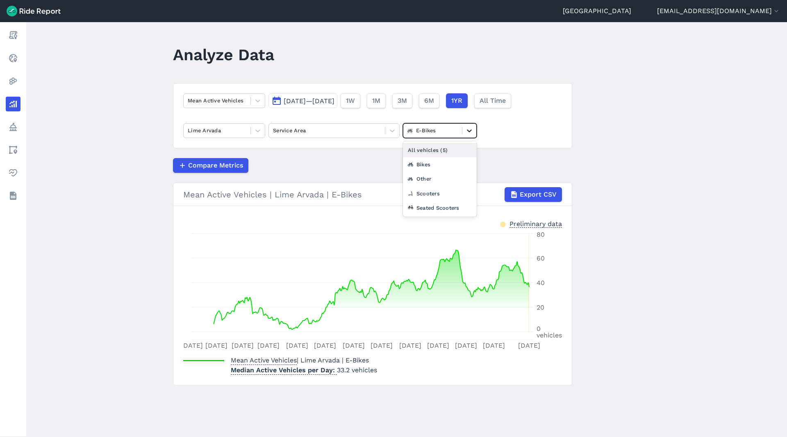
click at [465, 135] on div at bounding box center [469, 131] width 14 height 14
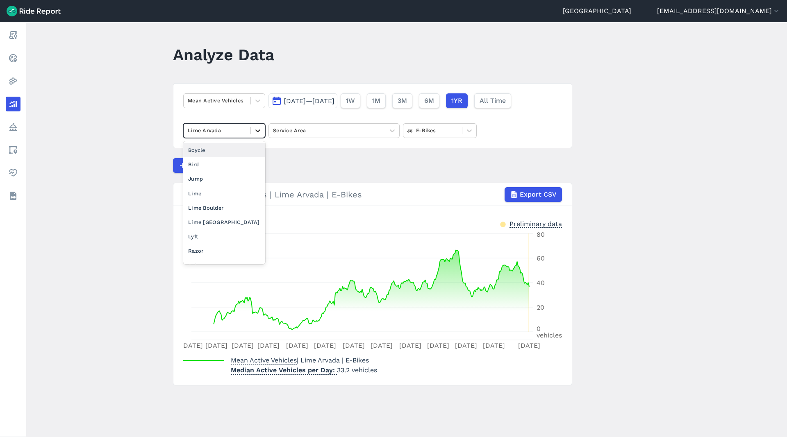
click at [258, 136] on div at bounding box center [258, 131] width 14 height 14
click at [256, 130] on icon at bounding box center [257, 131] width 5 height 3
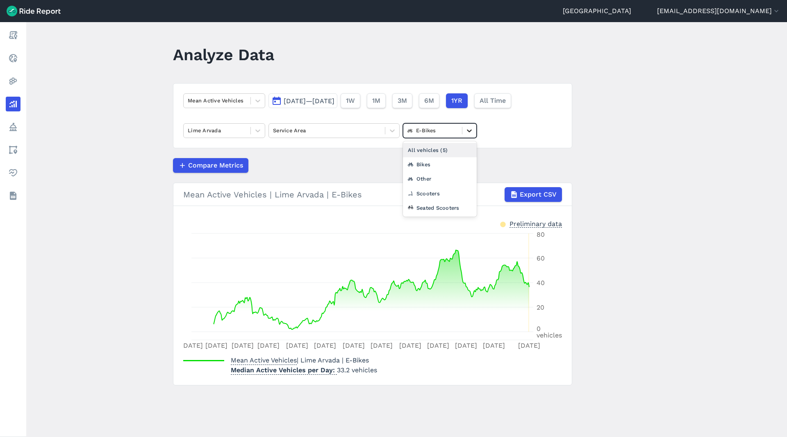
click at [474, 129] on div at bounding box center [469, 131] width 14 height 14
click at [444, 193] on div "Scooters" at bounding box center [440, 194] width 74 height 14
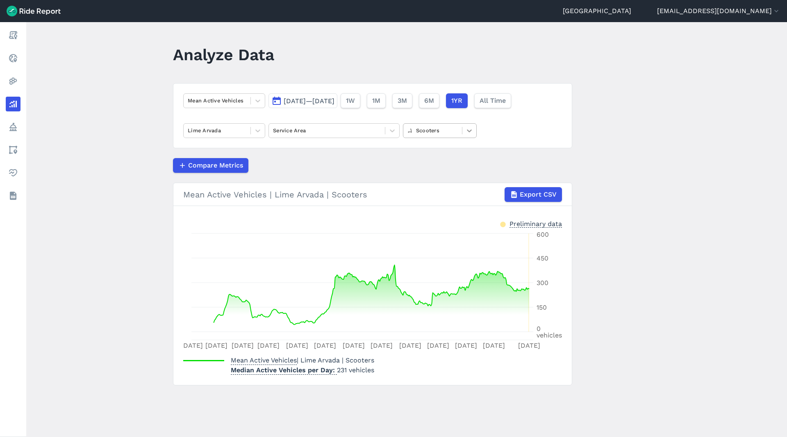
click at [472, 131] on icon at bounding box center [469, 131] width 8 height 8
click at [453, 203] on div "Seated Scooters" at bounding box center [440, 208] width 74 height 14
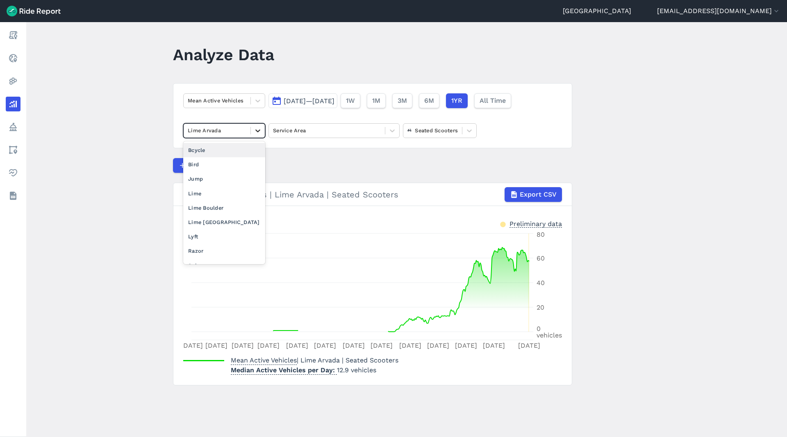
click at [256, 131] on icon at bounding box center [258, 131] width 8 height 8
click at [220, 207] on div "Lime Boulder" at bounding box center [224, 208] width 82 height 14
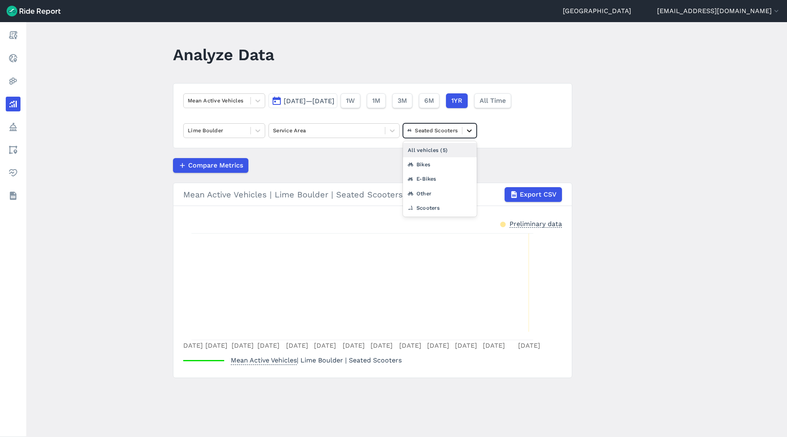
click at [470, 128] on icon at bounding box center [469, 131] width 8 height 8
click at [432, 208] on div "Scooters" at bounding box center [440, 208] width 74 height 14
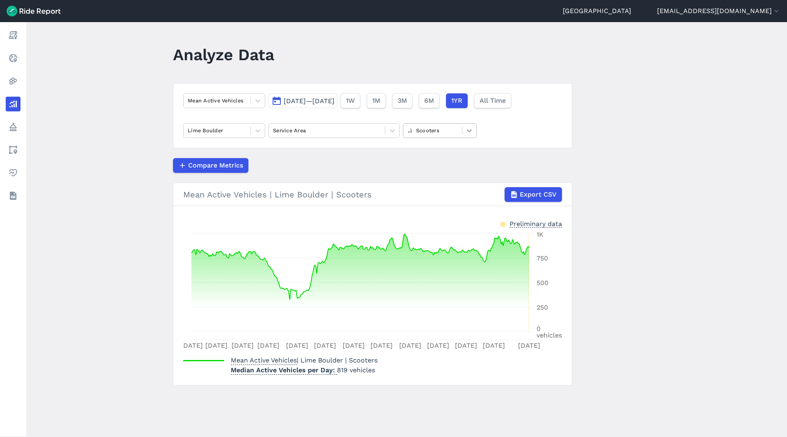
click at [472, 135] on div at bounding box center [469, 131] width 14 height 14
click at [444, 177] on div "E-Bikes" at bounding box center [440, 179] width 74 height 14
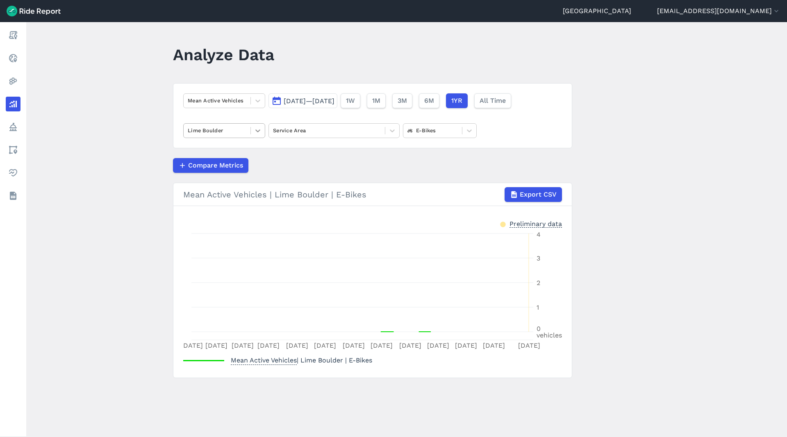
click at [262, 128] on icon at bounding box center [258, 131] width 8 height 8
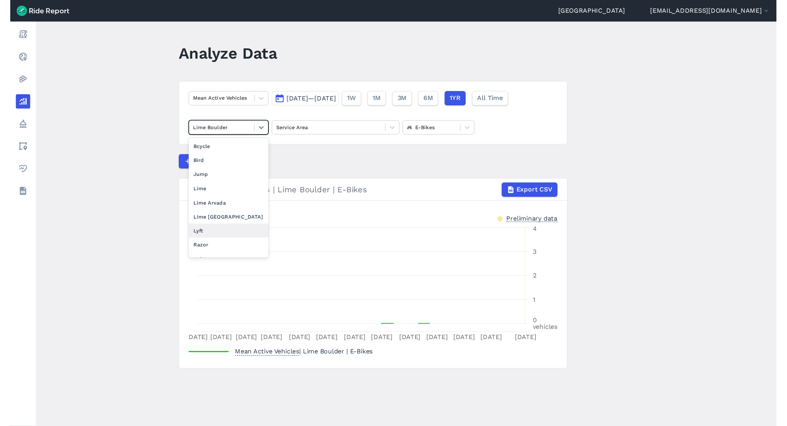
scroll to position [10, 0]
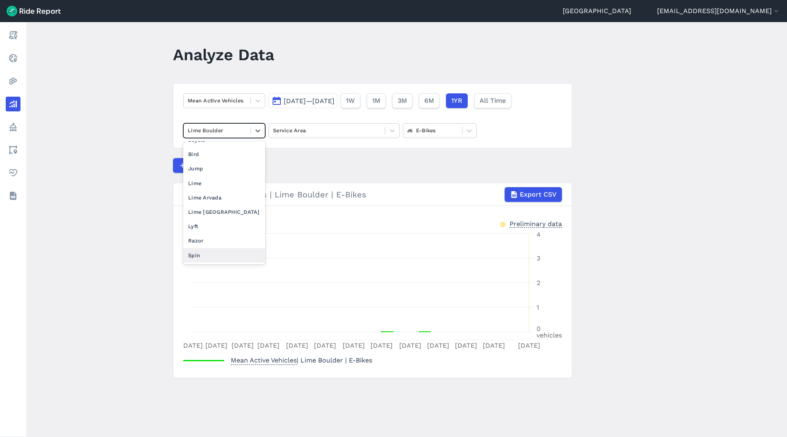
click at [212, 256] on div "Spin" at bounding box center [224, 255] width 82 height 14
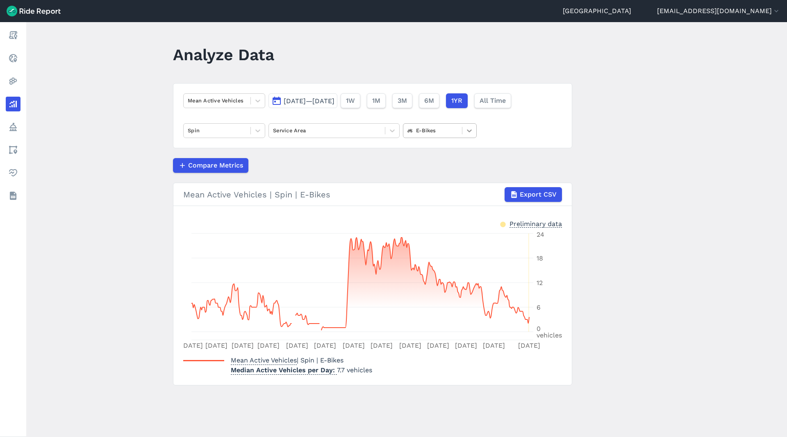
click at [464, 130] on div at bounding box center [469, 131] width 14 height 14
click at [438, 192] on div "Scooters" at bounding box center [440, 194] width 74 height 14
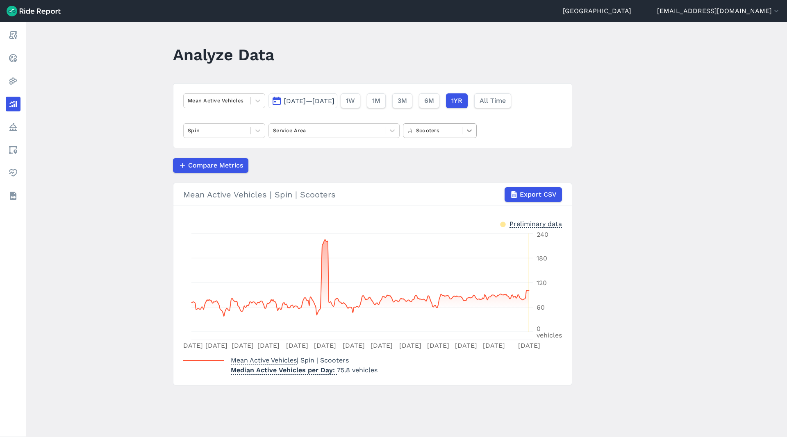
click at [471, 127] on icon at bounding box center [469, 131] width 8 height 8
click at [439, 211] on div "Seated Scooters" at bounding box center [440, 208] width 74 height 14
